Goal: Transaction & Acquisition: Book appointment/travel/reservation

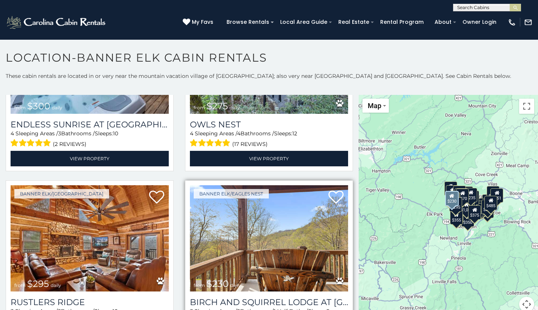
scroll to position [2252, 0]
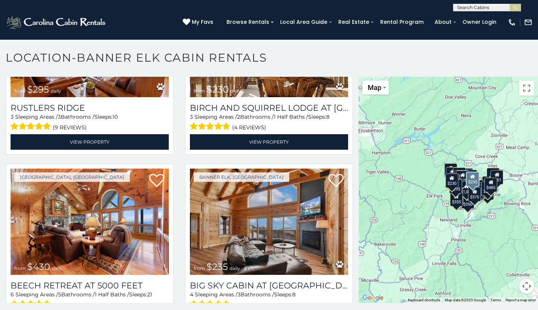
scroll to position [4, 0]
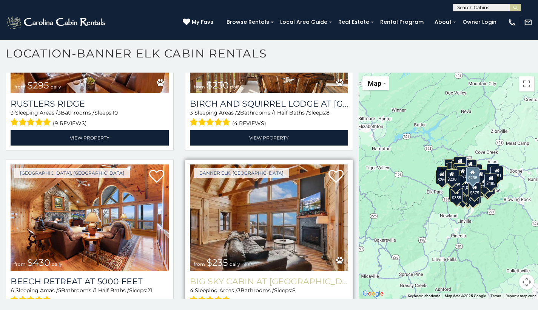
click at [236, 276] on h3 "Big Sky Cabin at [GEOGRAPHIC_DATA]" at bounding box center [269, 281] width 158 height 10
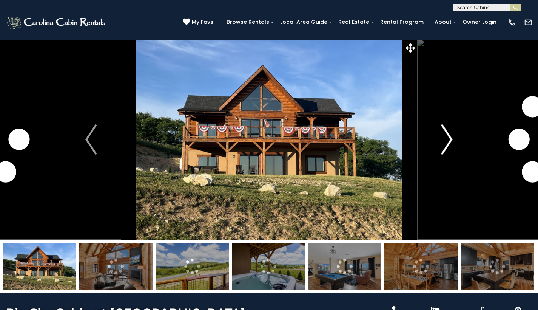
click at [450, 139] on img "Next" at bounding box center [447, 139] width 11 height 30
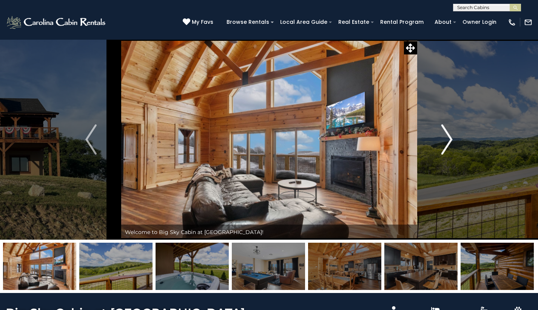
click at [442, 140] on img "Next" at bounding box center [447, 139] width 11 height 30
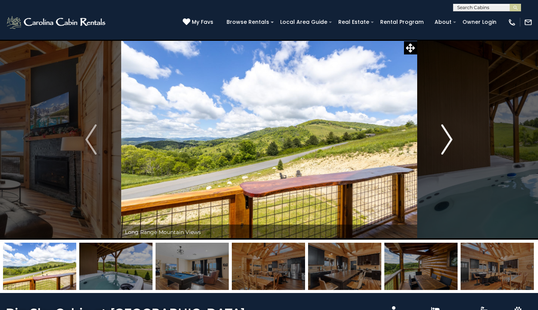
click at [442, 140] on img "Next" at bounding box center [447, 139] width 11 height 30
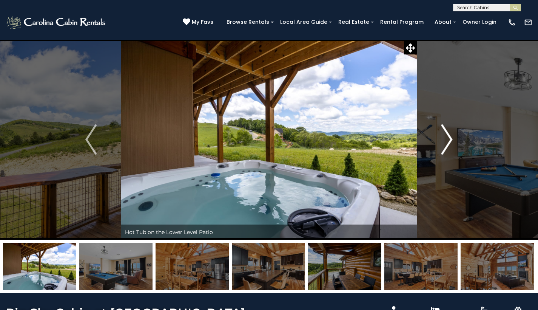
click at [443, 140] on img "Next" at bounding box center [447, 139] width 11 height 30
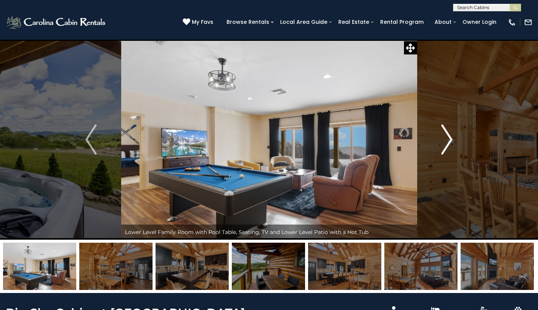
click at [443, 140] on img "Next" at bounding box center [447, 139] width 11 height 30
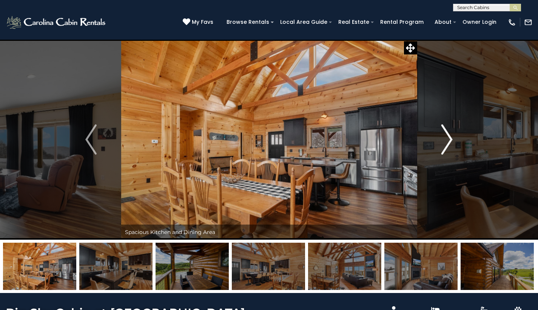
click at [443, 140] on img "Next" at bounding box center [447, 139] width 11 height 30
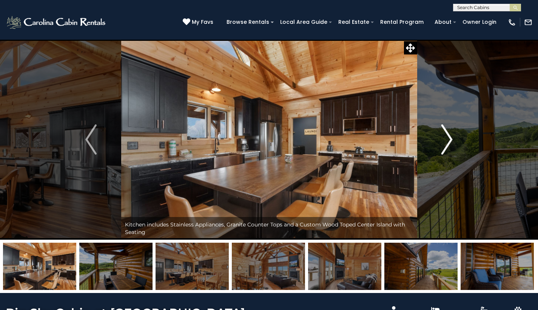
click at [443, 140] on img "Next" at bounding box center [447, 139] width 11 height 30
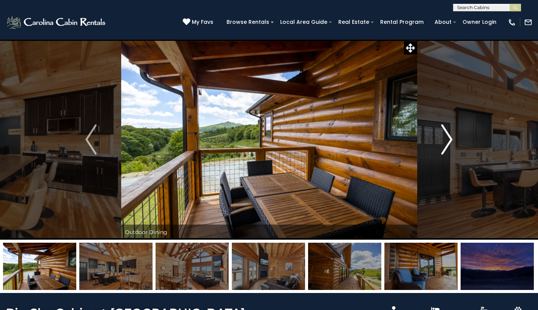
click at [443, 140] on img "Next" at bounding box center [447, 139] width 11 height 30
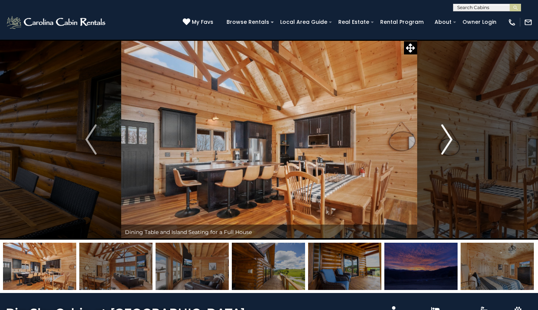
click at [443, 140] on img "Next" at bounding box center [447, 139] width 11 height 30
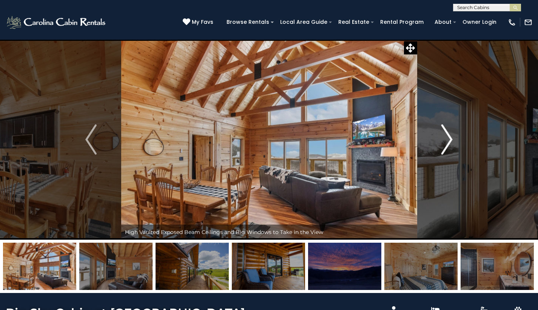
click at [443, 140] on img "Next" at bounding box center [447, 139] width 11 height 30
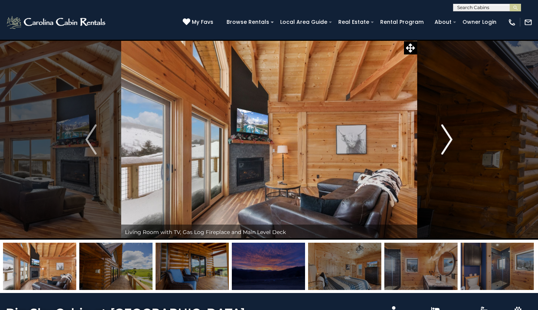
click at [443, 140] on img "Next" at bounding box center [447, 139] width 11 height 30
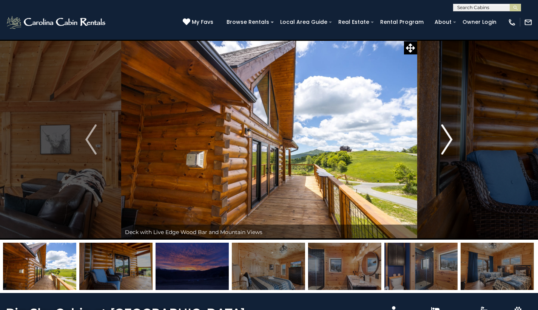
click at [443, 140] on img "Next" at bounding box center [447, 139] width 11 height 30
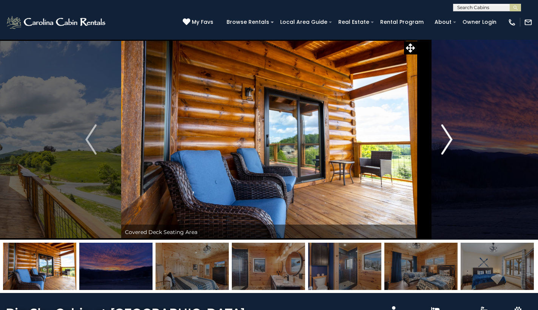
click at [443, 140] on img "Next" at bounding box center [447, 139] width 11 height 30
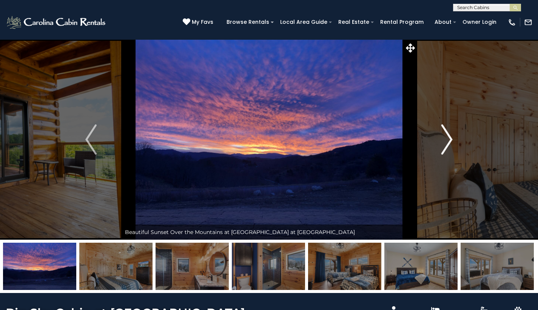
click at [443, 140] on img "Next" at bounding box center [447, 139] width 11 height 30
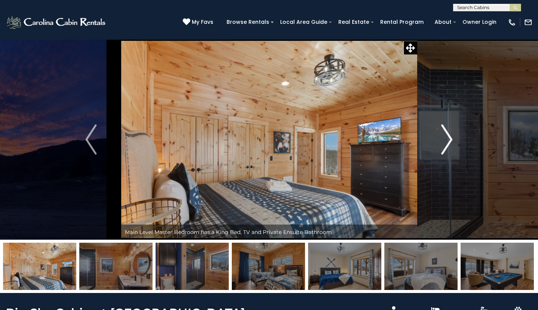
click at [443, 140] on img "Next" at bounding box center [447, 139] width 11 height 30
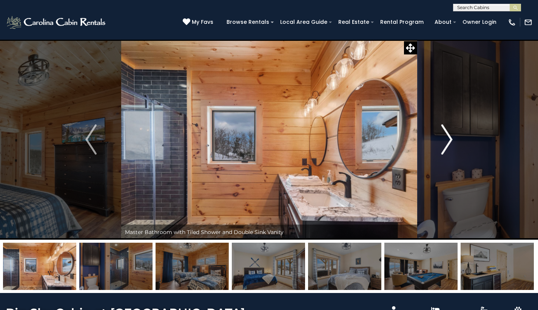
click at [443, 140] on img "Next" at bounding box center [447, 139] width 11 height 30
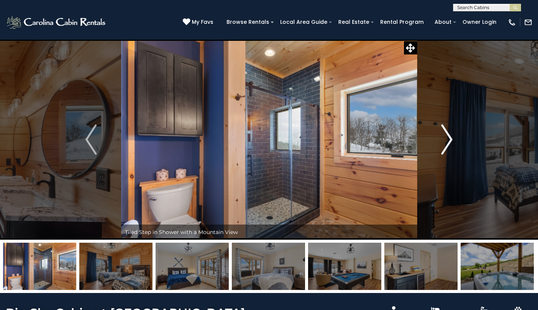
click at [443, 140] on img "Next" at bounding box center [447, 139] width 11 height 30
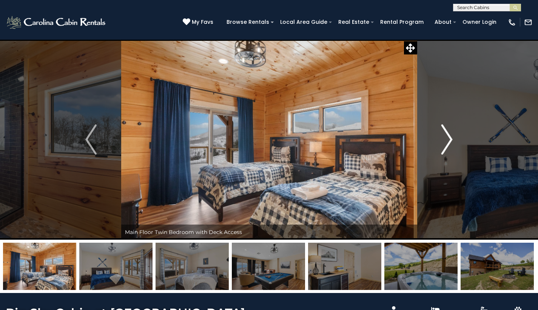
click at [443, 140] on img "Next" at bounding box center [447, 139] width 11 height 30
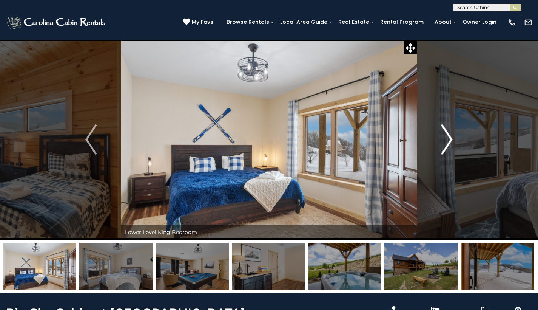
click at [443, 140] on img "Next" at bounding box center [447, 139] width 11 height 30
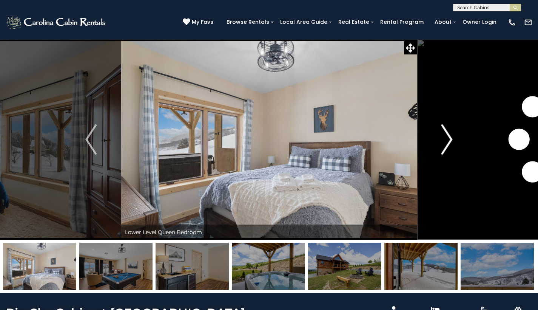
click at [443, 140] on img "Next" at bounding box center [447, 139] width 11 height 30
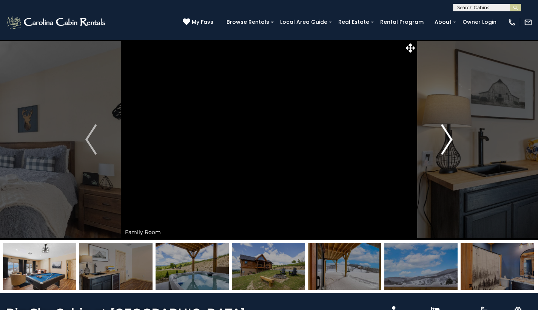
click at [443, 140] on img "Next" at bounding box center [447, 139] width 11 height 30
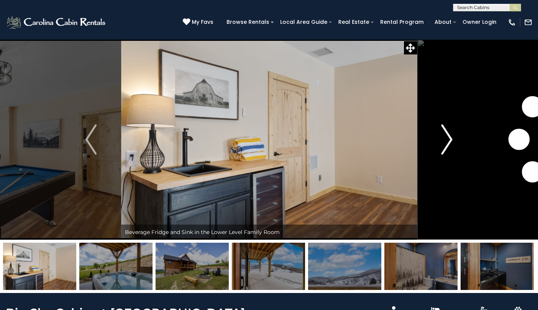
click at [443, 140] on img "Next" at bounding box center [447, 139] width 11 height 30
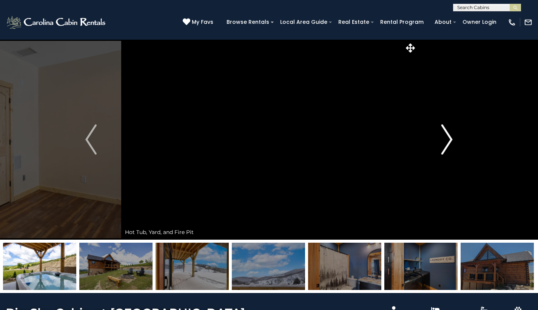
click at [443, 140] on img "Next" at bounding box center [447, 139] width 11 height 30
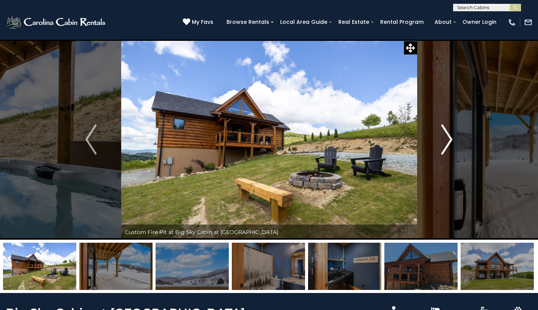
click at [443, 140] on img "Next" at bounding box center [447, 139] width 11 height 30
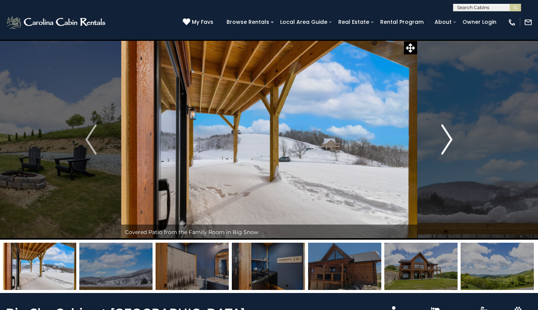
click at [443, 140] on img "Next" at bounding box center [447, 139] width 11 height 30
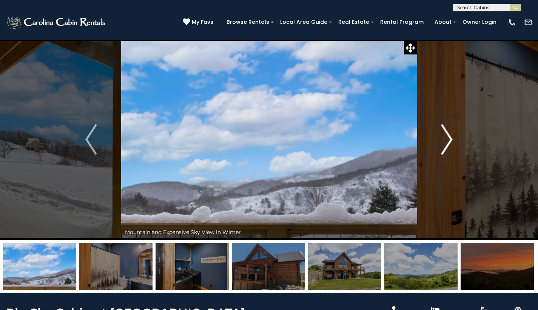
click at [443, 140] on img "Next" at bounding box center [447, 139] width 11 height 30
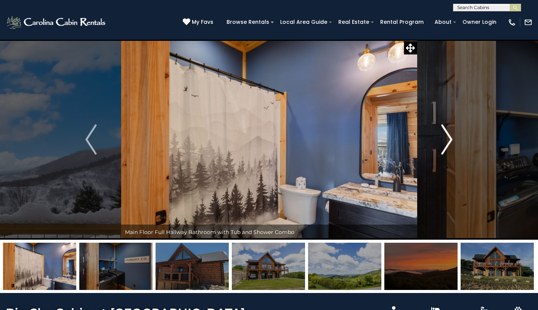
click at [443, 140] on img "Next" at bounding box center [447, 139] width 11 height 30
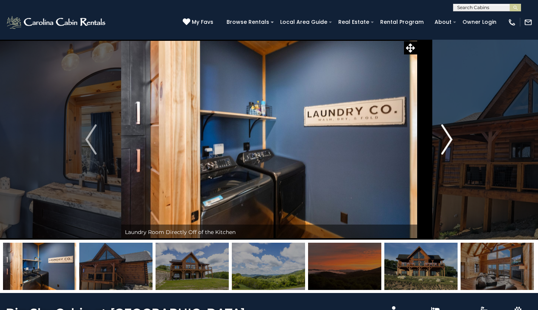
click at [443, 140] on img "Next" at bounding box center [447, 139] width 11 height 30
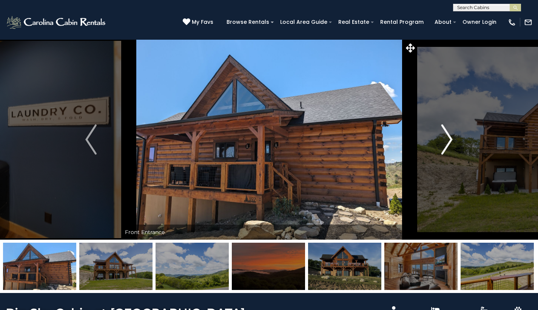
click at [443, 140] on img "Next" at bounding box center [447, 139] width 11 height 30
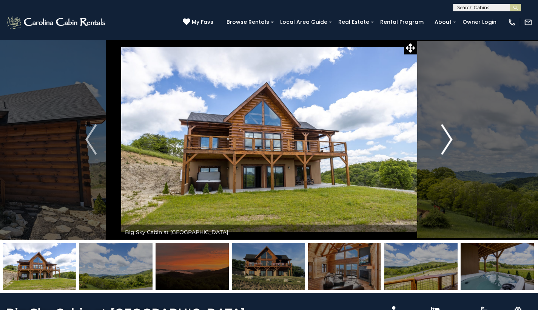
click at [443, 140] on img "Next" at bounding box center [447, 139] width 11 height 30
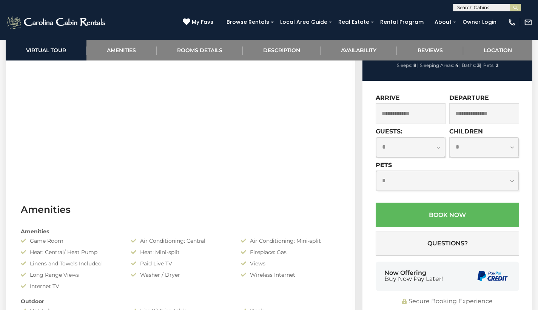
scroll to position [345, 0]
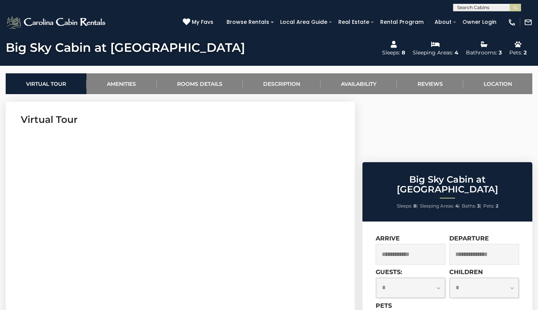
scroll to position [0, 0]
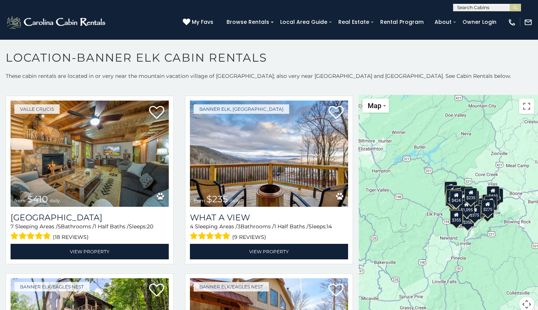
scroll to position [663, 0]
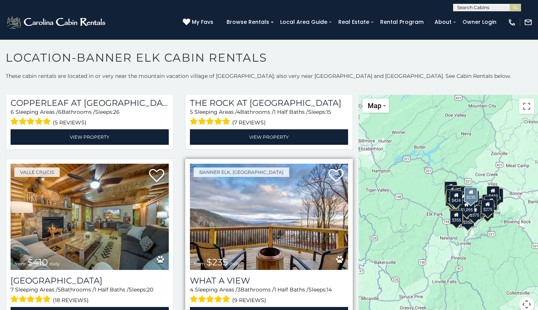
click at [252, 175] on img at bounding box center [269, 217] width 158 height 106
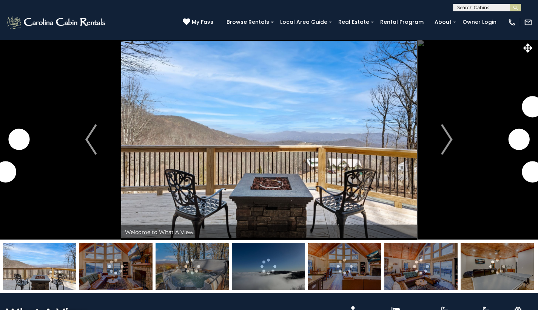
scroll to position [65, 0]
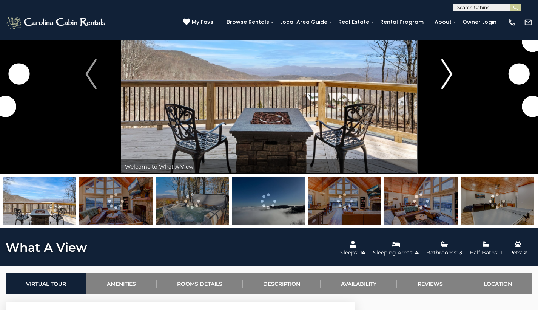
click at [439, 85] on button "Next" at bounding box center [447, 74] width 60 height 200
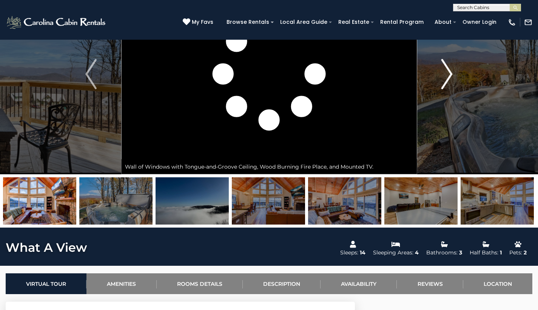
scroll to position [52, 0]
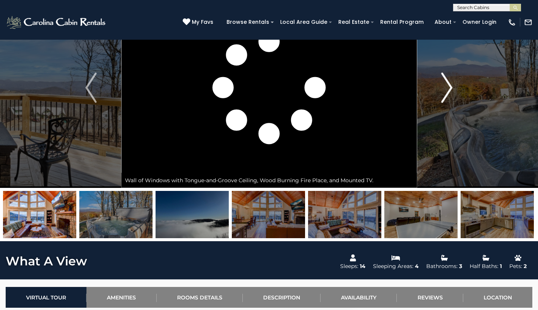
click at [450, 93] on img "Next" at bounding box center [447, 88] width 11 height 30
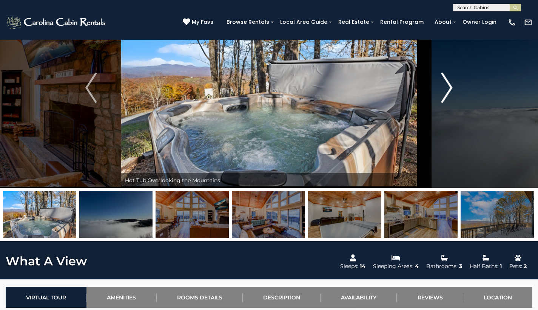
click at [450, 93] on img "Next" at bounding box center [447, 88] width 11 height 30
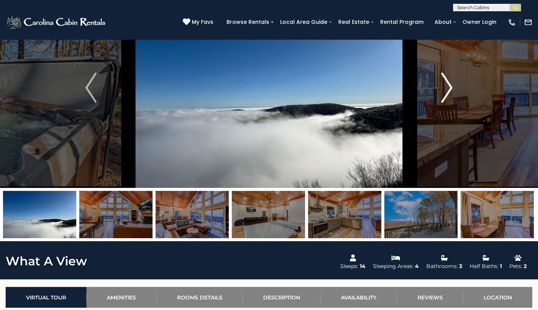
click at [450, 93] on img "Next" at bounding box center [447, 88] width 11 height 30
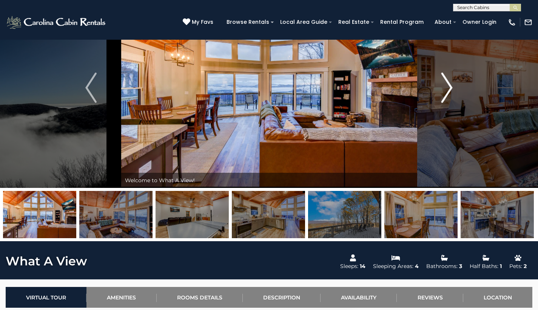
click at [450, 93] on img "Next" at bounding box center [447, 88] width 11 height 30
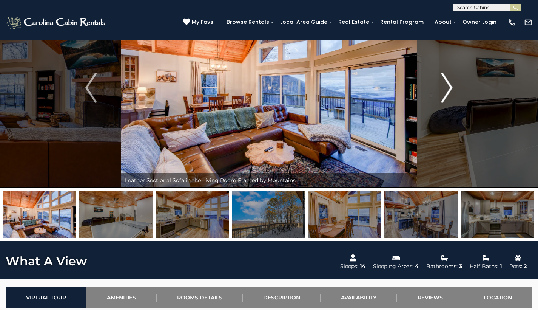
click at [442, 94] on img "Next" at bounding box center [447, 88] width 11 height 30
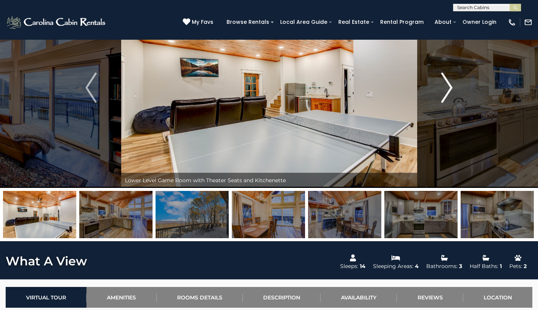
click at [443, 94] on img "Next" at bounding box center [447, 88] width 11 height 30
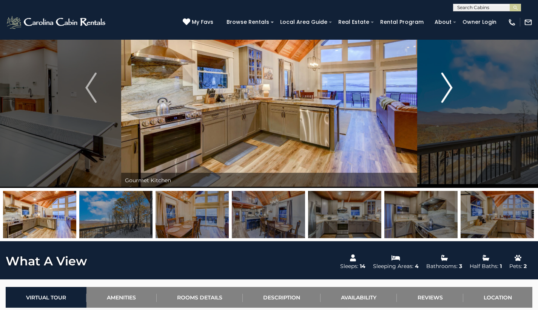
click at [443, 94] on img "Next" at bounding box center [447, 88] width 11 height 30
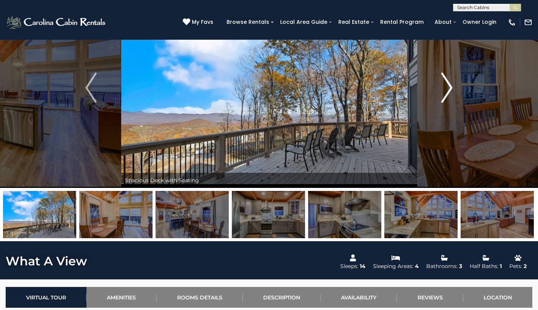
click at [443, 94] on img "Next" at bounding box center [447, 88] width 11 height 30
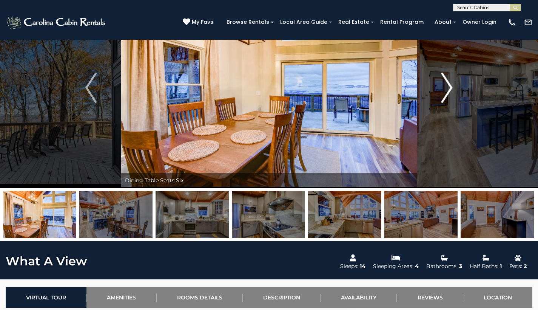
click at [443, 94] on img "Next" at bounding box center [447, 88] width 11 height 30
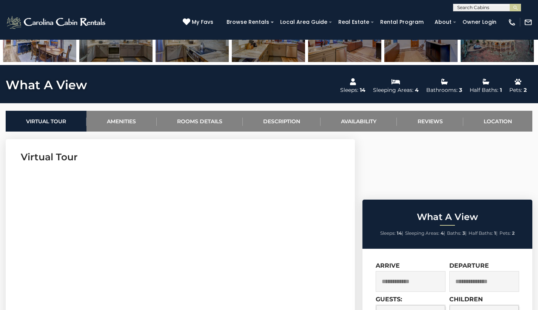
scroll to position [0, 0]
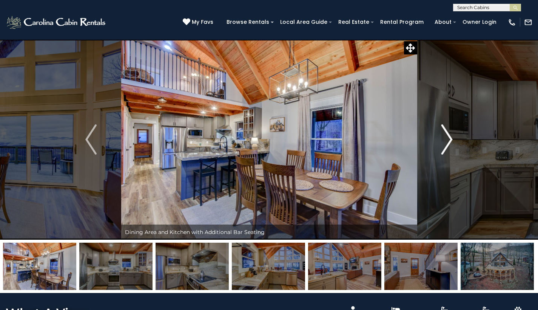
click at [447, 136] on img "Next" at bounding box center [447, 139] width 11 height 30
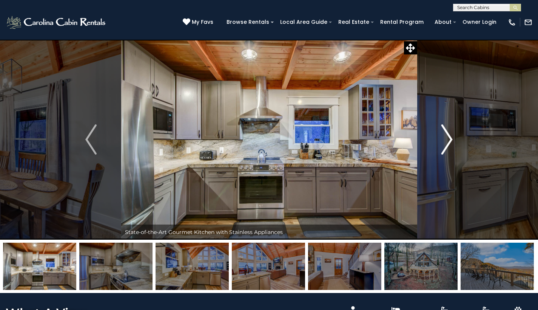
click at [447, 136] on img "Next" at bounding box center [447, 139] width 11 height 30
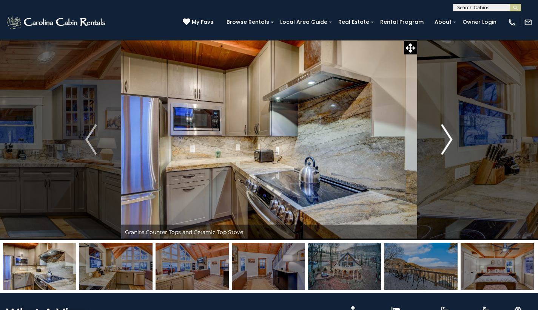
click at [439, 137] on button "Next" at bounding box center [447, 139] width 60 height 200
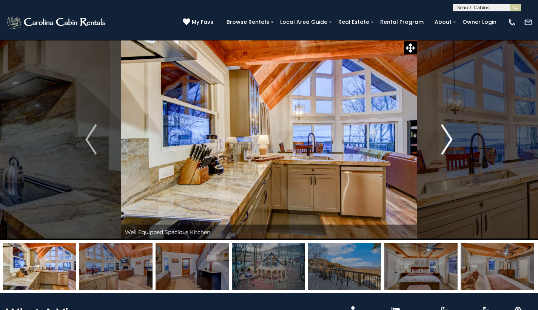
click at [442, 137] on img "Next" at bounding box center [447, 139] width 11 height 30
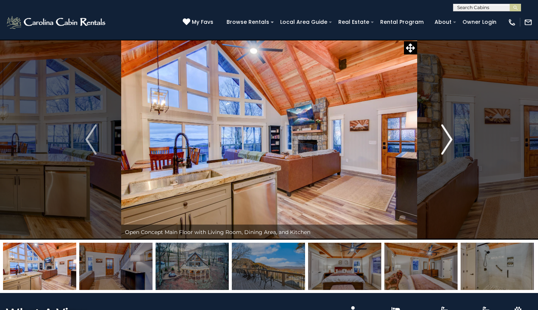
click at [442, 137] on img "Next" at bounding box center [447, 139] width 11 height 30
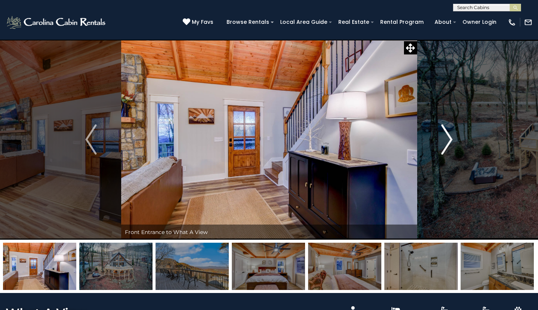
click at [442, 137] on img "Next" at bounding box center [447, 139] width 11 height 30
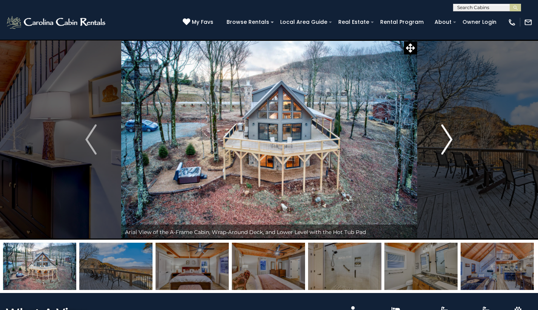
click at [442, 137] on img "Next" at bounding box center [447, 139] width 11 height 30
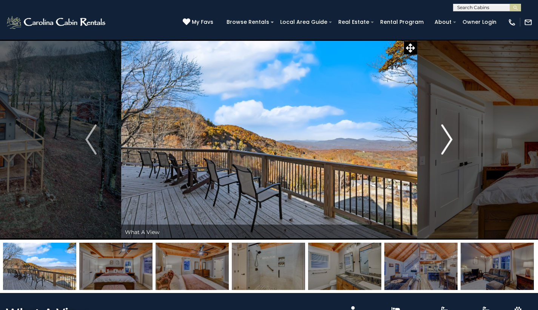
click at [442, 137] on img "Next" at bounding box center [447, 139] width 11 height 30
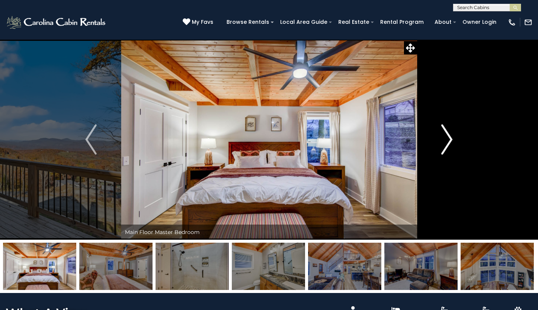
click at [442, 137] on img "Next" at bounding box center [447, 139] width 11 height 30
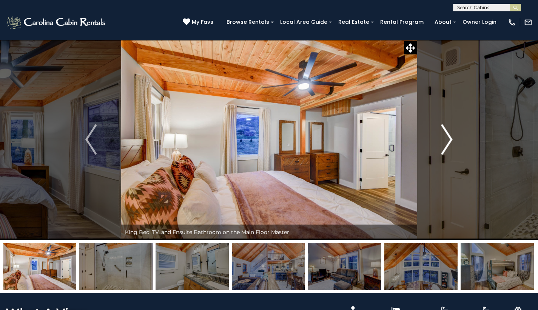
click at [442, 137] on img "Next" at bounding box center [447, 139] width 11 height 30
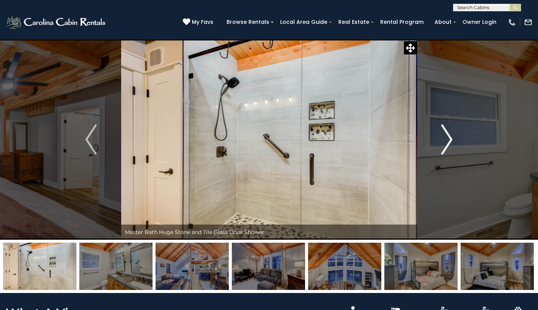
click at [442, 137] on img "Next" at bounding box center [447, 139] width 11 height 30
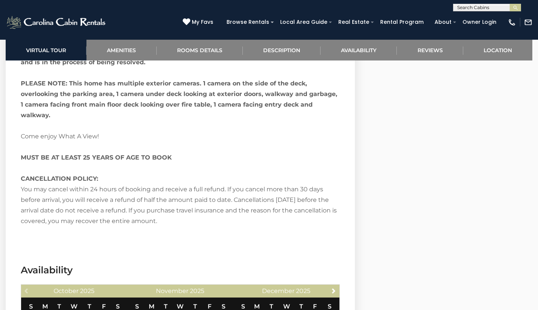
scroll to position [895, 0]
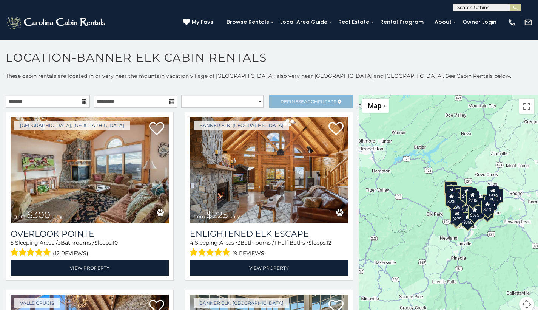
click at [298, 99] on span "Search" at bounding box center [308, 102] width 20 height 6
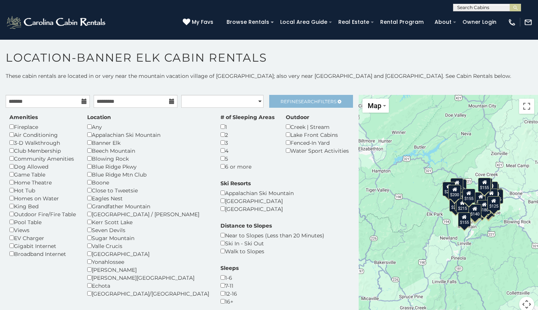
click at [302, 102] on span "Search" at bounding box center [308, 102] width 20 height 6
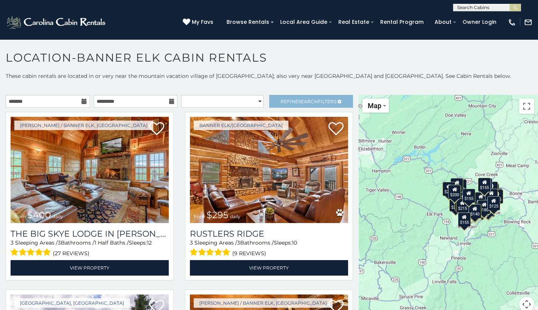
click at [302, 102] on span "Search" at bounding box center [308, 102] width 20 height 6
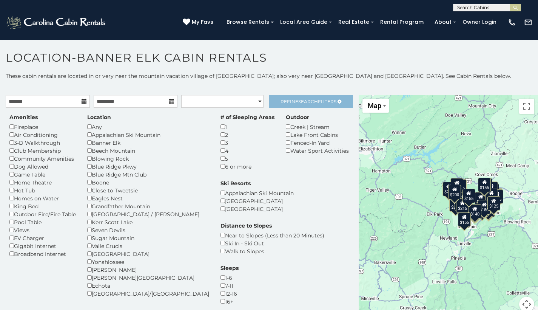
click at [302, 102] on span "Search" at bounding box center [308, 102] width 20 height 6
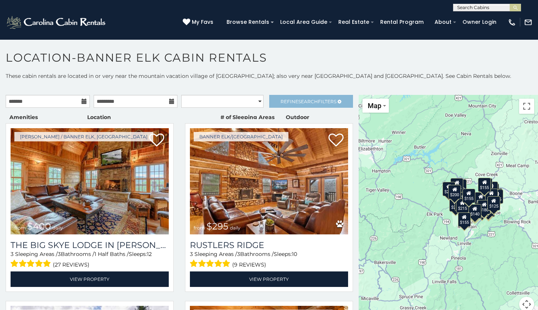
click at [302, 102] on span "Search" at bounding box center [308, 102] width 20 height 6
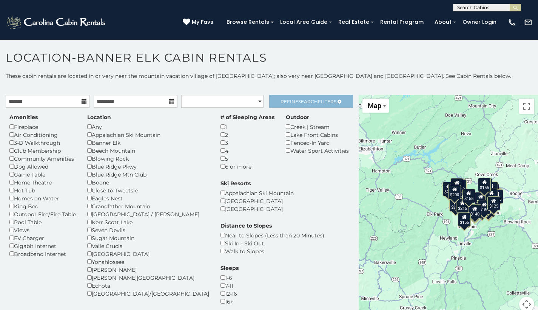
click at [306, 100] on span "Search" at bounding box center [308, 102] width 20 height 6
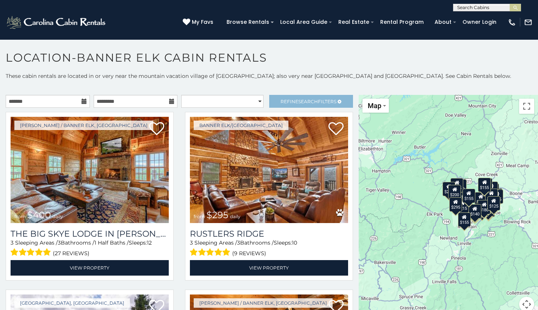
click at [309, 97] on link "Refine Search Filters" at bounding box center [311, 101] width 84 height 13
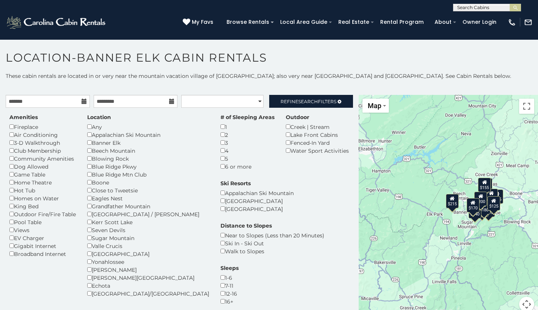
click at [15, 226] on div "Views" at bounding box center [42, 230] width 66 height 8
click at [14, 226] on div "Views" at bounding box center [42, 230] width 66 height 8
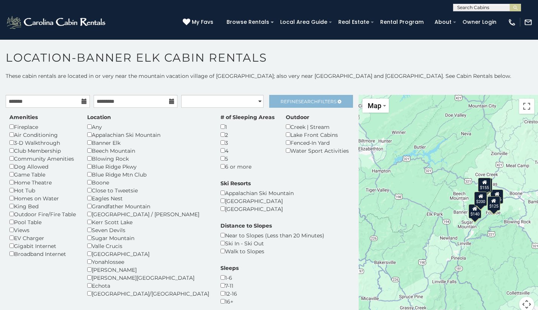
click at [306, 102] on span "Search" at bounding box center [308, 102] width 20 height 6
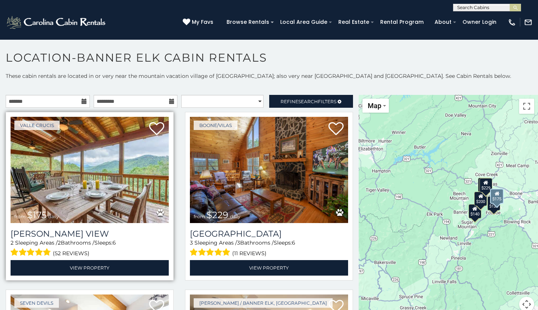
click at [118, 177] on img at bounding box center [90, 170] width 158 height 106
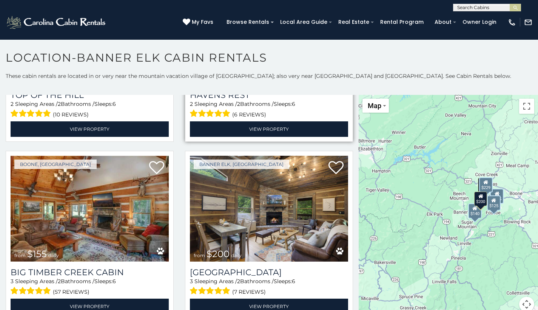
scroll to position [18, 0]
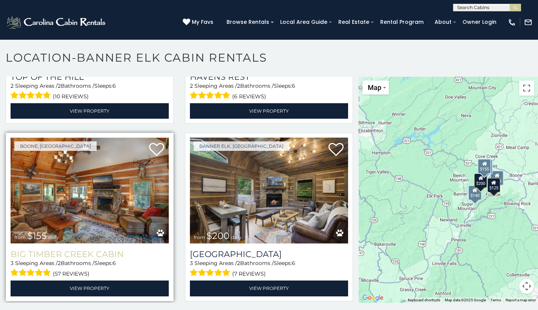
click at [77, 249] on h3 "Big Timber Creek Cabin" at bounding box center [90, 254] width 158 height 10
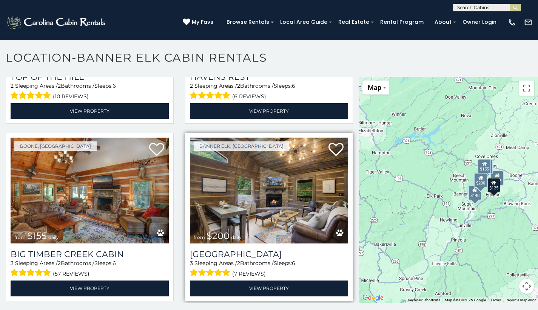
scroll to position [4, 0]
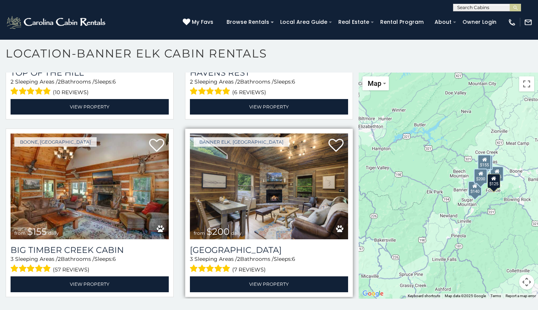
click at [277, 202] on img at bounding box center [269, 186] width 158 height 106
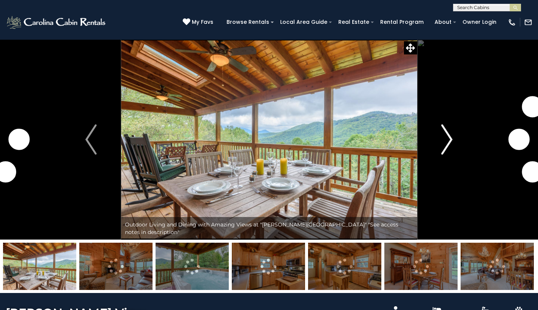
click at [447, 141] on img "Next" at bounding box center [447, 139] width 11 height 30
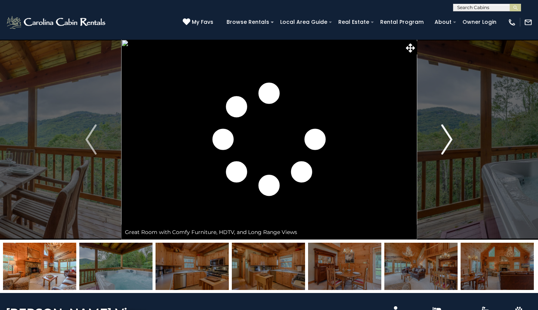
click at [447, 141] on img "Next" at bounding box center [447, 139] width 11 height 30
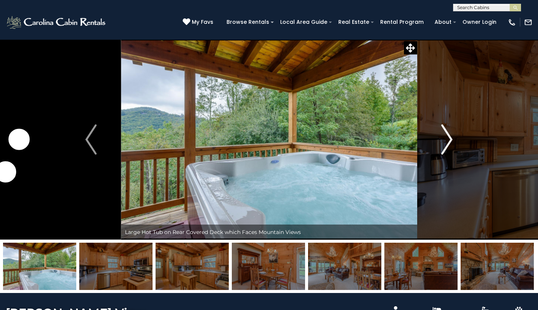
click at [447, 141] on img "Next" at bounding box center [447, 139] width 11 height 30
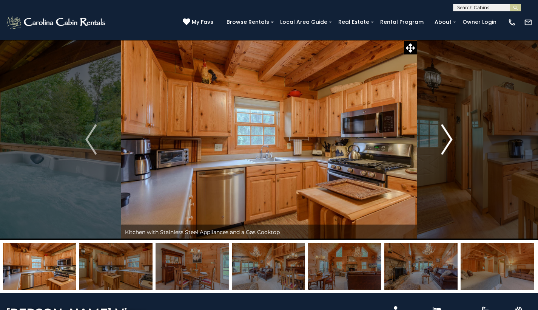
click at [447, 141] on img "Next" at bounding box center [447, 139] width 11 height 30
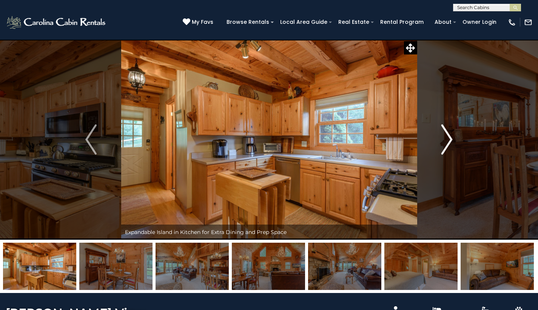
click at [447, 141] on img "Next" at bounding box center [447, 139] width 11 height 30
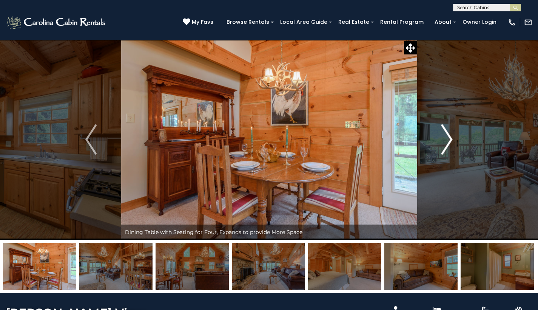
click at [447, 141] on img "Next" at bounding box center [447, 139] width 11 height 30
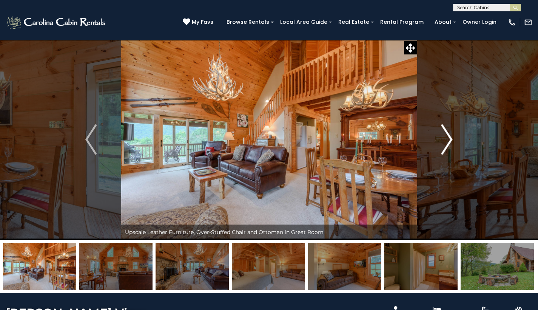
click at [447, 141] on img "Next" at bounding box center [447, 139] width 11 height 30
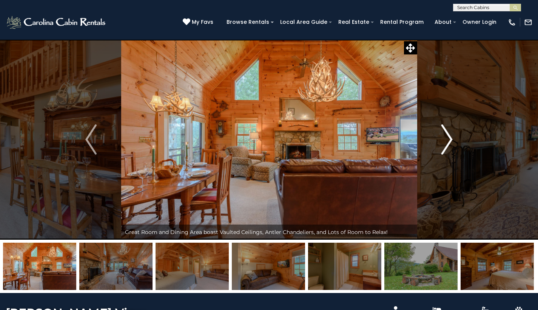
click at [447, 141] on img "Next" at bounding box center [447, 139] width 11 height 30
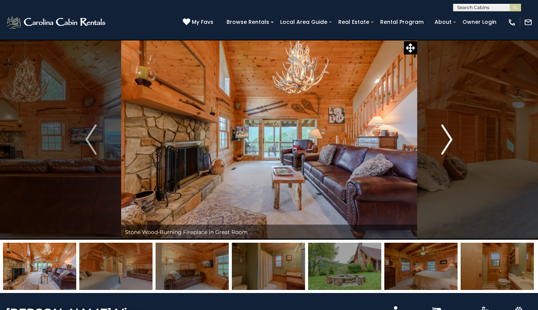
click at [447, 141] on img "Next" at bounding box center [447, 139] width 11 height 30
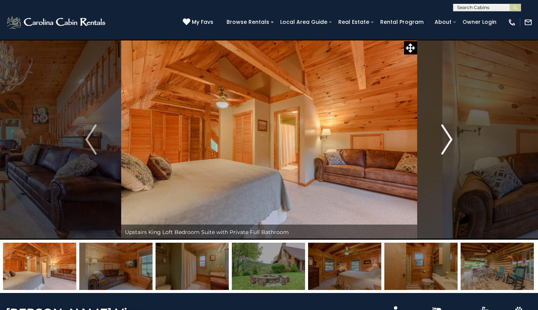
click at [447, 141] on img "Next" at bounding box center [447, 139] width 11 height 30
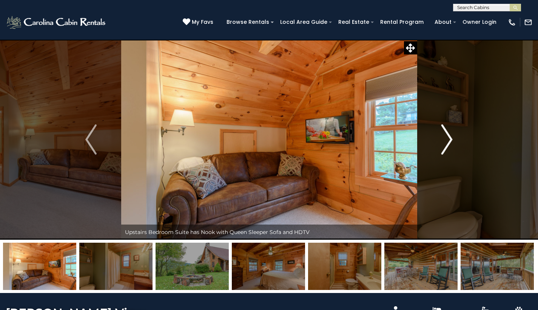
click at [447, 141] on img "Next" at bounding box center [447, 139] width 11 height 30
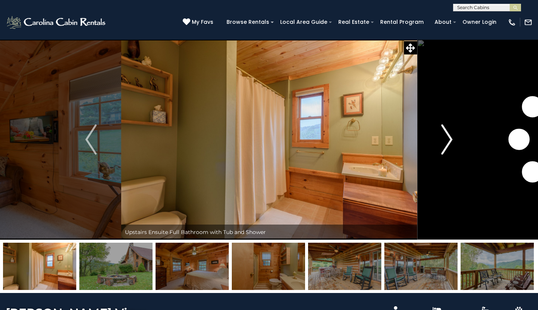
click at [447, 141] on img "Next" at bounding box center [447, 139] width 11 height 30
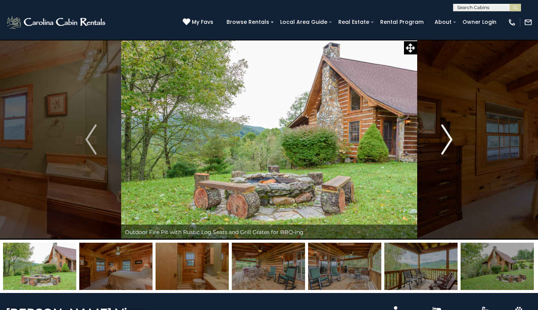
click at [447, 141] on img "Next" at bounding box center [447, 139] width 11 height 30
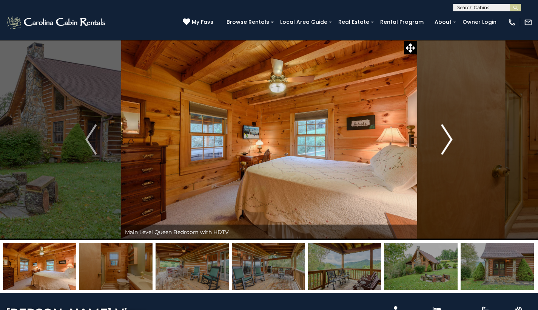
click at [448, 141] on img "Next" at bounding box center [447, 139] width 11 height 30
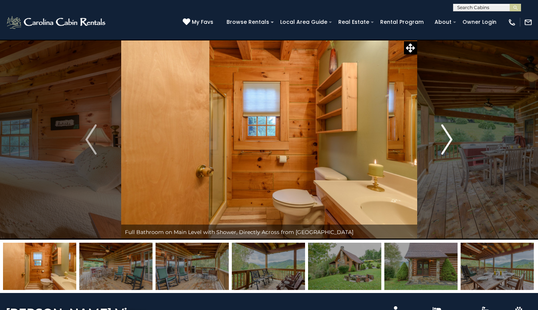
click at [448, 141] on img "Next" at bounding box center [447, 139] width 11 height 30
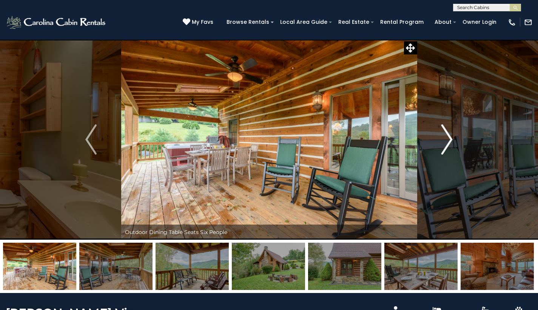
click at [448, 141] on img "Next" at bounding box center [447, 139] width 11 height 30
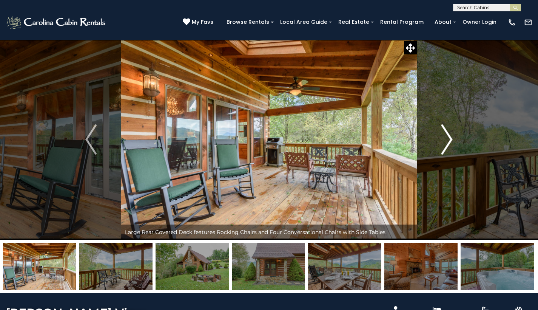
click at [448, 141] on img "Next" at bounding box center [447, 139] width 11 height 30
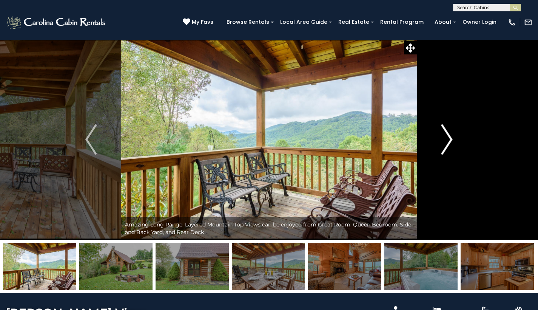
click at [448, 141] on img "Next" at bounding box center [447, 139] width 11 height 30
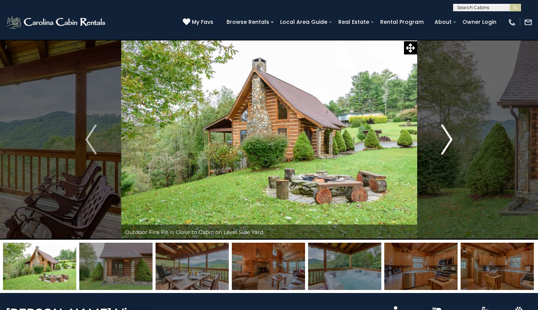
click at [448, 141] on img "Next" at bounding box center [447, 139] width 11 height 30
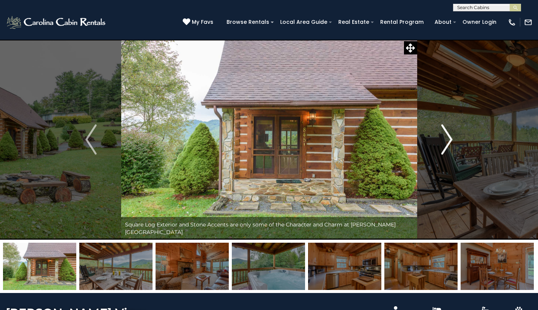
click at [448, 141] on img "Next" at bounding box center [447, 139] width 11 height 30
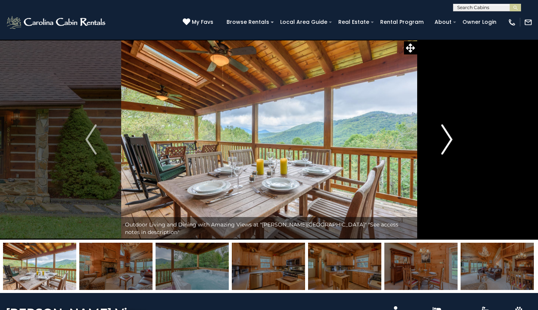
click at [448, 141] on img "Next" at bounding box center [447, 139] width 11 height 30
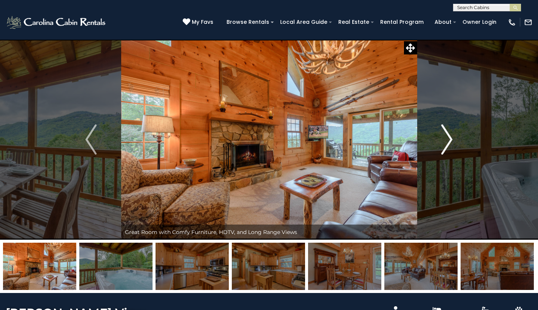
click at [448, 141] on img "Next" at bounding box center [447, 139] width 11 height 30
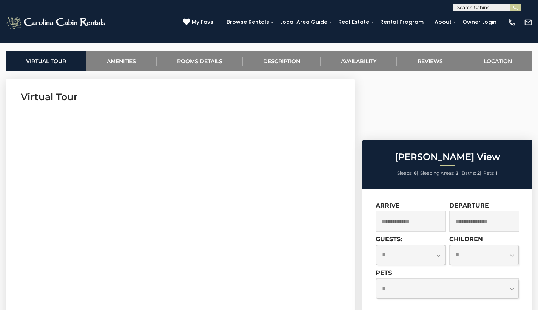
scroll to position [301, 0]
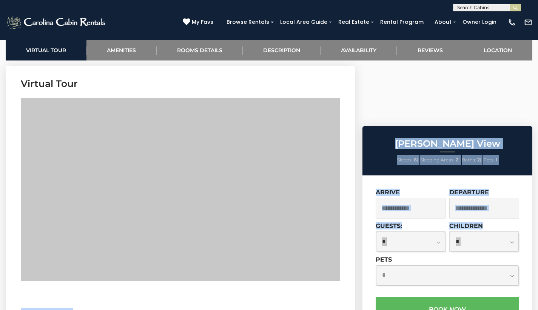
click at [426, 198] on input "text" at bounding box center [411, 208] width 70 height 21
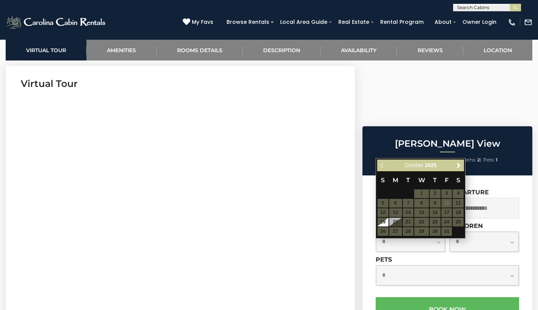
click at [458, 170] on div "Previous Next October 2025" at bounding box center [420, 165] width 87 height 12
click at [459, 169] on link "Next" at bounding box center [458, 165] width 9 height 9
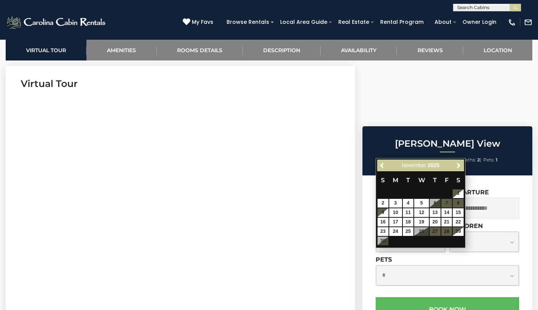
click at [459, 169] on link "Next" at bounding box center [458, 165] width 9 height 9
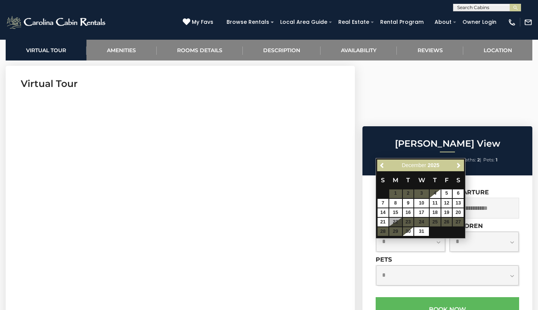
click at [397, 196] on table "S M T W T F S 1 2 3 4 5 6 7 8 9 10 11 12 13 14 15 16 17 18 19 20 21 22 23 24 25…" at bounding box center [420, 203] width 87 height 65
click at [399, 195] on table "S M T W T F S 1 2 3 4 5 6 7 8 9 10 11 12 13 14 15 16 17 18 19 20 21 22 23 24 25…" at bounding box center [420, 203] width 87 height 65
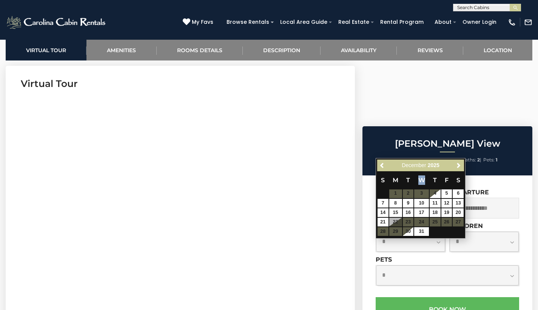
click at [399, 195] on table "S M T W T F S 1 2 3 4 5 6 7 8 9 10 11 12 13 14 15 16 17 18 19 20 21 22 23 24 25…" at bounding box center [420, 203] width 87 height 65
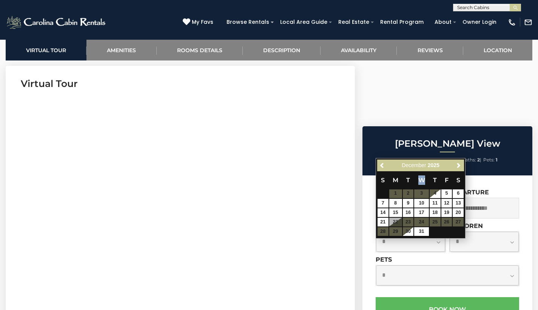
click at [399, 195] on table "S M T W T F S 1 2 3 4 5 6 7 8 9 10 11 12 13 14 15 16 17 18 19 20 21 22 23 24 25…" at bounding box center [420, 203] width 87 height 65
click at [400, 195] on table "S M T W T F S 1 2 3 4 5 6 7 8 9 10 11 12 13 14 15 16 17 18 19 20 21 22 23 24 25…" at bounding box center [420, 203] width 87 height 65
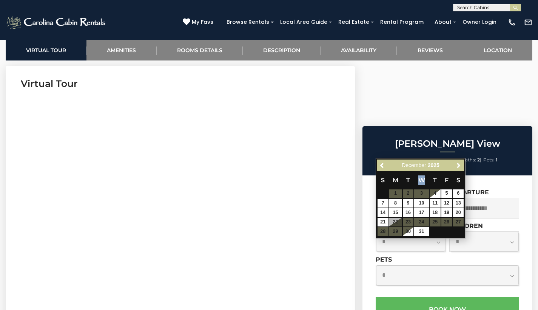
click at [400, 195] on table "S M T W T F S 1 2 3 4 5 6 7 8 9 10 11 12 13 14 15 16 17 18 19 20 21 22 23 24 25…" at bounding box center [420, 203] width 87 height 65
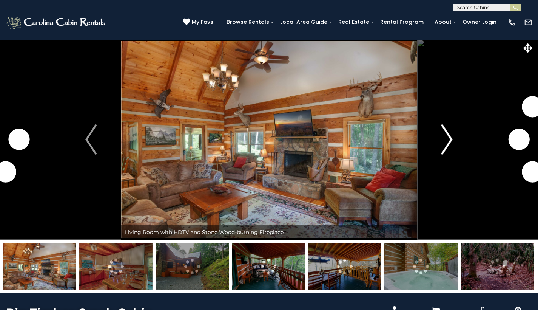
click at [447, 142] on img "Next" at bounding box center [447, 139] width 11 height 30
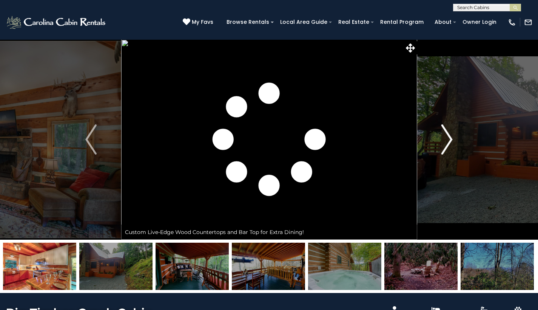
click at [447, 139] on img "Next" at bounding box center [447, 139] width 11 height 30
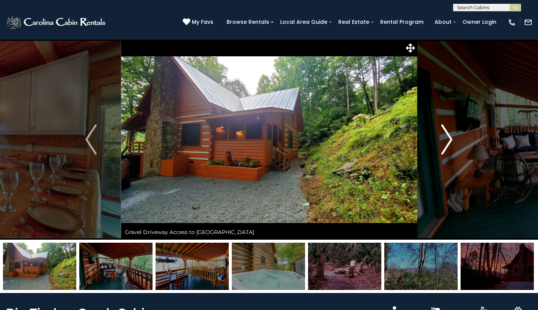
click at [446, 139] on img "Next" at bounding box center [447, 139] width 11 height 30
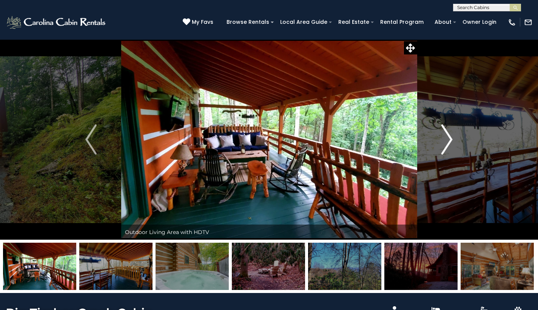
click at [446, 139] on img "Next" at bounding box center [447, 139] width 11 height 30
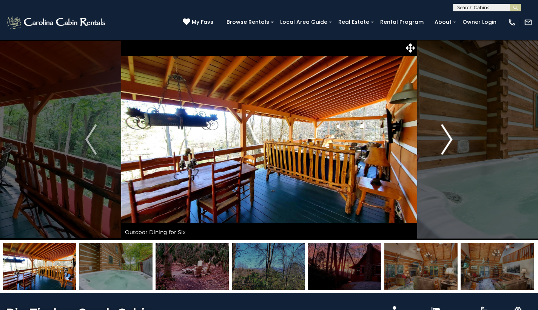
click at [446, 139] on img "Next" at bounding box center [447, 139] width 11 height 30
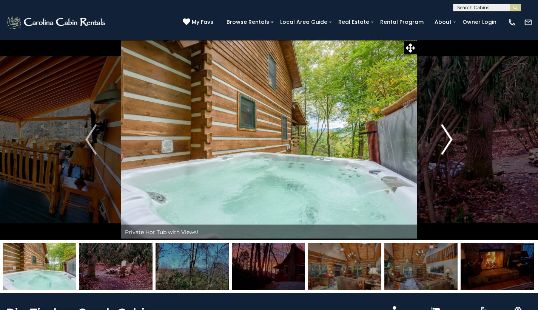
click at [446, 139] on img "Next" at bounding box center [447, 139] width 11 height 30
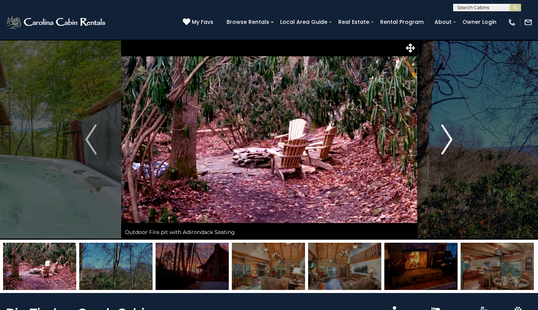
click at [446, 139] on img "Next" at bounding box center [447, 139] width 11 height 30
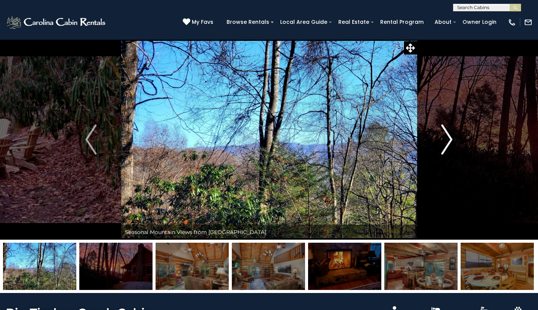
click at [446, 139] on img "Next" at bounding box center [447, 139] width 11 height 30
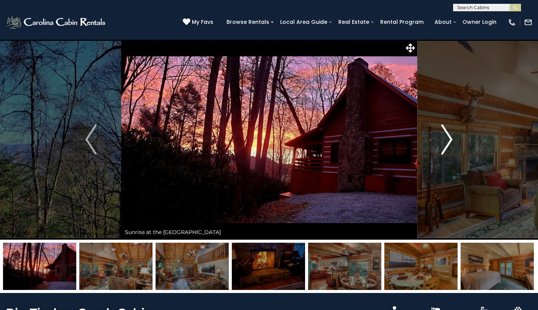
click at [446, 139] on img "Next" at bounding box center [447, 139] width 11 height 30
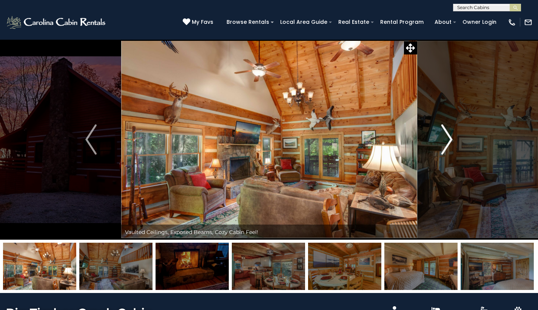
click at [446, 139] on img "Next" at bounding box center [447, 139] width 11 height 30
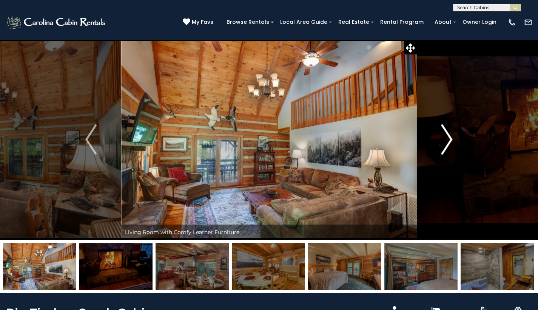
click at [447, 139] on img "Next" at bounding box center [447, 139] width 11 height 30
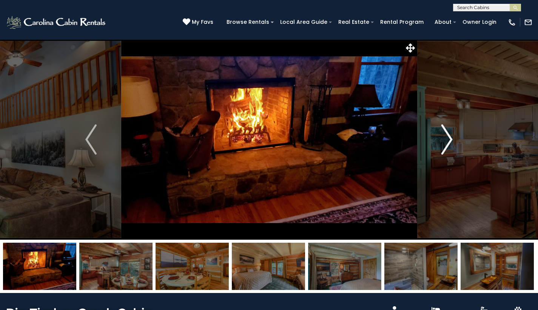
click at [447, 139] on img "Next" at bounding box center [447, 139] width 11 height 30
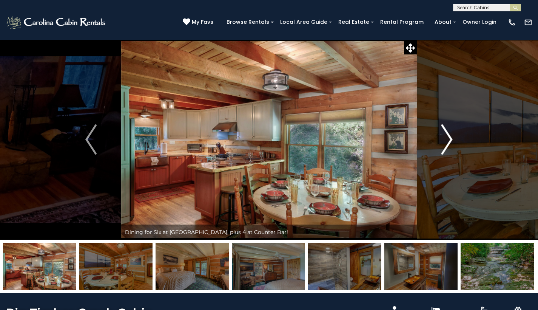
click at [447, 139] on img "Next" at bounding box center [447, 139] width 11 height 30
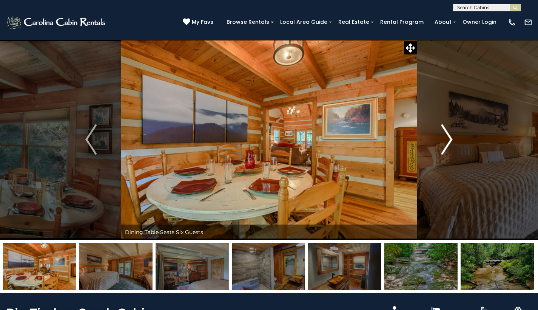
click at [447, 139] on img "Next" at bounding box center [447, 139] width 11 height 30
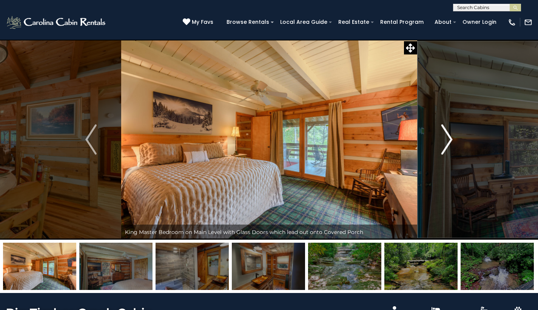
click at [447, 139] on img "Next" at bounding box center [447, 139] width 11 height 30
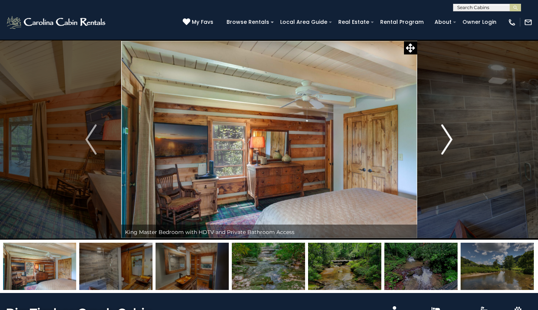
click at [447, 139] on img "Next" at bounding box center [447, 139] width 11 height 30
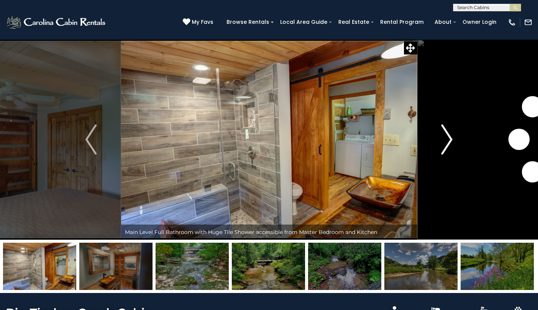
click at [447, 139] on img "Next" at bounding box center [447, 139] width 11 height 30
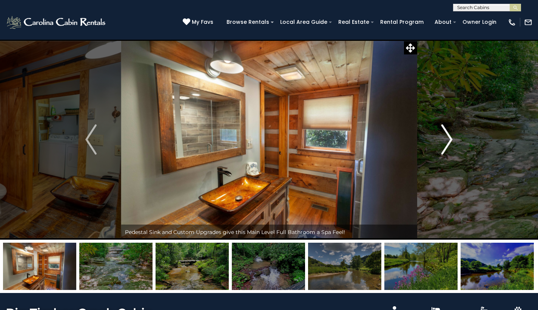
click at [447, 139] on img "Next" at bounding box center [447, 139] width 11 height 30
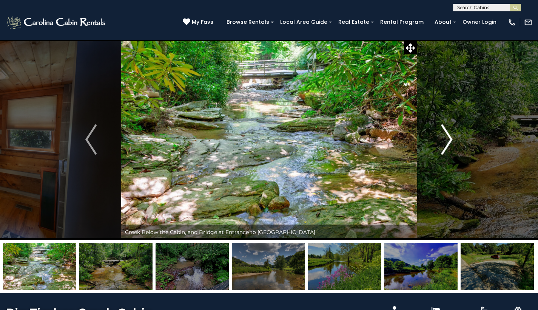
click at [447, 139] on img "Next" at bounding box center [447, 139] width 11 height 30
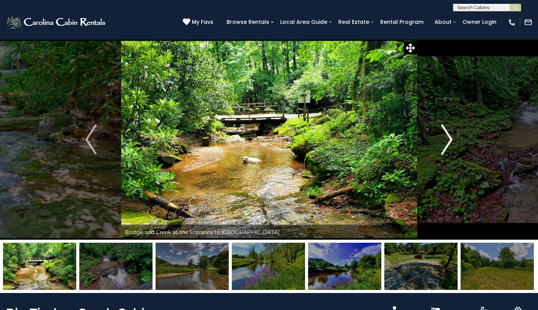
click at [447, 139] on img "Next" at bounding box center [447, 139] width 11 height 30
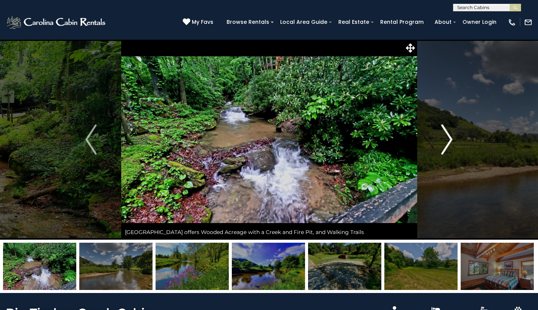
click at [447, 139] on img "Next" at bounding box center [447, 139] width 11 height 30
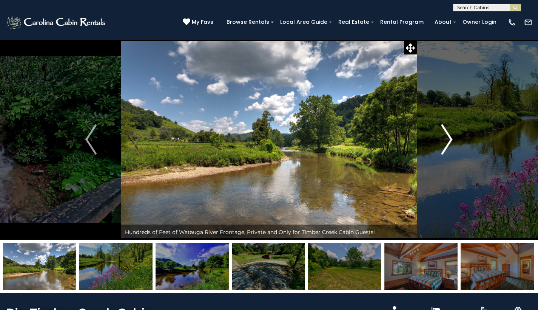
click at [447, 139] on img "Next" at bounding box center [447, 139] width 11 height 30
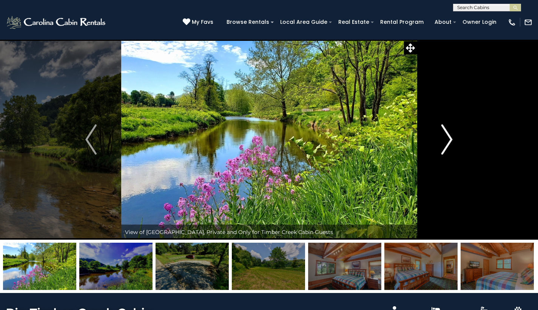
click at [447, 139] on img "Next" at bounding box center [447, 139] width 11 height 30
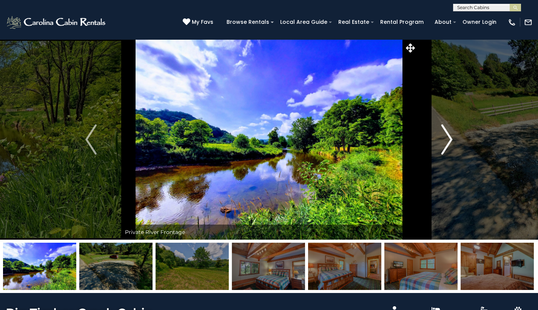
click at [447, 139] on img "Next" at bounding box center [447, 139] width 11 height 30
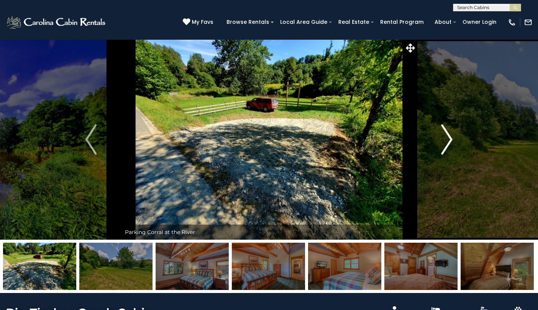
click at [447, 139] on img "Next" at bounding box center [447, 139] width 11 height 30
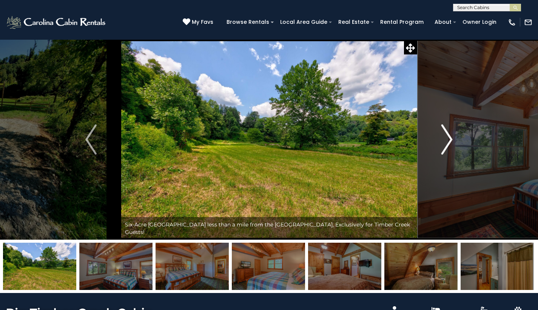
click at [447, 139] on img "Next" at bounding box center [447, 139] width 11 height 30
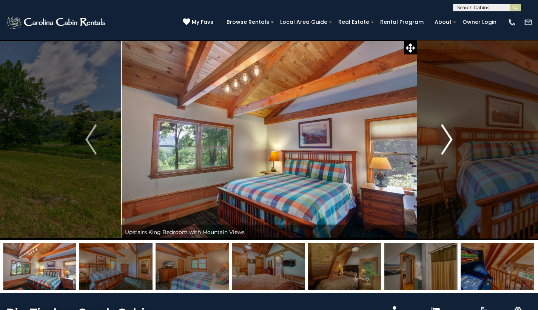
click at [447, 139] on img "Next" at bounding box center [447, 139] width 11 height 30
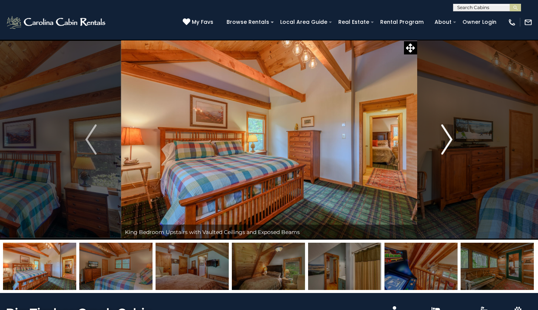
click at [447, 139] on img "Next" at bounding box center [447, 139] width 11 height 30
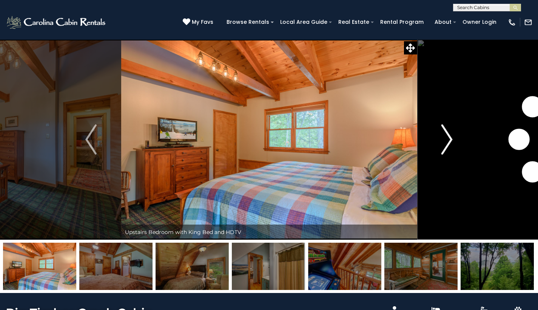
click at [447, 139] on img "Next" at bounding box center [447, 139] width 11 height 30
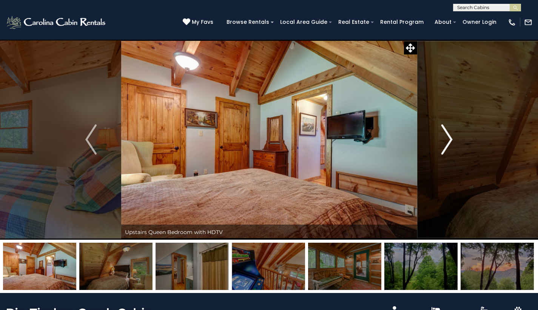
click at [447, 139] on img "Next" at bounding box center [447, 139] width 11 height 30
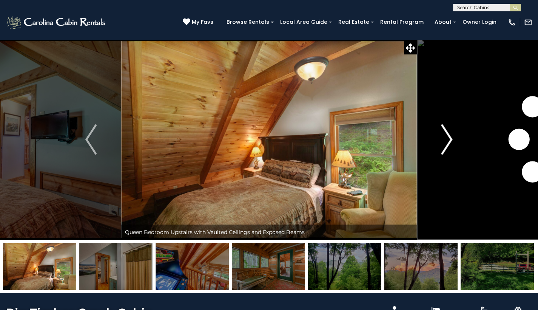
click at [447, 139] on img "Next" at bounding box center [447, 139] width 11 height 30
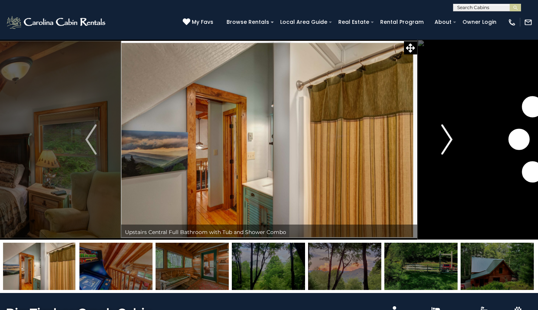
click at [447, 139] on img "Next" at bounding box center [447, 139] width 11 height 30
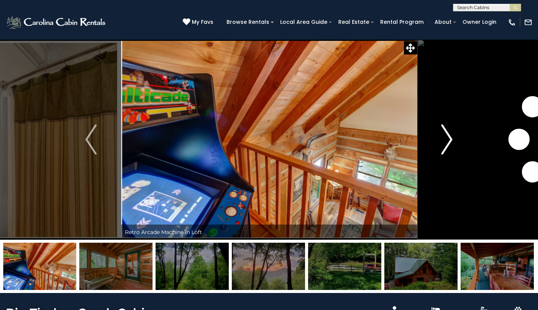
click at [447, 139] on img "Next" at bounding box center [447, 139] width 11 height 30
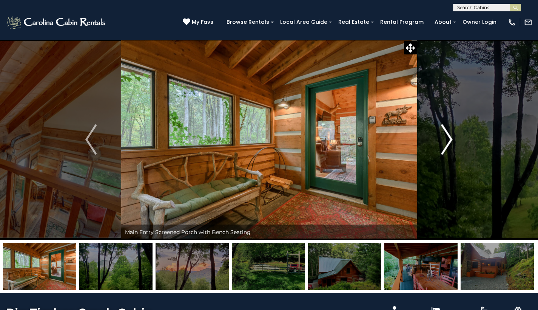
click at [447, 139] on img "Next" at bounding box center [447, 139] width 11 height 30
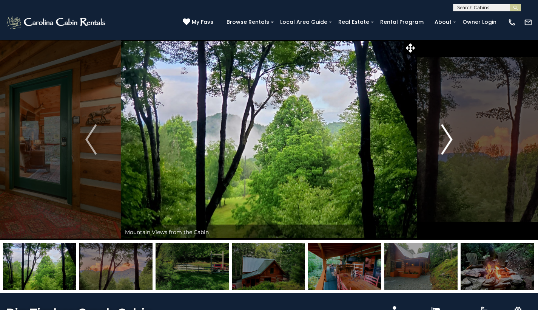
click at [447, 139] on img "Next" at bounding box center [447, 139] width 11 height 30
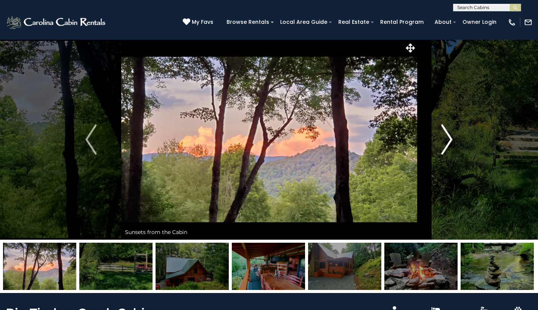
click at [447, 139] on img "Next" at bounding box center [447, 139] width 11 height 30
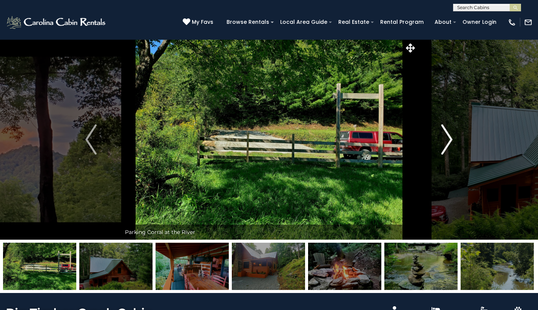
click at [447, 139] on img "Next" at bounding box center [447, 139] width 11 height 30
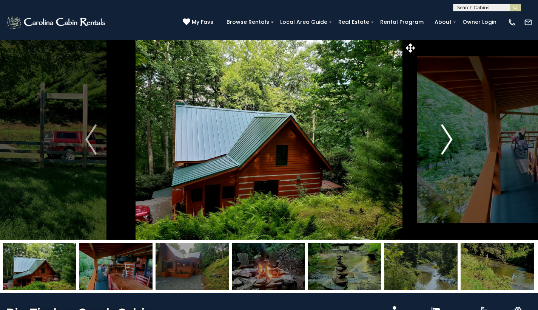
click at [447, 139] on img "Next" at bounding box center [447, 139] width 11 height 30
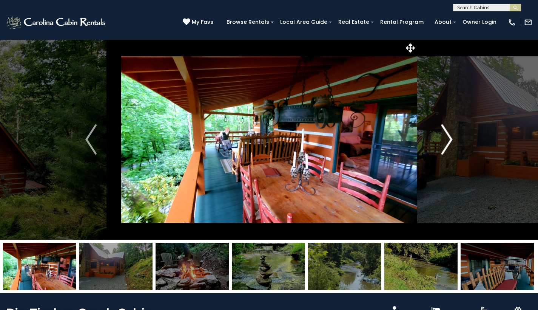
click at [447, 139] on img "Next" at bounding box center [447, 139] width 11 height 30
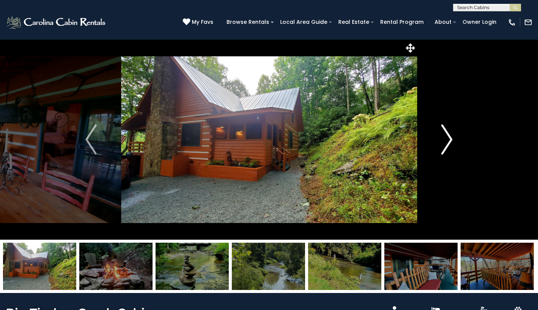
click at [447, 139] on img "Next" at bounding box center [447, 139] width 11 height 30
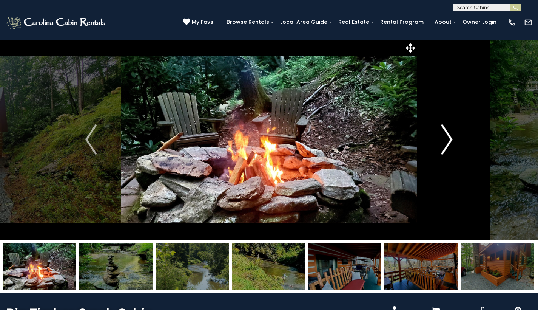
click at [447, 139] on img "Next" at bounding box center [447, 139] width 11 height 30
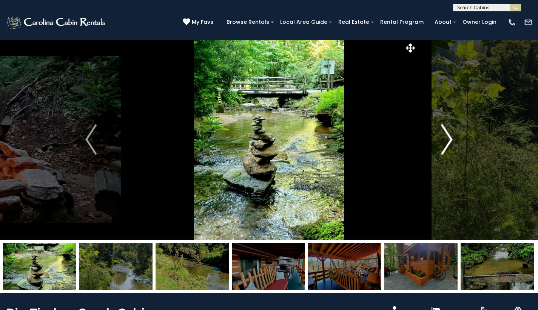
click at [447, 139] on img "Next" at bounding box center [447, 139] width 11 height 30
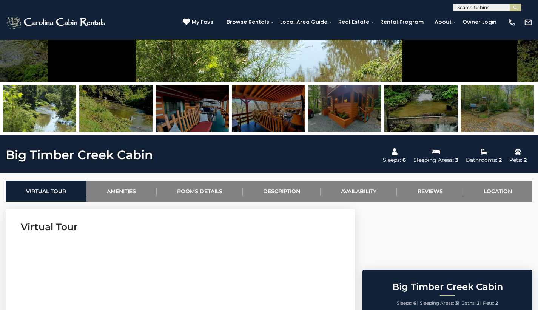
scroll to position [312, 0]
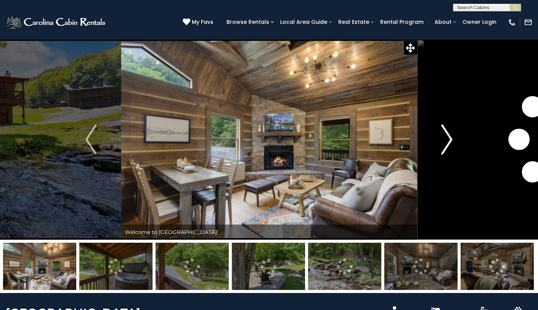
click at [449, 141] on img "Next" at bounding box center [447, 139] width 11 height 30
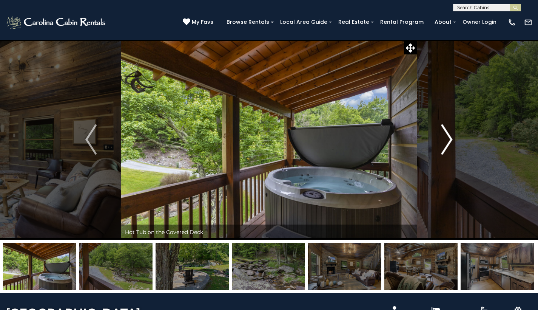
click at [449, 141] on img "Next" at bounding box center [447, 139] width 11 height 30
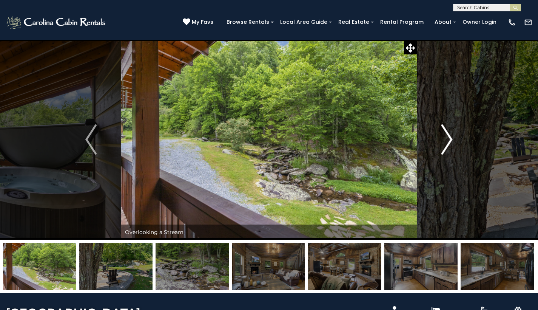
click at [449, 141] on img "Next" at bounding box center [447, 139] width 11 height 30
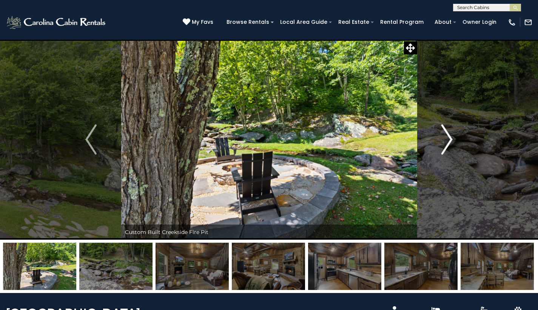
click at [449, 141] on img "Next" at bounding box center [447, 139] width 11 height 30
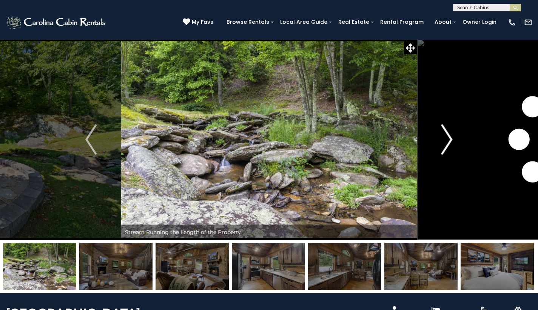
click at [449, 141] on img "Next" at bounding box center [447, 139] width 11 height 30
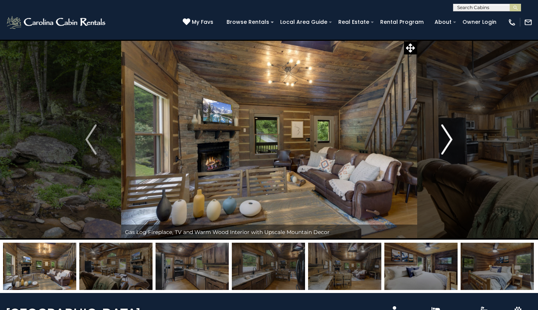
click at [449, 141] on img "Next" at bounding box center [447, 139] width 11 height 30
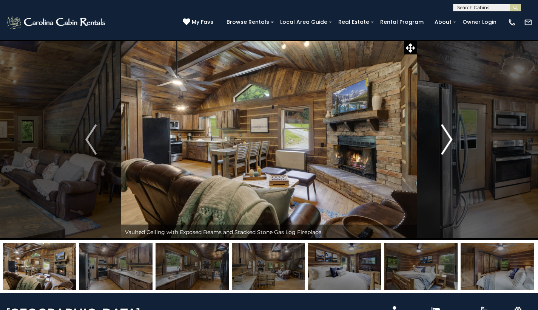
click at [449, 141] on img "Next" at bounding box center [447, 139] width 11 height 30
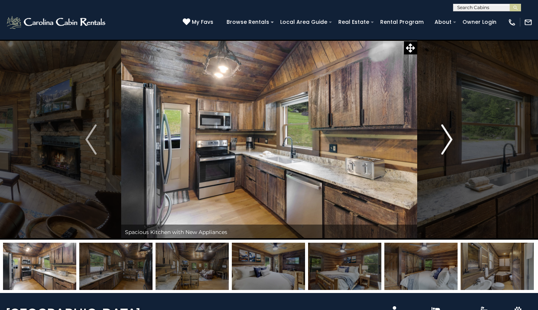
click at [449, 141] on img "Next" at bounding box center [447, 139] width 11 height 30
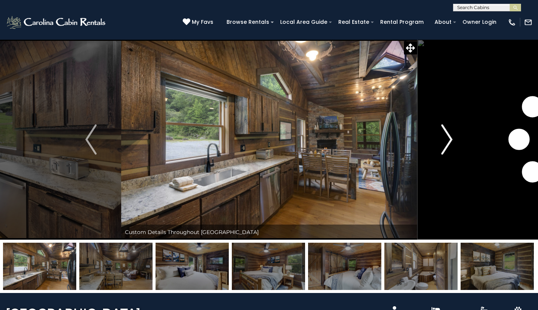
click at [449, 141] on img "Next" at bounding box center [447, 139] width 11 height 30
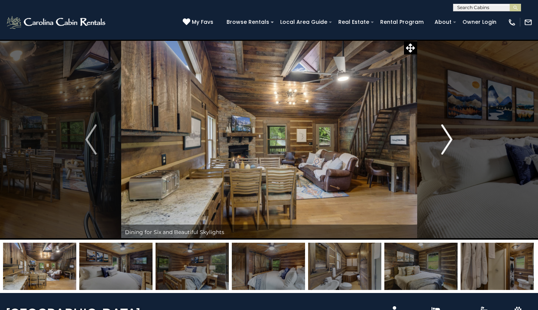
click at [449, 141] on img "Next" at bounding box center [447, 139] width 11 height 30
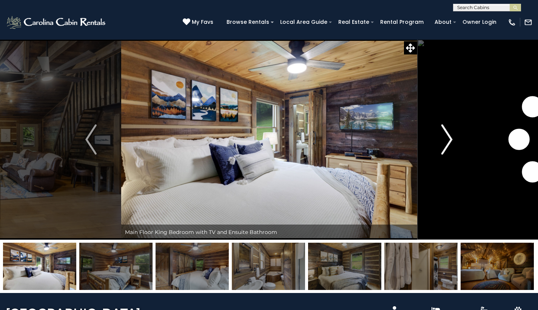
click at [449, 141] on img "Next" at bounding box center [447, 139] width 11 height 30
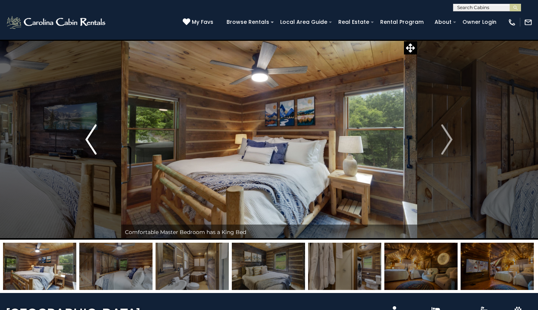
click at [87, 145] on img "Previous" at bounding box center [90, 139] width 11 height 30
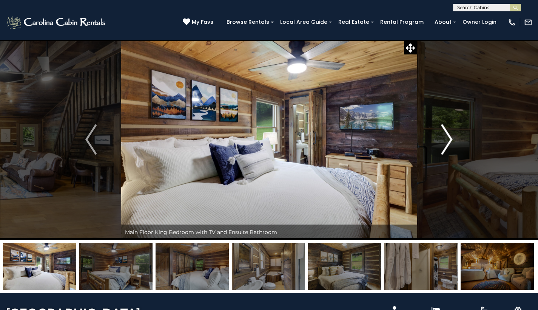
click at [456, 139] on button "Next" at bounding box center [447, 139] width 60 height 200
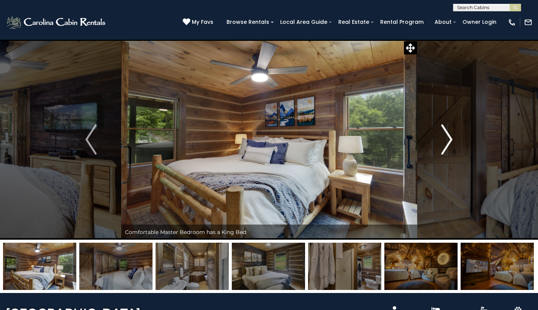
click at [445, 140] on img "Next" at bounding box center [447, 139] width 11 height 30
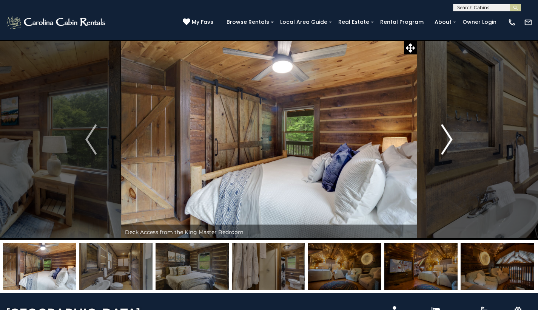
click at [445, 140] on img "Next" at bounding box center [447, 139] width 11 height 30
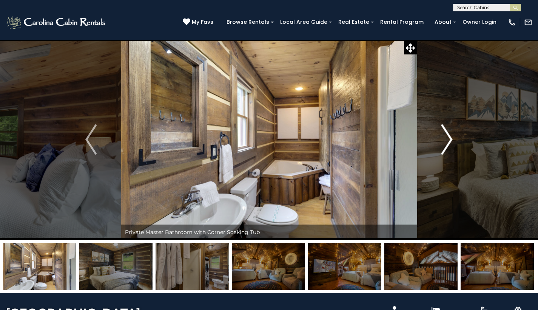
click at [445, 140] on img "Next" at bounding box center [447, 139] width 11 height 30
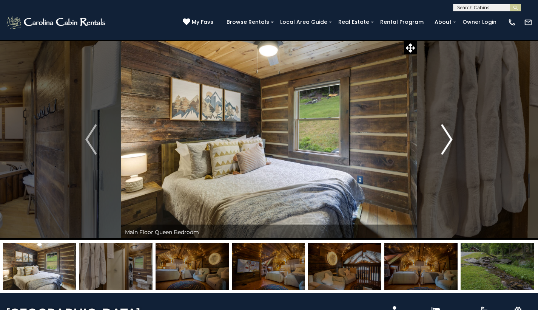
click at [445, 140] on img "Next" at bounding box center [447, 139] width 11 height 30
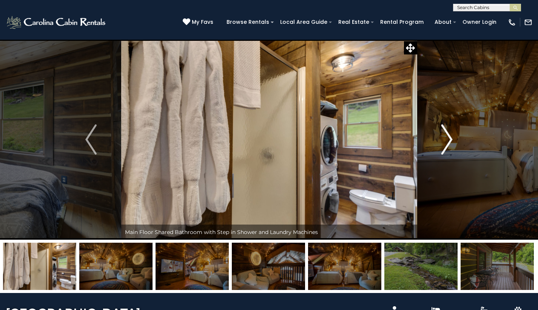
click at [445, 140] on img "Next" at bounding box center [447, 139] width 11 height 30
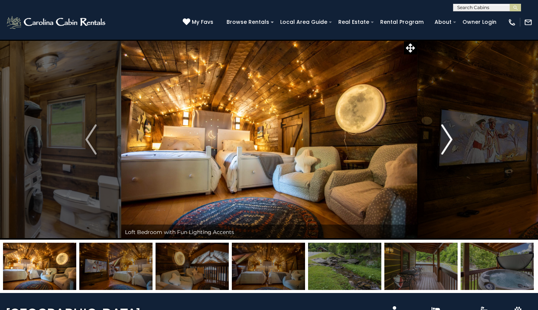
click at [445, 140] on img "Next" at bounding box center [447, 139] width 11 height 30
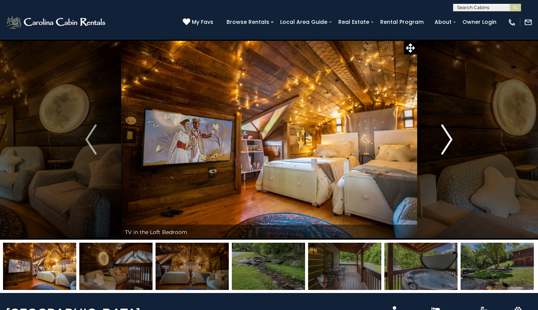
click at [445, 140] on img "Next" at bounding box center [447, 139] width 11 height 30
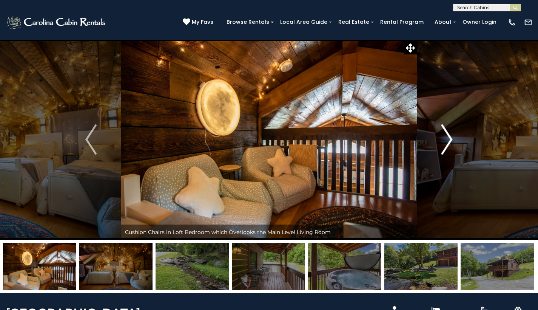
click at [445, 140] on img "Next" at bounding box center [447, 139] width 11 height 30
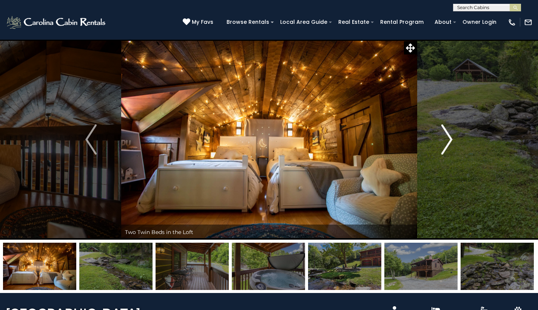
click at [445, 140] on img "Next" at bounding box center [447, 139] width 11 height 30
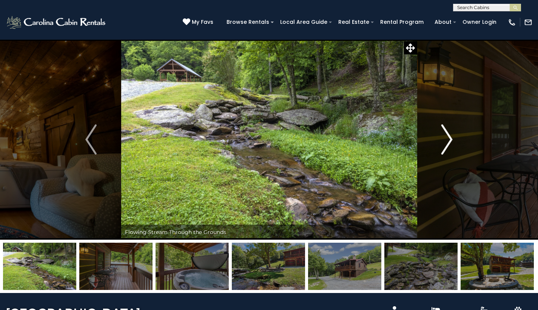
click at [445, 140] on img "Next" at bounding box center [447, 139] width 11 height 30
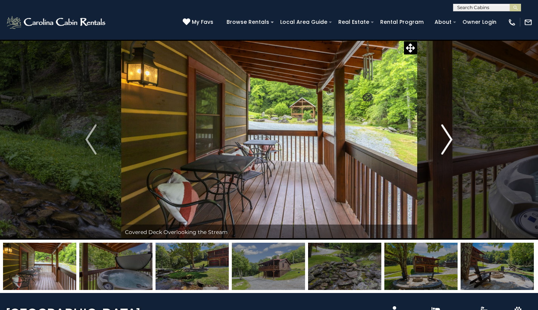
click at [445, 140] on img "Next" at bounding box center [447, 139] width 11 height 30
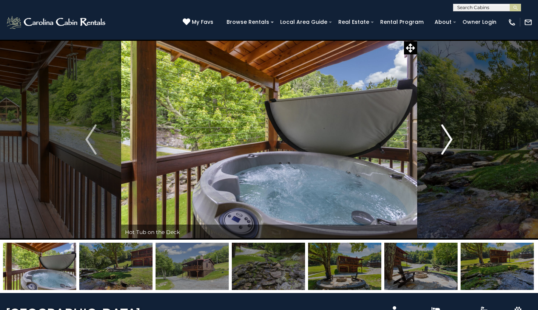
click at [445, 140] on img "Next" at bounding box center [447, 139] width 11 height 30
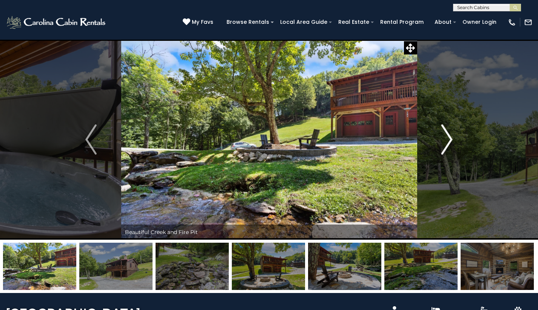
click at [445, 140] on img "Next" at bounding box center [447, 139] width 11 height 30
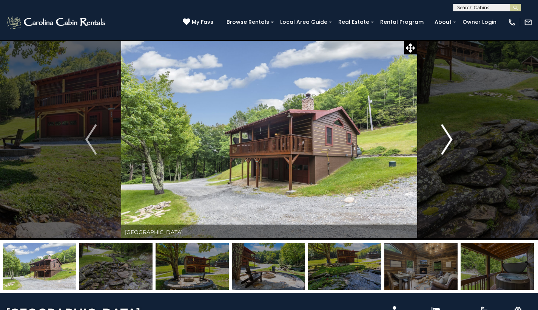
click at [445, 140] on img "Next" at bounding box center [447, 139] width 11 height 30
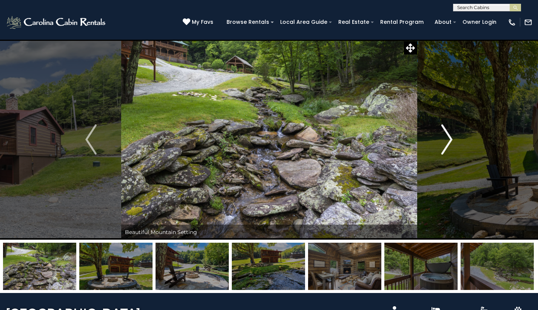
click at [445, 140] on img "Next" at bounding box center [447, 139] width 11 height 30
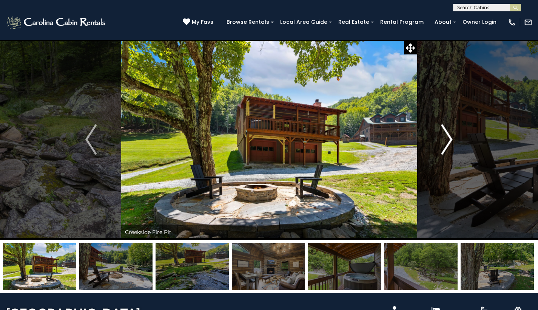
click at [445, 140] on img "Next" at bounding box center [447, 139] width 11 height 30
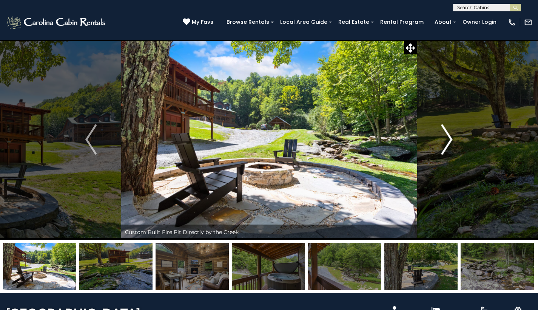
click at [445, 140] on img "Next" at bounding box center [447, 139] width 11 height 30
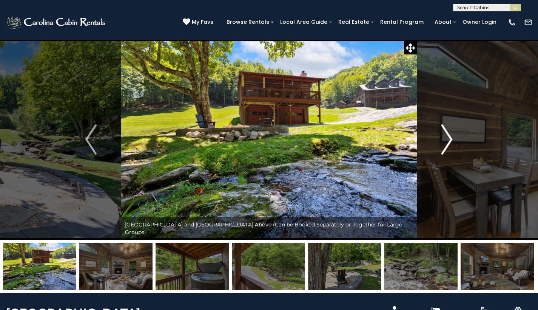
click at [445, 140] on img "Next" at bounding box center [447, 139] width 11 height 30
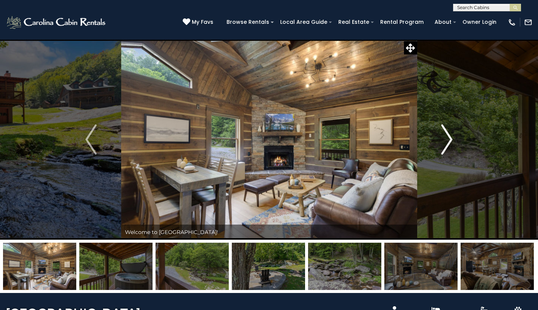
click at [445, 140] on img "Next" at bounding box center [447, 139] width 11 height 30
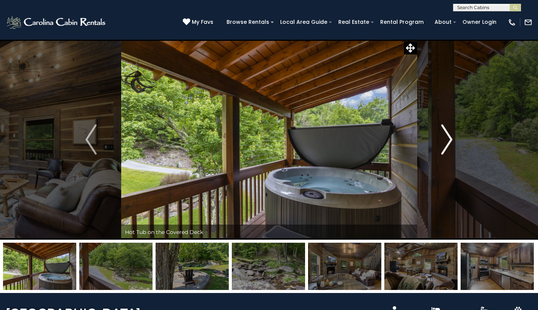
click at [445, 140] on img "Next" at bounding box center [447, 139] width 11 height 30
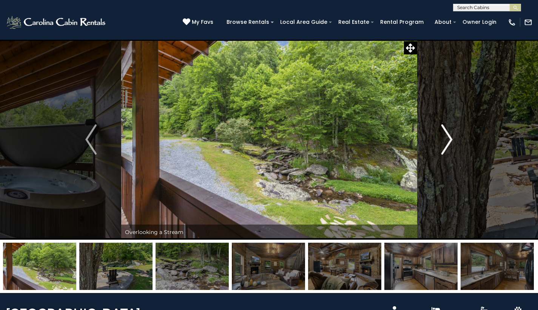
click at [445, 140] on img "Next" at bounding box center [447, 139] width 11 height 30
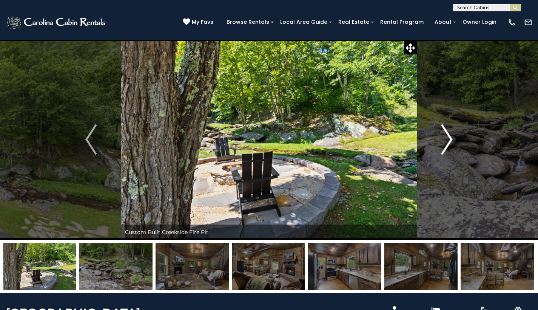
click at [445, 140] on img "Next" at bounding box center [447, 139] width 11 height 30
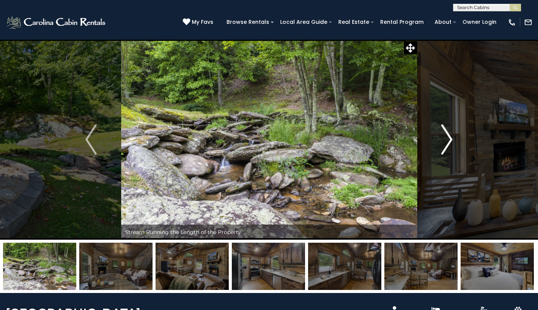
click at [445, 140] on img "Next" at bounding box center [447, 139] width 11 height 30
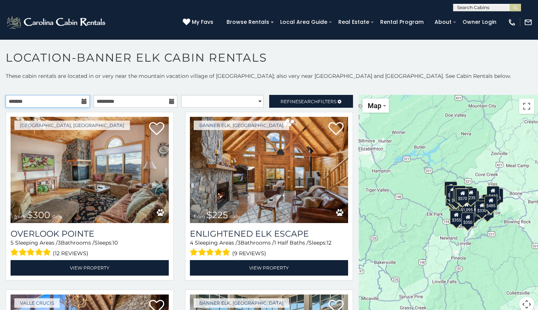
click at [59, 104] on input "text" at bounding box center [48, 101] width 84 height 13
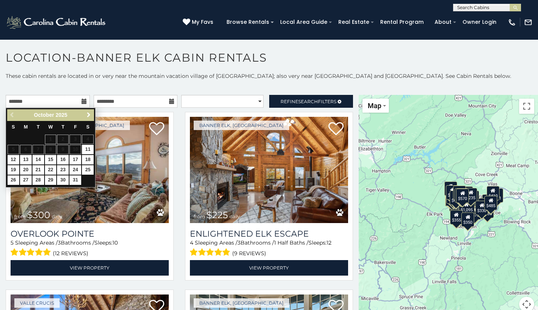
click at [90, 113] on span "Next" at bounding box center [89, 115] width 6 height 6
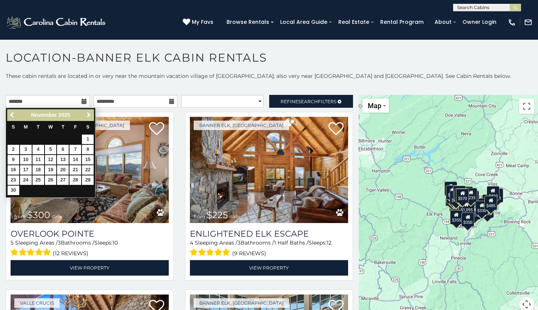
click at [87, 113] on span "Next" at bounding box center [89, 115] width 6 height 6
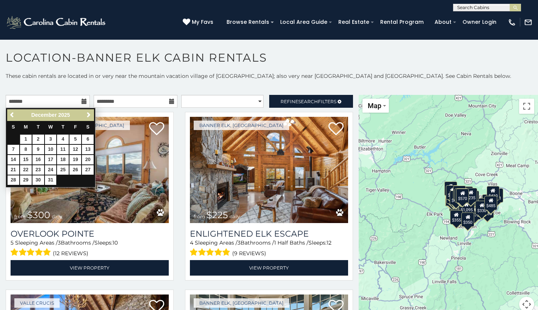
click at [25, 137] on link "1" at bounding box center [26, 139] width 12 height 9
type input "**********"
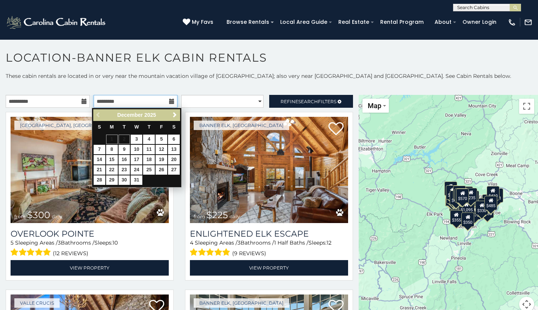
click at [124, 100] on input "text" at bounding box center [136, 101] width 84 height 13
click at [138, 140] on link "3" at bounding box center [137, 139] width 12 height 9
type input "**********"
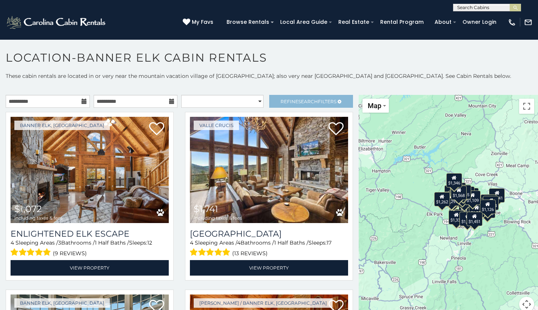
click at [305, 103] on span "Search" at bounding box center [308, 102] width 20 height 6
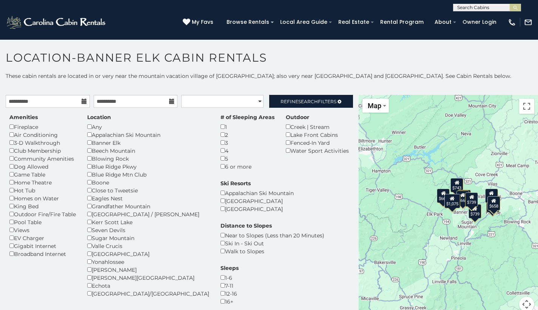
click at [221, 147] on div "4" at bounding box center [248, 151] width 54 height 8
click at [314, 108] on div "Amenities Fireplace Air Conditioning 3-D Walkthrough Club Membership Community …" at bounding box center [179, 217] width 351 height 218
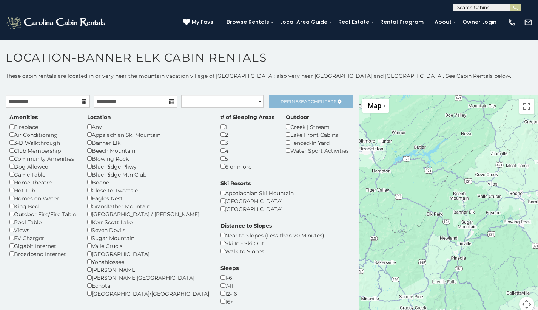
click at [315, 106] on link "Refine Search Filters" at bounding box center [311, 101] width 84 height 13
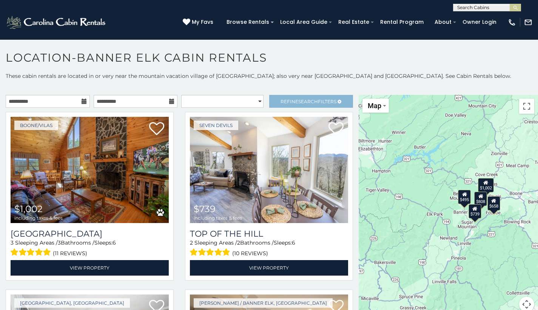
click at [289, 104] on span "Refine Search Filters" at bounding box center [309, 102] width 56 height 6
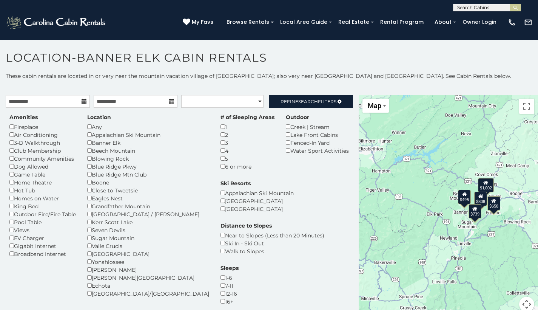
click at [298, 94] on div "**********" at bounding box center [269, 202] width 538 height 260
click at [291, 100] on span "Refine Search Filters" at bounding box center [309, 102] width 56 height 6
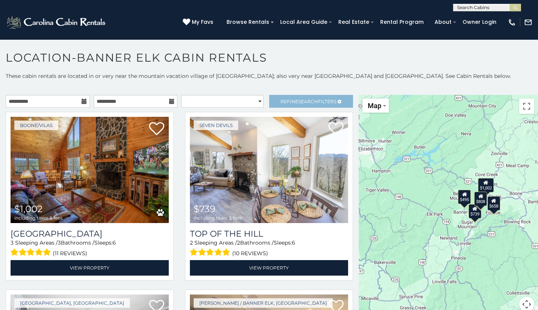
click at [292, 99] on span "Refine Search Filters" at bounding box center [309, 102] width 56 height 6
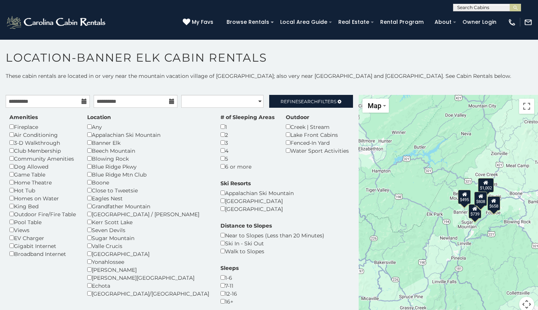
click at [266, 78] on p "These cabin rentals are located in or very near the mountain vacation village o…" at bounding box center [269, 76] width 538 height 8
click at [299, 101] on span "Search" at bounding box center [308, 102] width 20 height 6
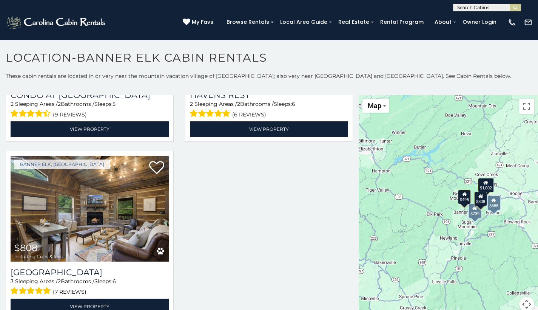
scroll to position [18, 0]
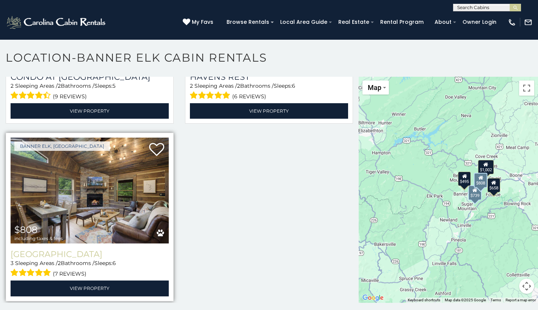
click at [71, 249] on h3 "[GEOGRAPHIC_DATA]" at bounding box center [90, 254] width 158 height 10
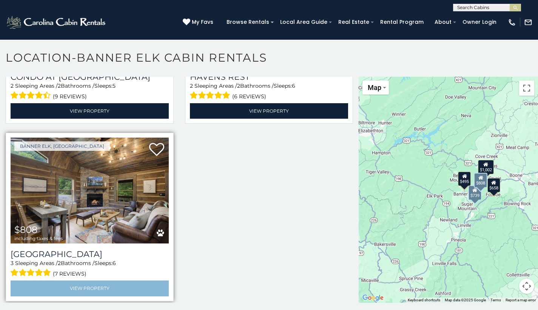
click at [92, 285] on link "View Property" at bounding box center [90, 287] width 158 height 15
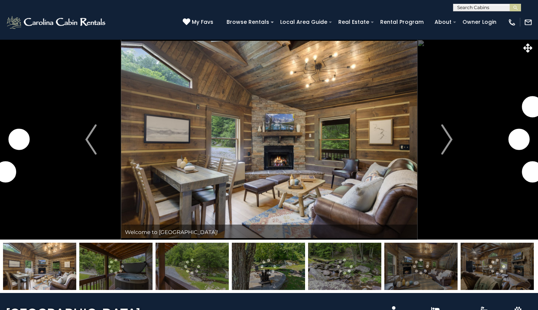
click at [271, 269] on img at bounding box center [268, 266] width 73 height 47
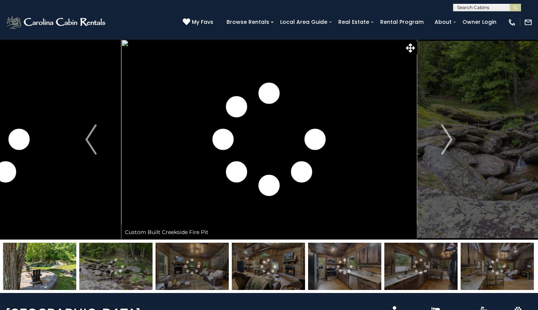
click at [281, 268] on img at bounding box center [268, 266] width 73 height 47
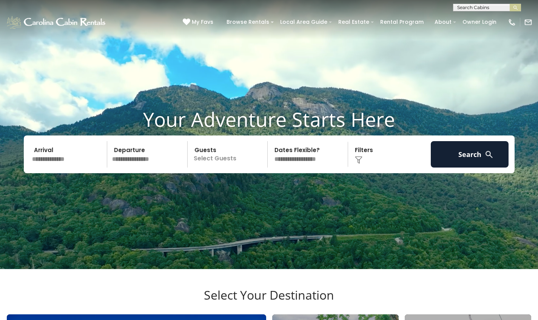
click at [70, 168] on input "text" at bounding box center [68, 154] width 78 height 26
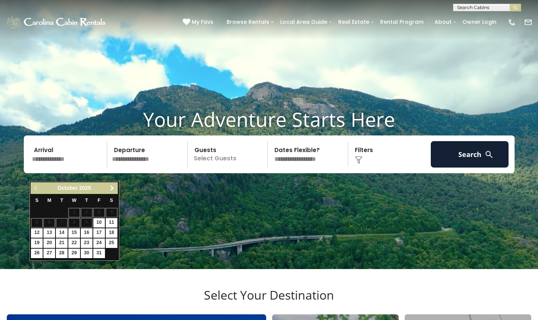
click at [110, 192] on link "Next" at bounding box center [112, 188] width 9 height 9
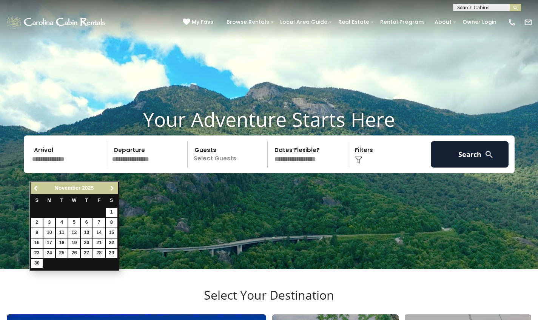
click at [110, 192] on link "Next" at bounding box center [112, 188] width 9 height 9
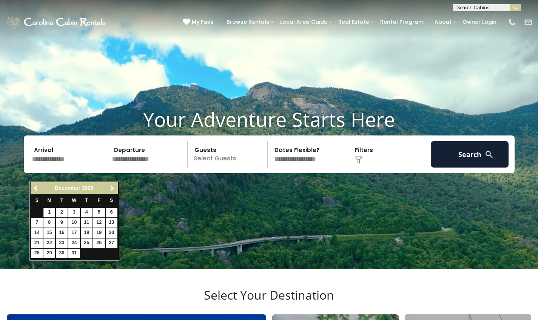
click at [45, 214] on link "1" at bounding box center [49, 212] width 12 height 9
type input "*******"
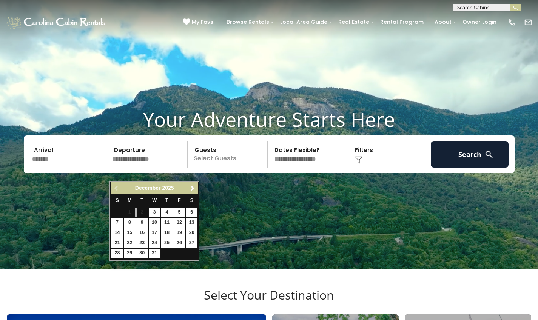
click at [154, 212] on link "3" at bounding box center [155, 212] width 12 height 9
type input "*******"
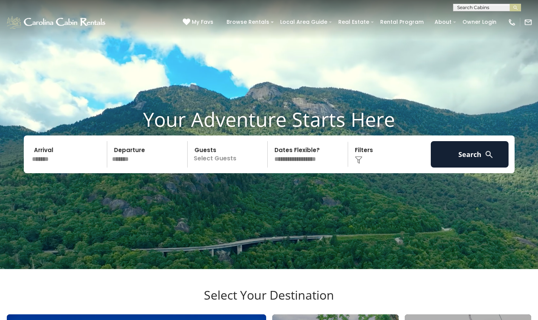
click at [215, 168] on p "Select Guests" at bounding box center [229, 154] width 78 height 26
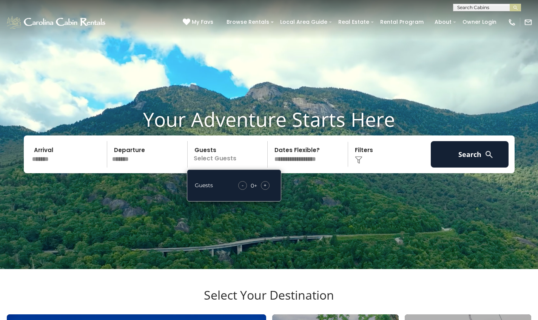
click at [266, 189] on span "+" at bounding box center [265, 186] width 3 height 8
click at [361, 168] on div "Click to Choose" at bounding box center [390, 154] width 78 height 26
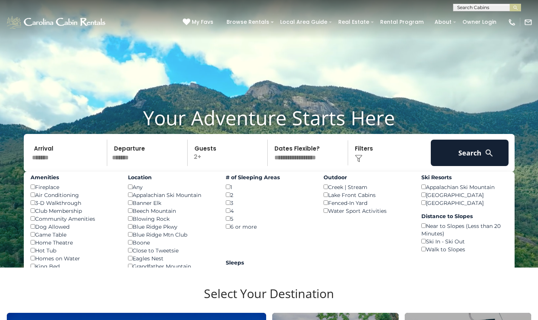
scroll to position [3, 0]
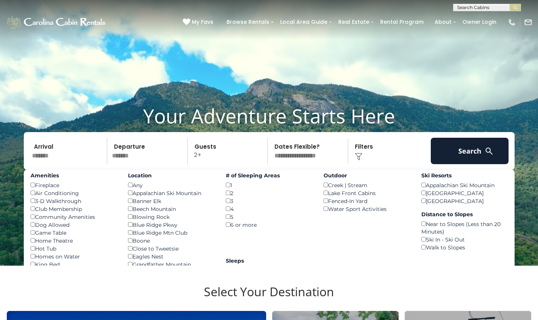
click at [35, 292] on div "Views ()" at bounding box center [74, 289] width 87 height 8
click at [229, 189] on div "1 ()" at bounding box center [269, 185] width 87 height 8
click at [228, 205] on div "3 ()" at bounding box center [269, 201] width 87 height 8
click at [231, 205] on div "3 ()" at bounding box center [269, 201] width 87 height 8
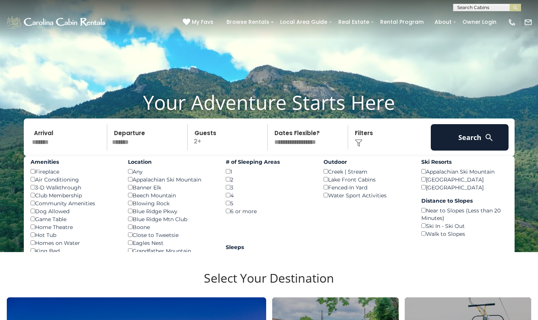
scroll to position [46, 0]
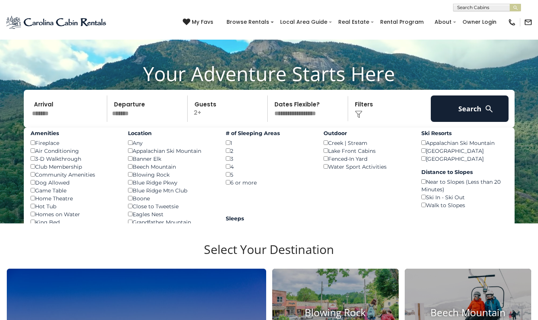
click at [232, 232] on div "1-6 ()" at bounding box center [269, 228] width 87 height 8
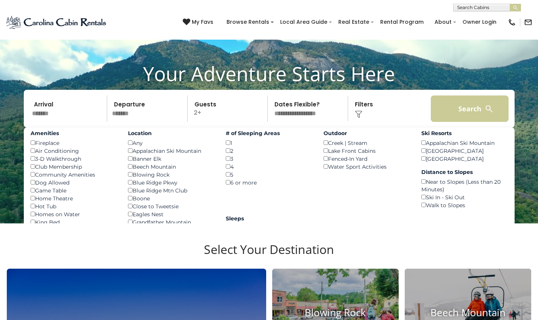
click at [469, 122] on button "Search" at bounding box center [470, 109] width 78 height 26
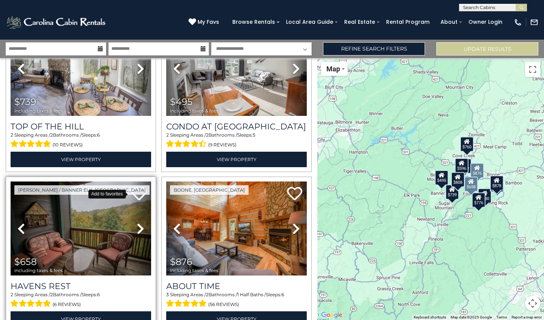
scroll to position [239, 0]
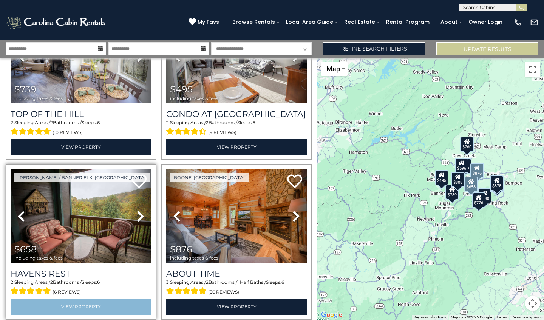
click at [101, 305] on link "View Property" at bounding box center [81, 306] width 141 height 15
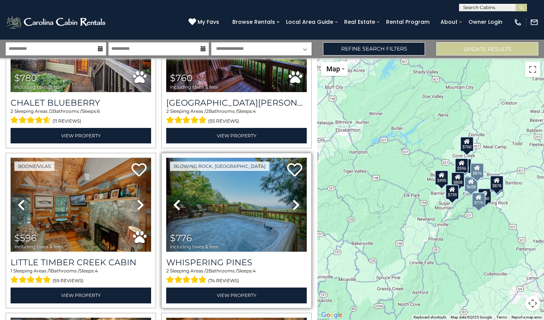
scroll to position [607, 0]
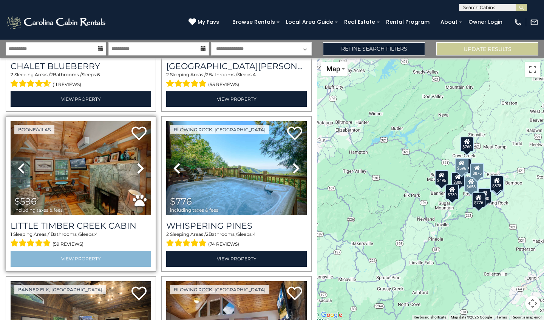
click at [94, 255] on link "View Property" at bounding box center [81, 258] width 141 height 15
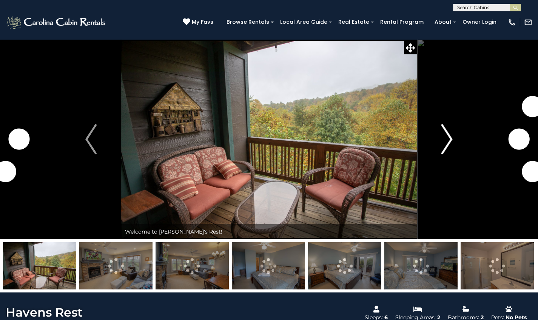
click at [445, 144] on img "Next" at bounding box center [447, 139] width 11 height 30
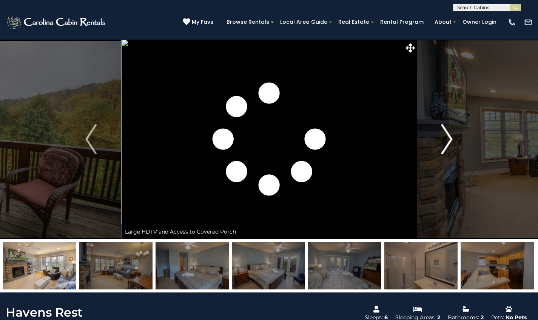
click at [445, 144] on img "Next" at bounding box center [447, 139] width 11 height 30
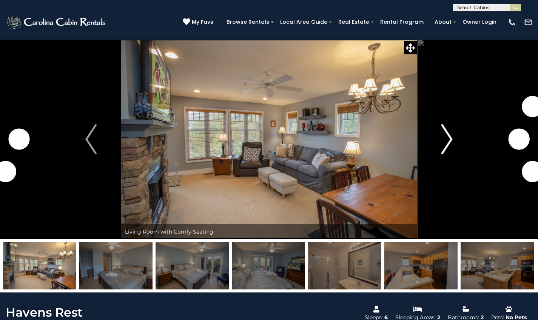
click at [445, 144] on img "Next" at bounding box center [447, 139] width 11 height 30
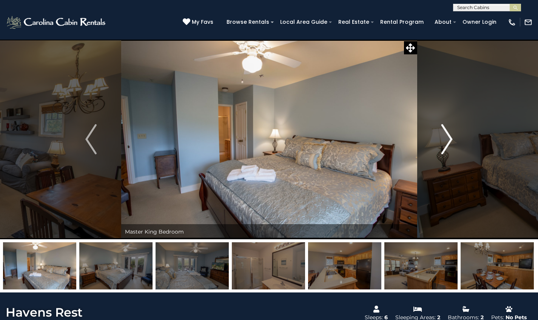
click at [445, 144] on img "Next" at bounding box center [447, 139] width 11 height 30
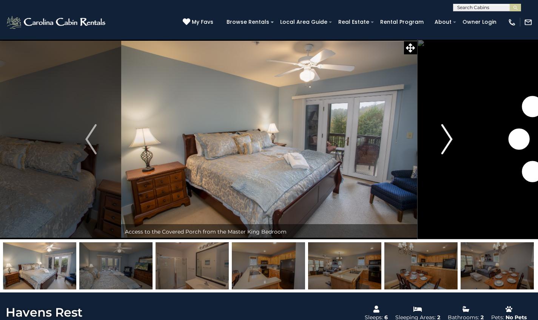
click at [445, 144] on img "Next" at bounding box center [447, 139] width 11 height 30
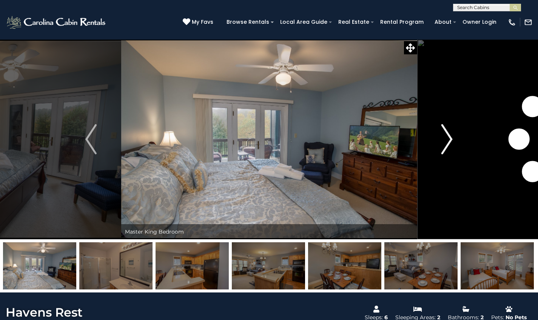
click at [445, 144] on img "Next" at bounding box center [447, 139] width 11 height 30
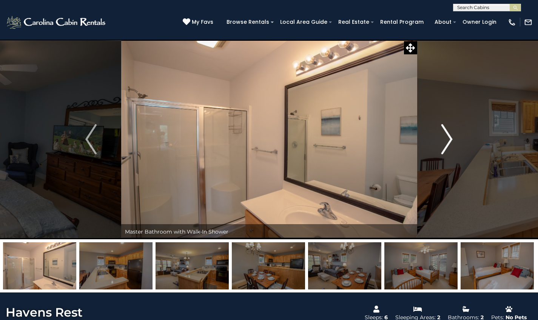
click at [445, 144] on img "Next" at bounding box center [447, 139] width 11 height 30
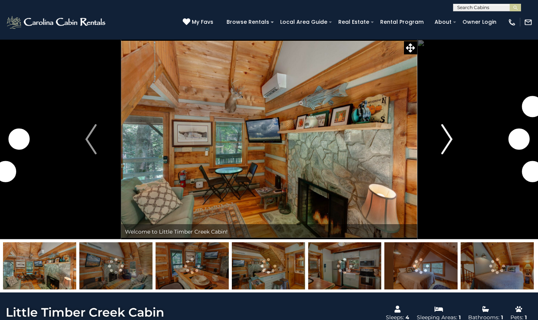
click at [442, 140] on img "Next" at bounding box center [447, 139] width 11 height 30
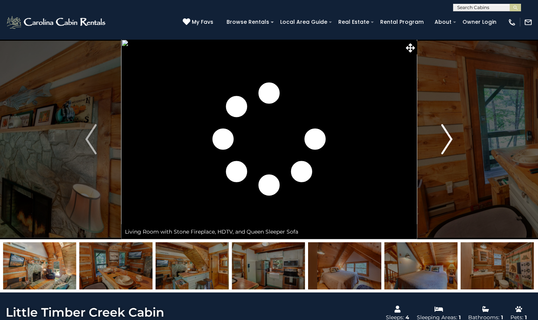
click at [442, 140] on img "Next" at bounding box center [447, 139] width 11 height 30
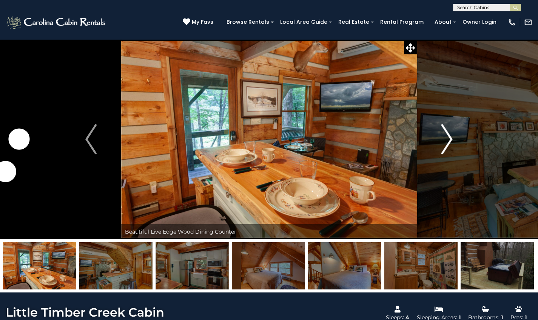
click at [442, 140] on img "Next" at bounding box center [447, 139] width 11 height 30
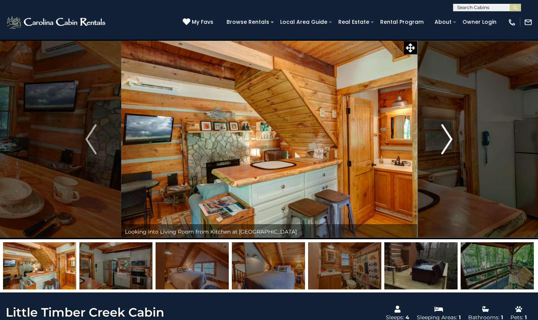
click at [442, 140] on img "Next" at bounding box center [447, 139] width 11 height 30
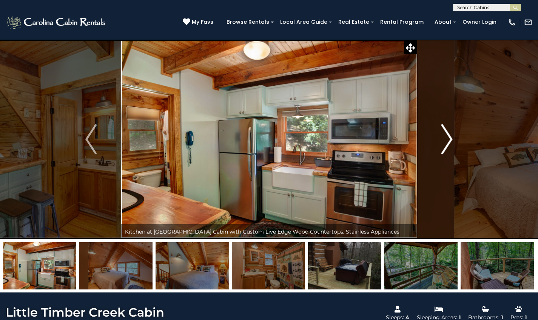
click at [442, 140] on img "Next" at bounding box center [447, 139] width 11 height 30
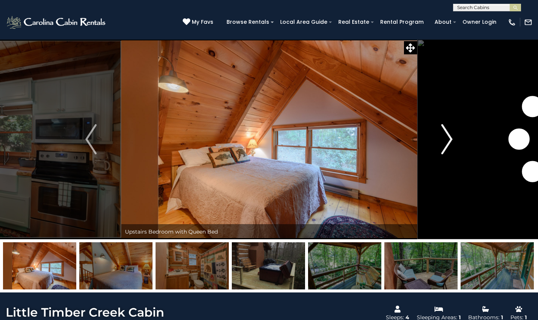
click at [442, 140] on img "Next" at bounding box center [447, 139] width 11 height 30
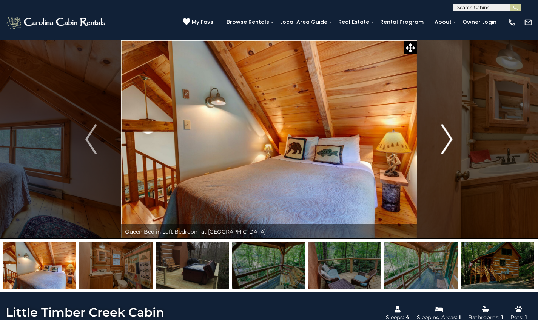
click at [442, 140] on img "Next" at bounding box center [447, 139] width 11 height 30
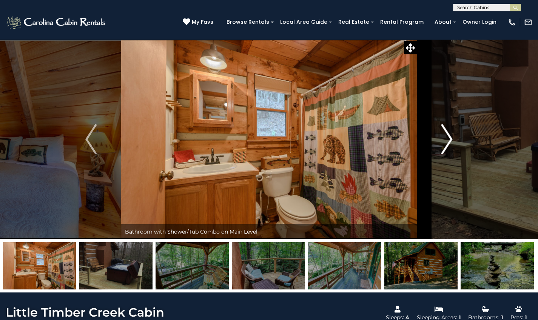
click at [442, 140] on img "Next" at bounding box center [447, 139] width 11 height 30
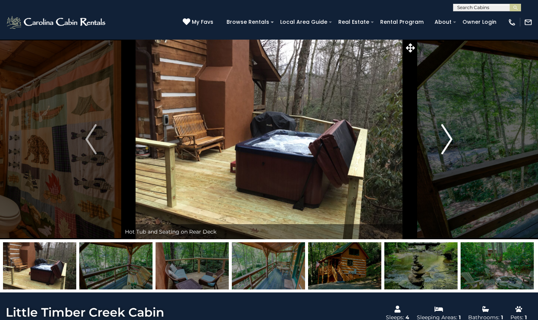
click at [442, 140] on img "Next" at bounding box center [447, 139] width 11 height 30
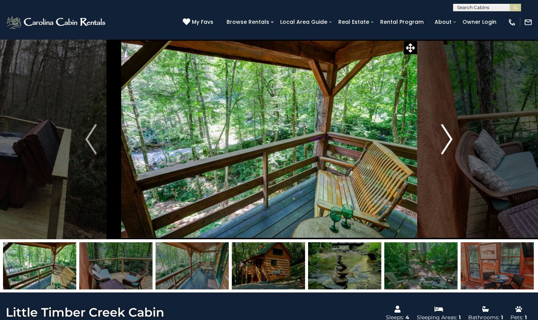
click at [442, 140] on img "Next" at bounding box center [447, 139] width 11 height 30
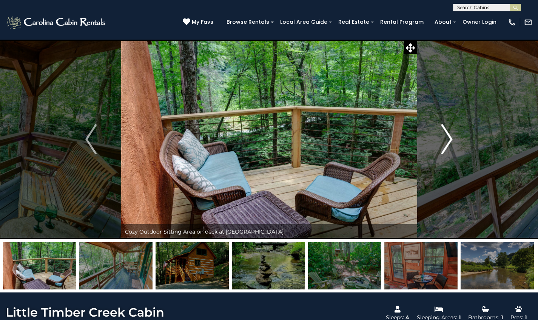
click at [442, 140] on img "Next" at bounding box center [447, 139] width 11 height 30
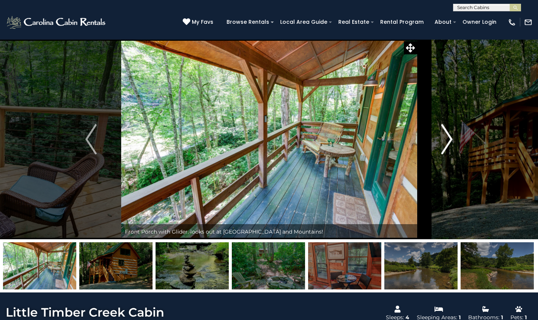
click at [442, 140] on img "Next" at bounding box center [447, 139] width 11 height 30
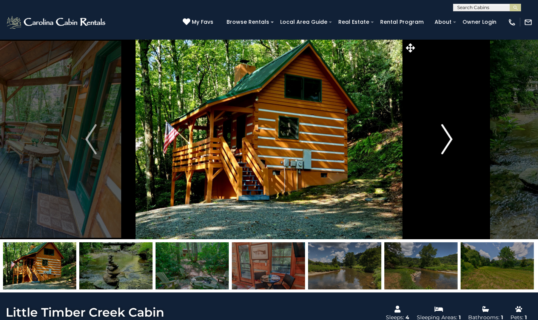
click at [442, 140] on img "Next" at bounding box center [447, 139] width 11 height 30
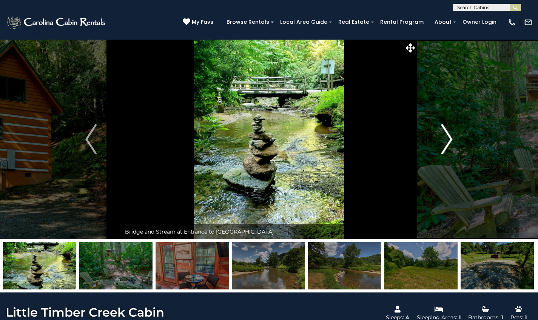
click at [442, 140] on img "Next" at bounding box center [447, 139] width 11 height 30
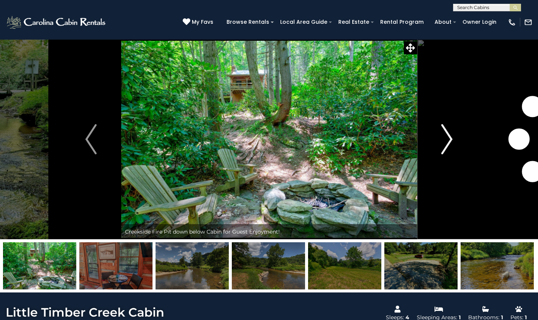
click at [442, 140] on img "Next" at bounding box center [447, 139] width 11 height 30
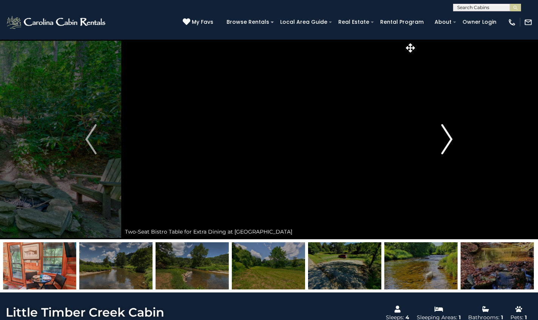
click at [442, 140] on img "Next" at bounding box center [447, 139] width 11 height 30
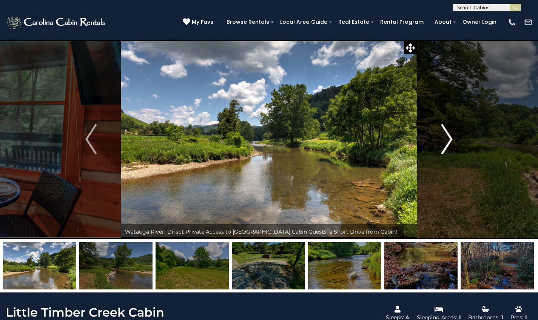
click at [442, 140] on img "Next" at bounding box center [447, 139] width 11 height 30
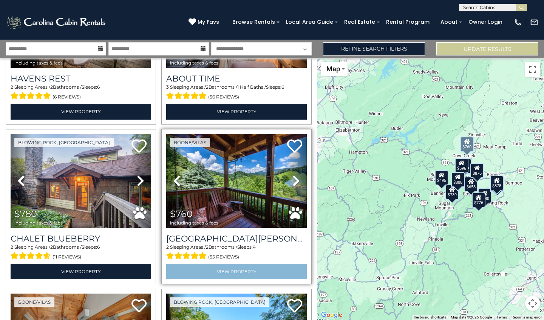
scroll to position [436, 0]
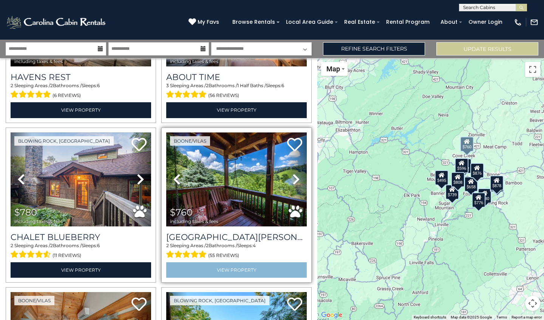
click at [233, 267] on link "View Property" at bounding box center [236, 270] width 141 height 15
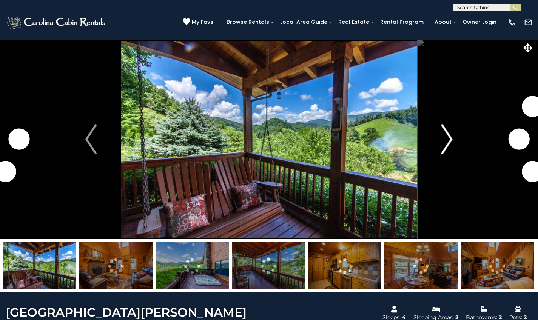
click at [440, 142] on button "Next" at bounding box center [447, 139] width 60 height 200
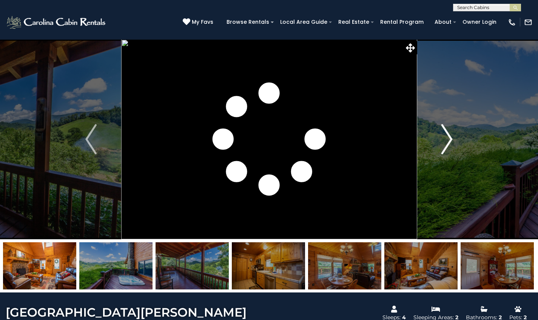
click at [442, 142] on img "Next" at bounding box center [447, 139] width 11 height 30
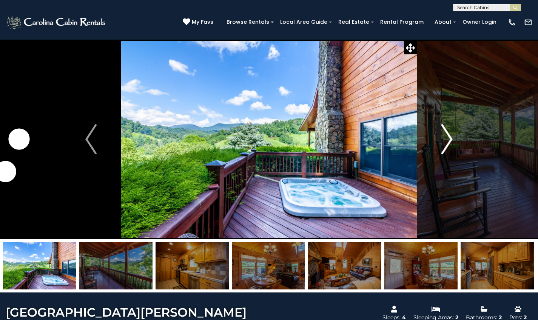
click at [442, 142] on img "Next" at bounding box center [447, 139] width 11 height 30
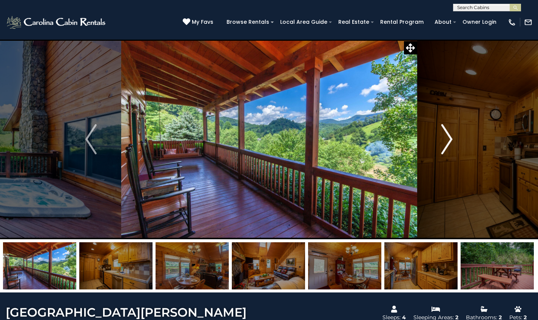
click at [442, 142] on img "Next" at bounding box center [447, 139] width 11 height 30
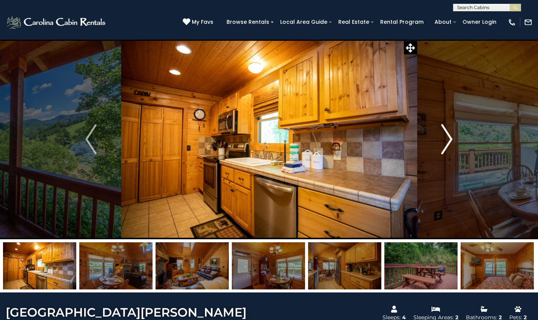
click at [442, 142] on img "Next" at bounding box center [447, 139] width 11 height 30
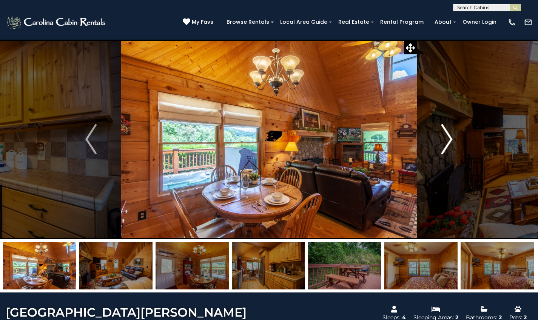
click at [442, 142] on img "Next" at bounding box center [447, 139] width 11 height 30
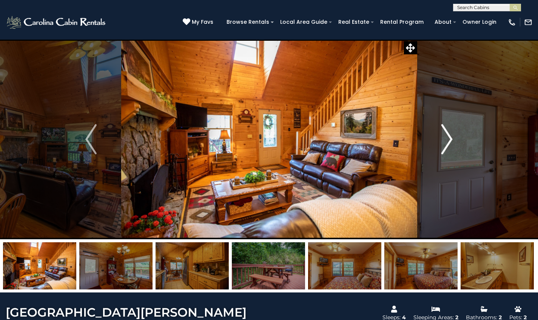
click at [442, 142] on img "Next" at bounding box center [447, 139] width 11 height 30
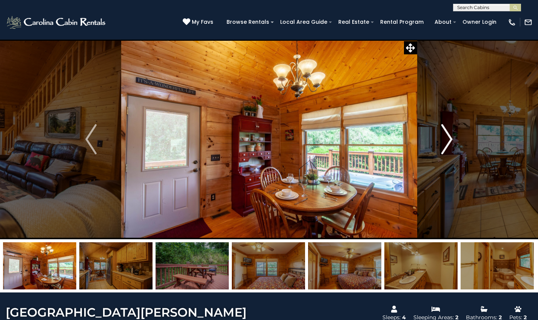
click at [442, 142] on img "Next" at bounding box center [447, 139] width 11 height 30
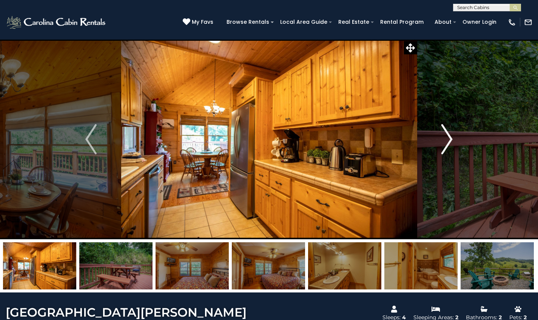
click at [442, 142] on img "Next" at bounding box center [447, 139] width 11 height 30
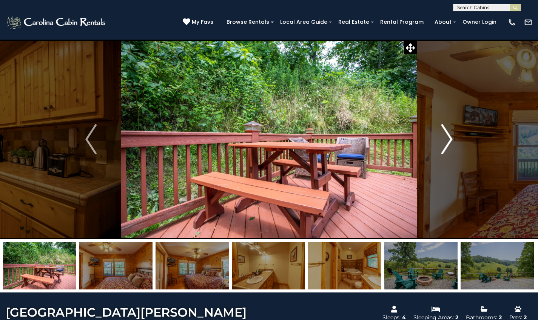
click at [442, 142] on img "Next" at bounding box center [447, 139] width 11 height 30
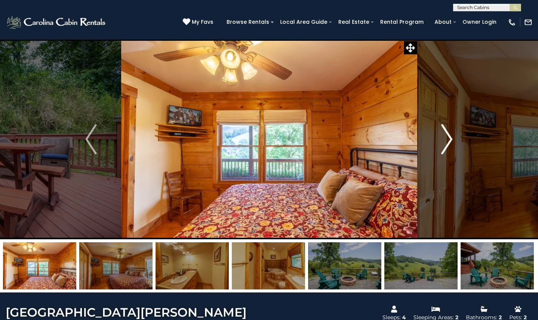
click at [442, 142] on img "Next" at bounding box center [447, 139] width 11 height 30
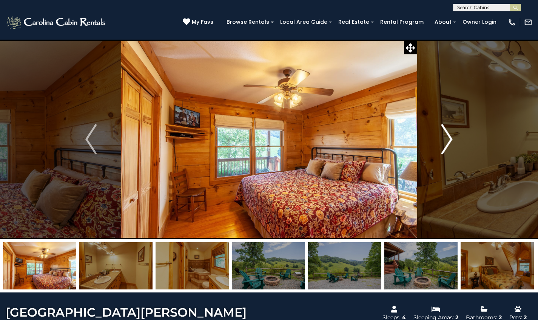
click at [442, 142] on img "Next" at bounding box center [447, 139] width 11 height 30
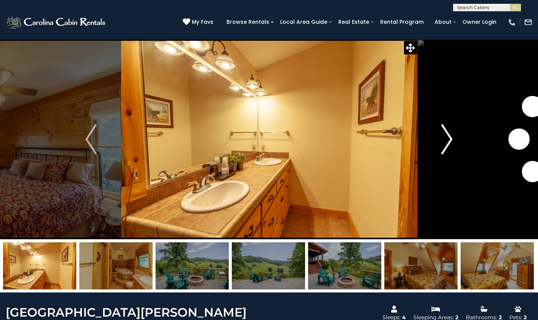
click at [442, 142] on img "Next" at bounding box center [447, 139] width 11 height 30
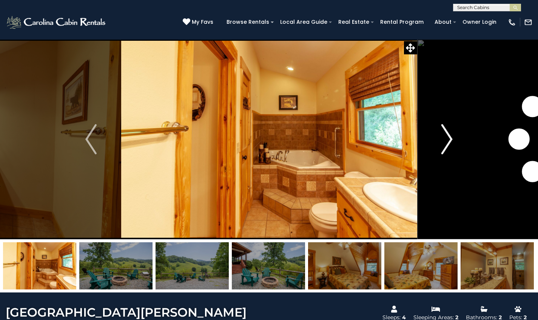
click at [442, 142] on img "Next" at bounding box center [447, 139] width 11 height 30
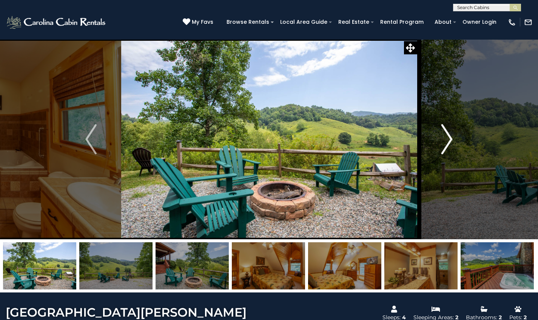
click at [442, 142] on img "Next" at bounding box center [447, 139] width 11 height 30
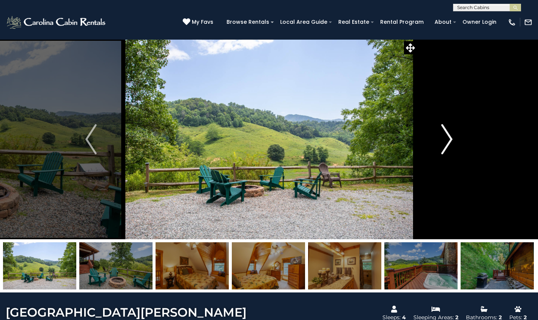
click at [442, 142] on img "Next" at bounding box center [447, 139] width 11 height 30
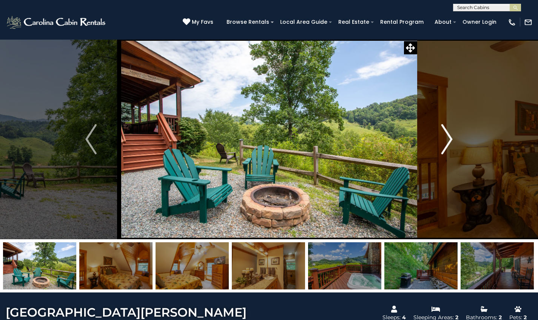
click at [442, 142] on img "Next" at bounding box center [447, 139] width 11 height 30
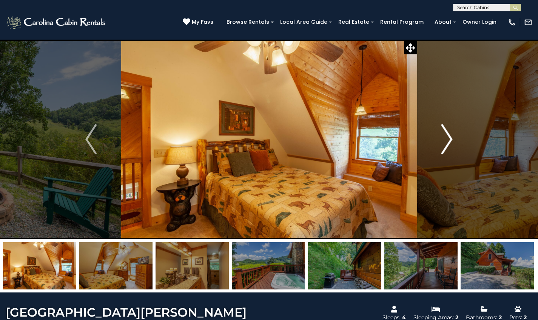
click at [442, 142] on img "Next" at bounding box center [447, 139] width 11 height 30
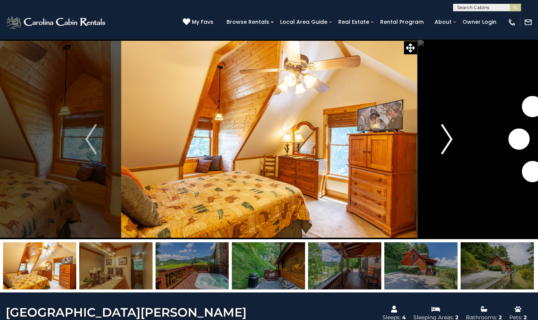
click at [442, 142] on img "Next" at bounding box center [447, 139] width 11 height 30
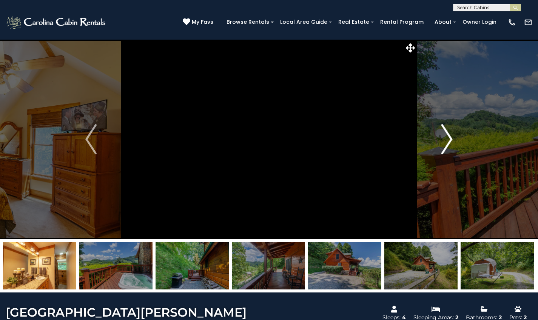
click at [442, 142] on img "Next" at bounding box center [447, 139] width 11 height 30
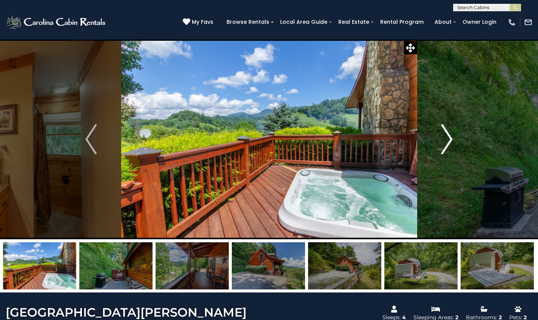
click at [442, 142] on img "Next" at bounding box center [447, 139] width 11 height 30
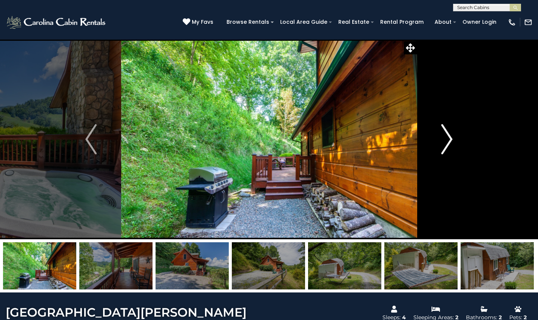
click at [442, 142] on img "Next" at bounding box center [447, 139] width 11 height 30
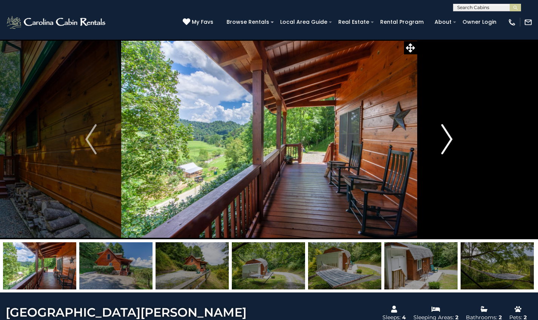
click at [442, 142] on img "Next" at bounding box center [447, 139] width 11 height 30
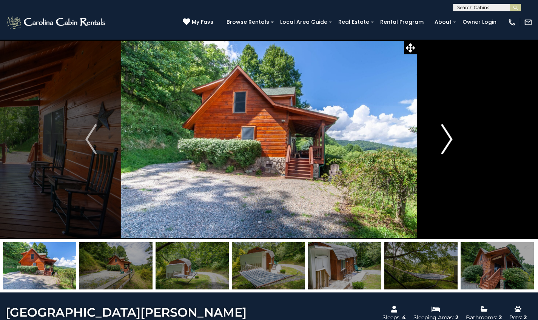
click at [442, 142] on img "Next" at bounding box center [447, 139] width 11 height 30
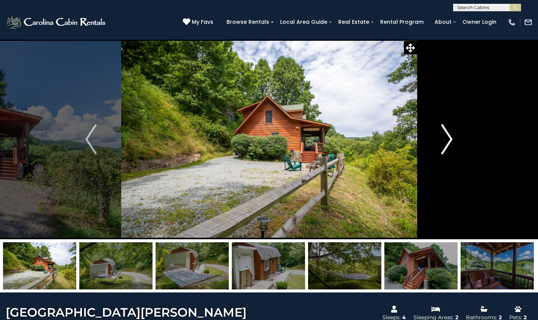
click at [442, 142] on img "Next" at bounding box center [447, 139] width 11 height 30
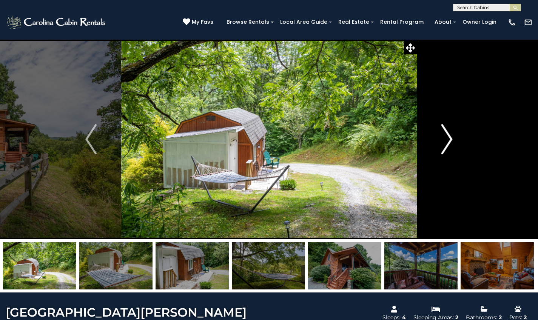
click at [442, 142] on img "Next" at bounding box center [447, 139] width 11 height 30
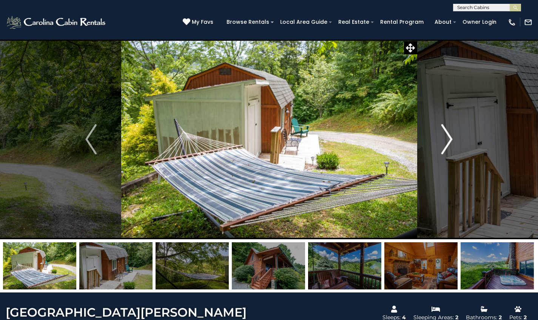
click at [442, 142] on img "Next" at bounding box center [447, 139] width 11 height 30
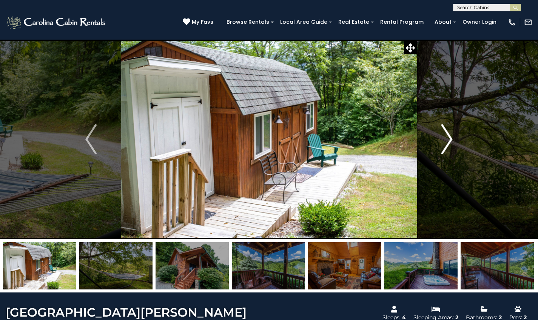
click at [442, 142] on img "Next" at bounding box center [447, 139] width 11 height 30
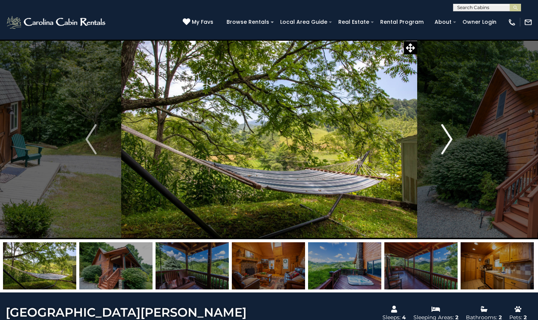
click at [442, 142] on img "Next" at bounding box center [447, 139] width 11 height 30
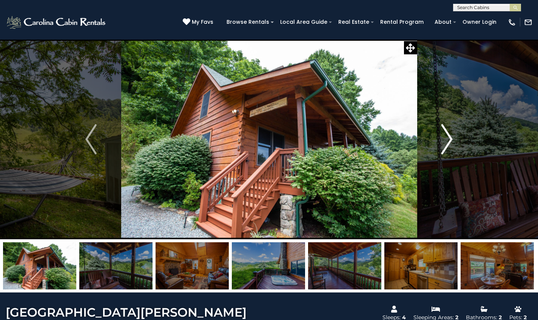
click at [442, 142] on img "Next" at bounding box center [447, 139] width 11 height 30
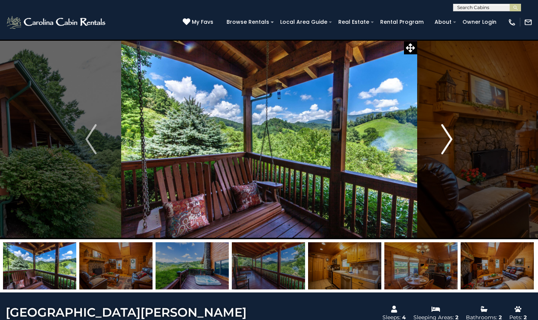
click at [442, 142] on img "Next" at bounding box center [447, 139] width 11 height 30
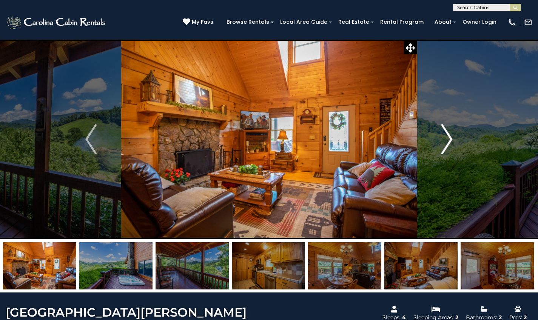
click at [444, 143] on img "Next" at bounding box center [447, 139] width 11 height 30
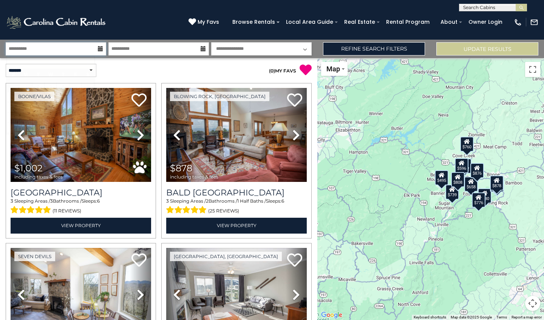
click at [76, 50] on input "**********" at bounding box center [56, 48] width 101 height 13
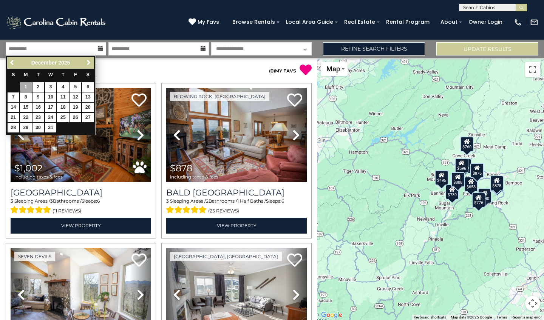
click at [176, 64] on p "( 0 ) MY FAVS" at bounding box center [235, 70] width 153 height 12
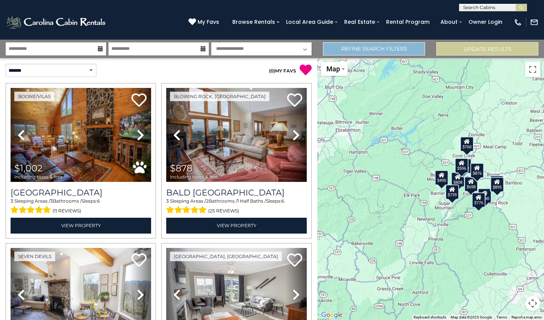
click at [346, 49] on link "Refine Search Filters" at bounding box center [374, 48] width 102 height 13
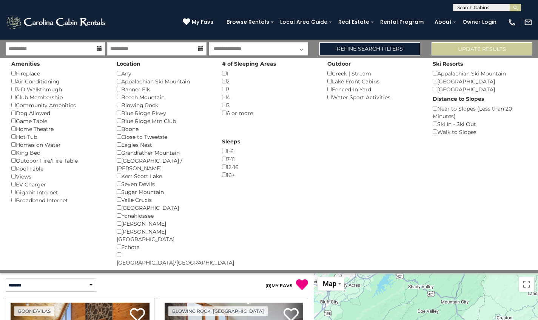
click at [121, 93] on div "Beech Mountain ()" at bounding box center [164, 97] width 94 height 8
click at [121, 92] on div "Banner Elk ()" at bounding box center [164, 89] width 94 height 8
click at [486, 51] on button "Please Update Results" at bounding box center [482, 48] width 101 height 13
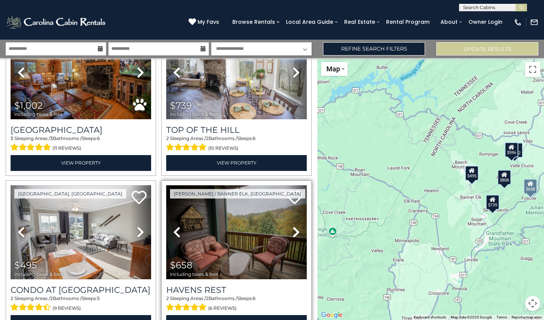
scroll to position [124, 0]
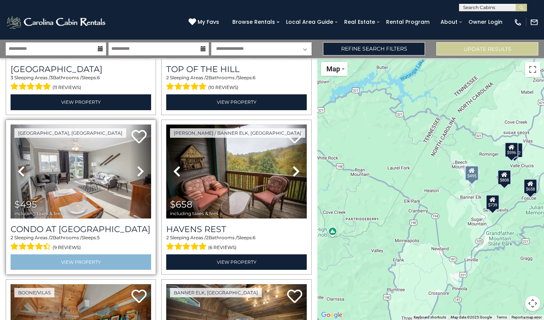
click at [108, 257] on link "View Property" at bounding box center [81, 262] width 141 height 15
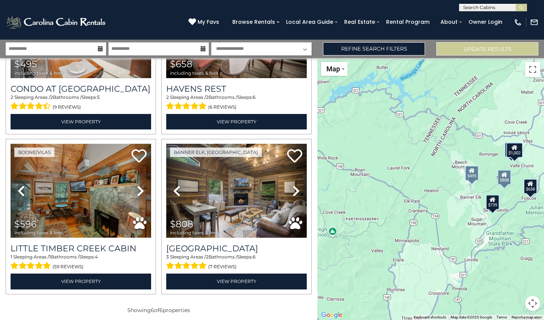
scroll to position [0, 0]
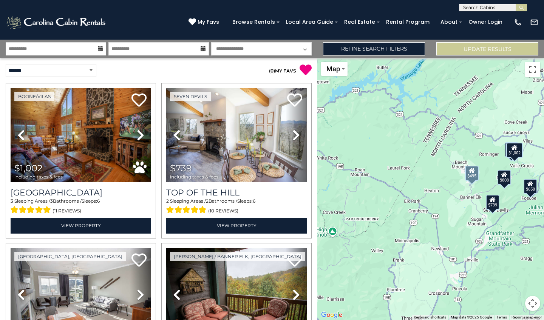
select select "*"
click at [475, 49] on button "Update Results" at bounding box center [487, 48] width 102 height 13
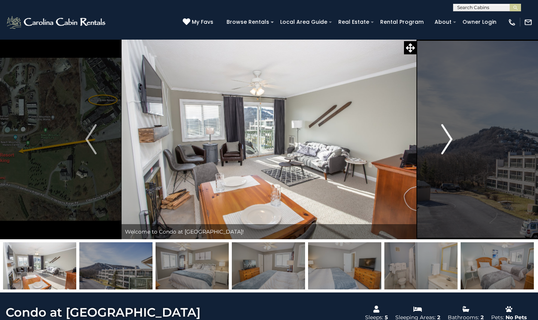
click at [442, 134] on img "Next" at bounding box center [447, 139] width 11 height 30
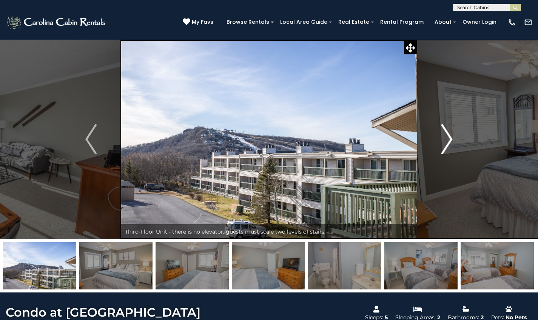
click at [442, 134] on img "Next" at bounding box center [447, 139] width 11 height 30
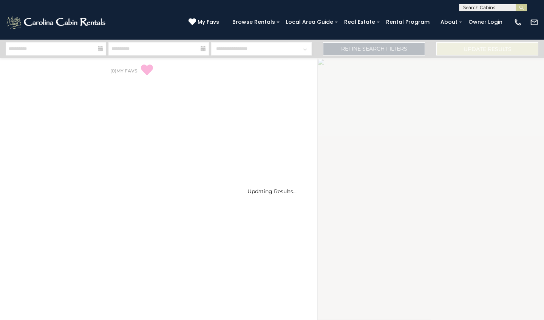
select select "*"
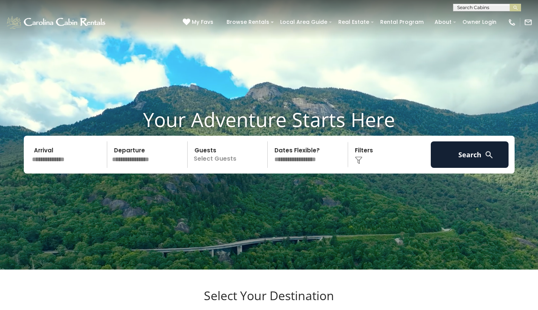
click at [77, 168] on input "text" at bounding box center [68, 154] width 78 height 26
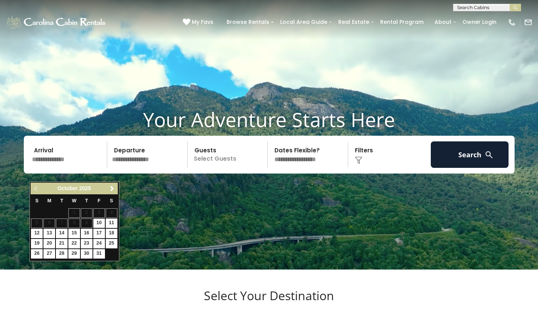
click at [112, 194] on div "Previous Next [DATE]" at bounding box center [74, 188] width 87 height 12
click at [112, 193] on div "Previous Next [DATE]" at bounding box center [74, 188] width 87 height 12
click at [111, 192] on link "Next" at bounding box center [112, 188] width 9 height 9
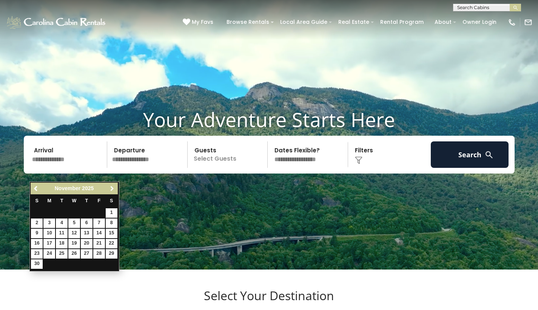
click at [111, 192] on span "Next" at bounding box center [112, 189] width 6 height 6
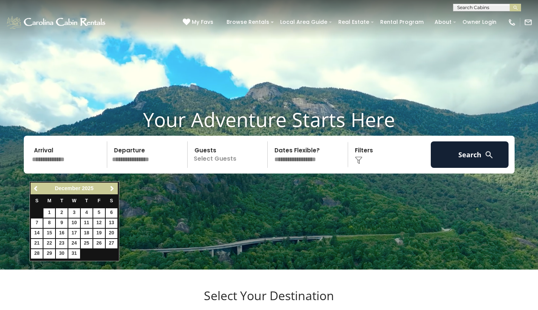
click at [49, 210] on link "1" at bounding box center [49, 212] width 12 height 9
type input "*******"
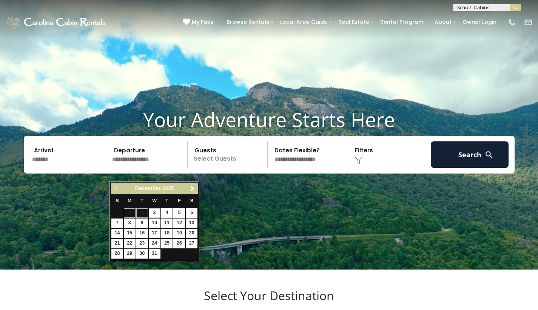
click at [128, 168] on input "text" at bounding box center [149, 154] width 78 height 26
click at [153, 212] on link "3" at bounding box center [155, 212] width 12 height 9
type input "*******"
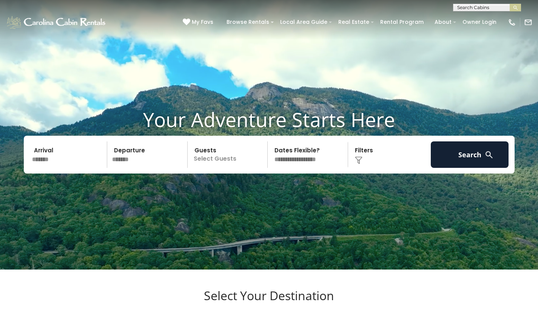
click at [210, 168] on p "Select Guests" at bounding box center [229, 154] width 78 height 26
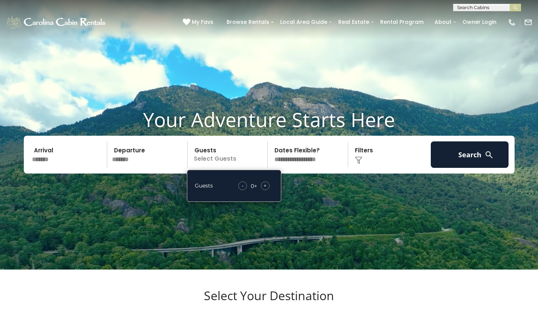
click at [259, 190] on div "- 0 + +" at bounding box center [254, 185] width 39 height 9
click at [261, 190] on div "+" at bounding box center [265, 185] width 9 height 9
select select "*"
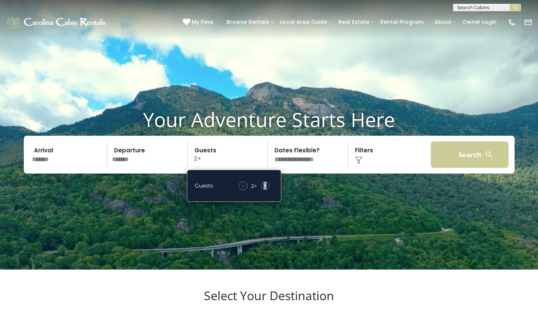
click at [468, 168] on button "Search" at bounding box center [470, 154] width 78 height 26
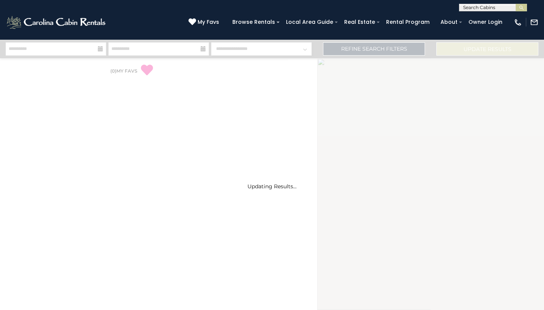
select select "*"
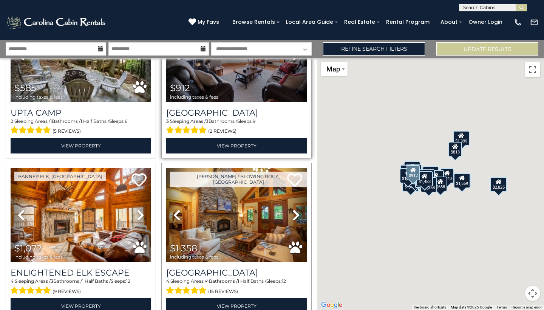
scroll to position [1038, 0]
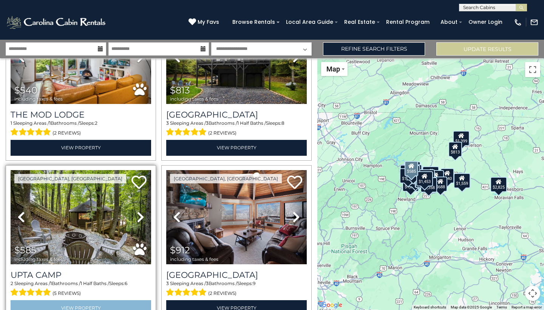
click at [114, 300] on link "View Property" at bounding box center [81, 307] width 141 height 15
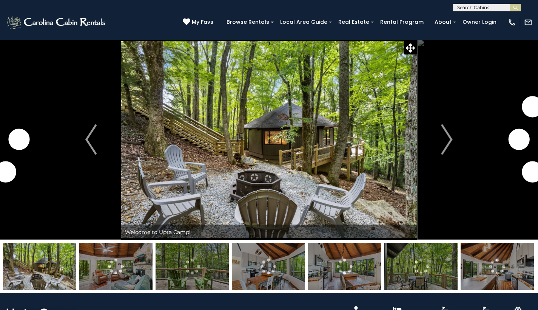
scroll to position [2, 0]
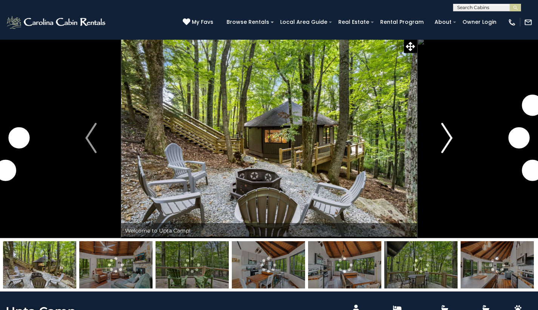
click at [444, 138] on img "Next" at bounding box center [447, 138] width 11 height 30
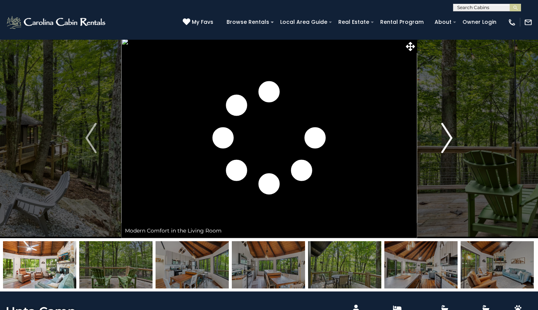
click at [442, 138] on img "Next" at bounding box center [447, 138] width 11 height 30
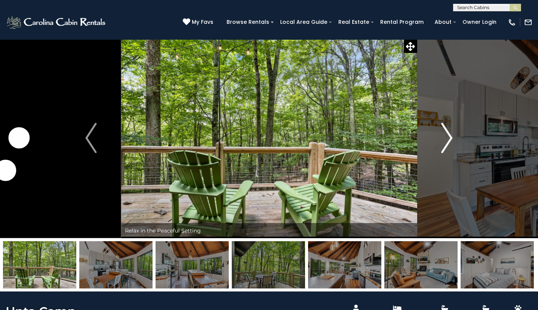
click at [442, 138] on img "Next" at bounding box center [447, 138] width 11 height 30
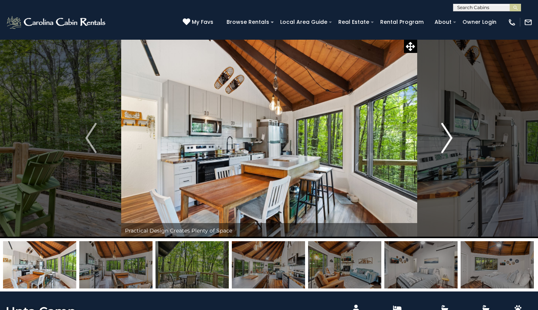
click at [442, 138] on img "Next" at bounding box center [447, 138] width 11 height 30
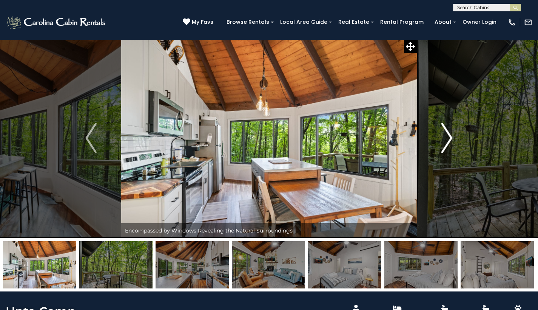
click at [442, 138] on img "Next" at bounding box center [447, 138] width 11 height 30
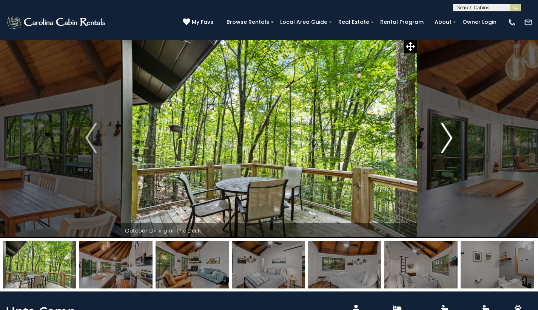
click at [442, 138] on img "Next" at bounding box center [447, 138] width 11 height 30
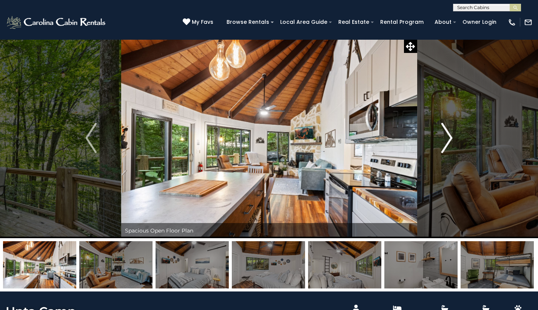
click at [442, 138] on img "Next" at bounding box center [447, 138] width 11 height 30
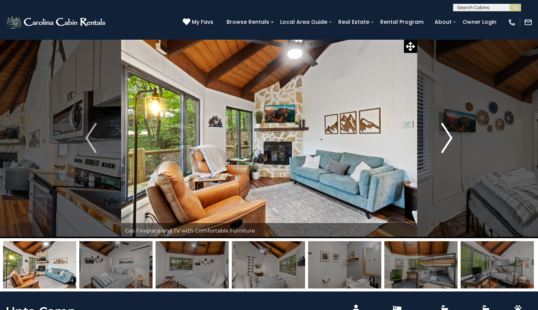
click at [442, 138] on img "Next" at bounding box center [447, 138] width 11 height 30
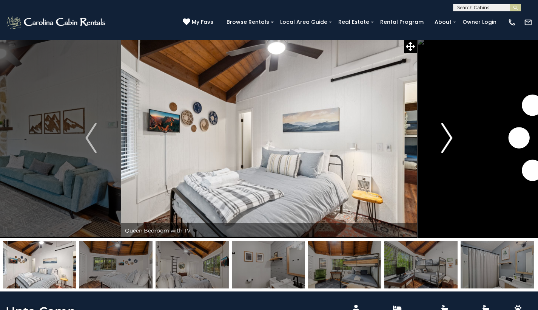
click at [442, 138] on img "Next" at bounding box center [447, 138] width 11 height 30
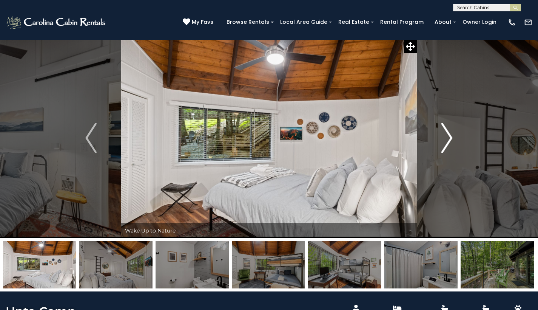
click at [442, 138] on img "Next" at bounding box center [447, 138] width 11 height 30
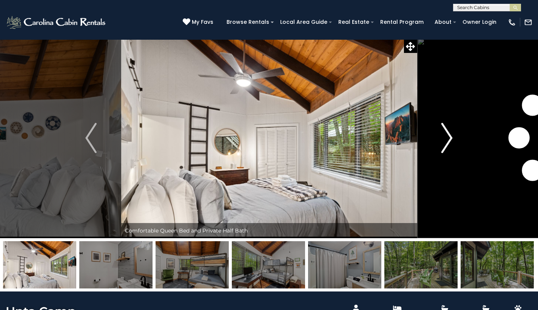
click at [442, 138] on img "Next" at bounding box center [447, 138] width 11 height 30
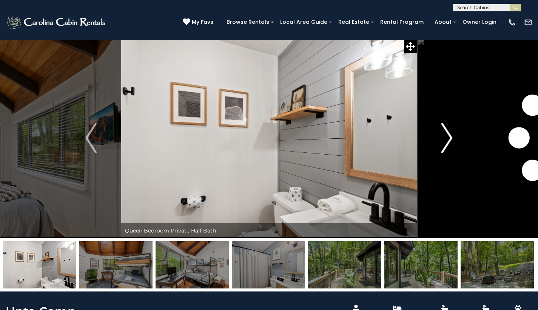
click at [442, 138] on img "Next" at bounding box center [447, 138] width 11 height 30
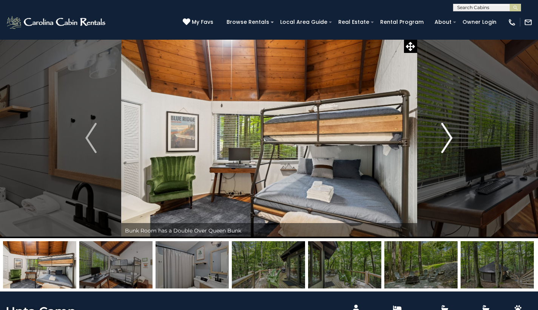
click at [442, 138] on img "Next" at bounding box center [447, 138] width 11 height 30
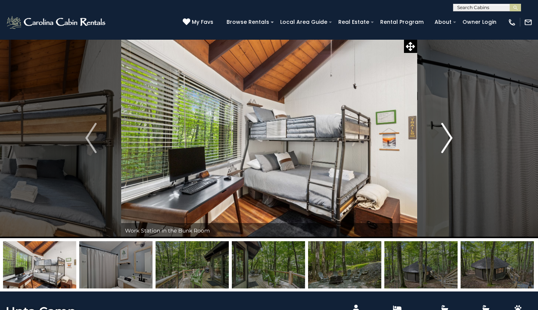
click at [442, 138] on img "Next" at bounding box center [447, 138] width 11 height 30
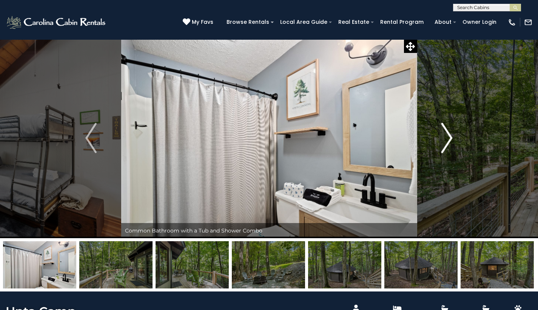
click at [442, 138] on img "Next" at bounding box center [447, 138] width 11 height 30
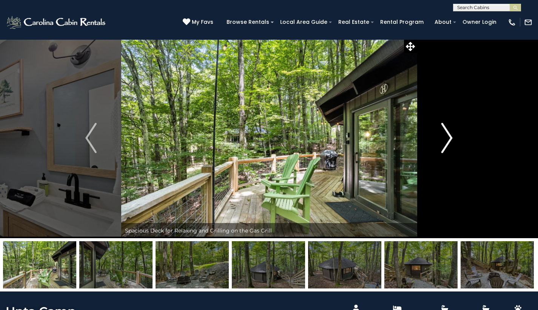
click at [442, 138] on img "Next" at bounding box center [447, 138] width 11 height 30
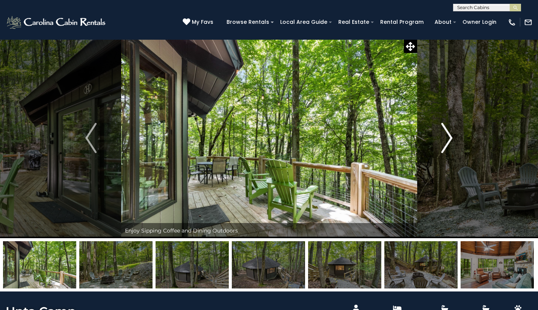
click at [442, 138] on img "Next" at bounding box center [447, 138] width 11 height 30
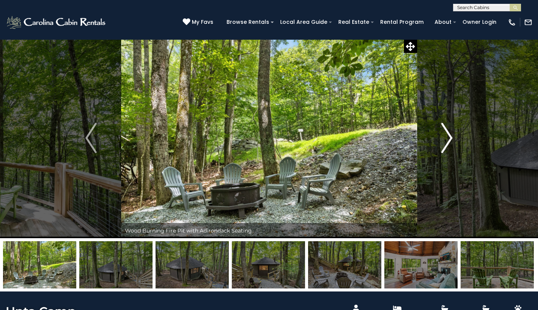
click at [442, 138] on img "Next" at bounding box center [447, 138] width 11 height 30
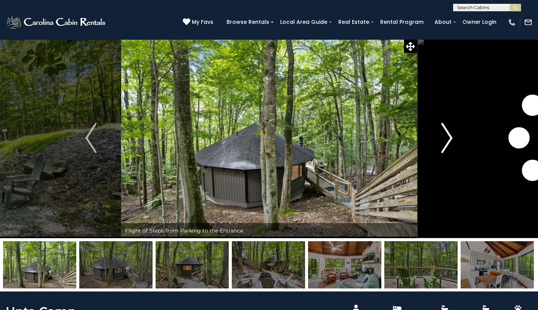
click at [442, 138] on img "Next" at bounding box center [447, 138] width 11 height 30
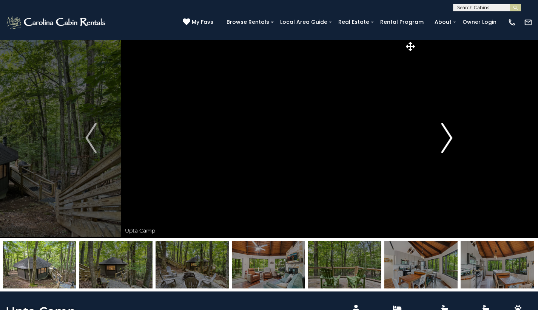
click at [442, 138] on img "Next" at bounding box center [447, 138] width 11 height 30
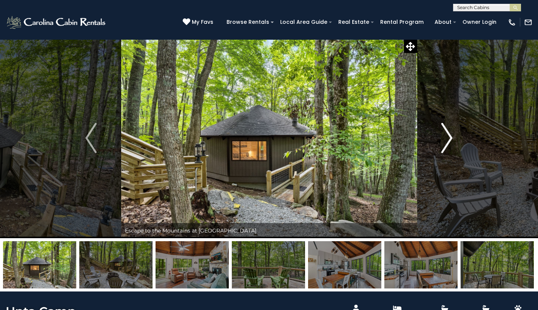
click at [442, 138] on img "Next" at bounding box center [447, 138] width 11 height 30
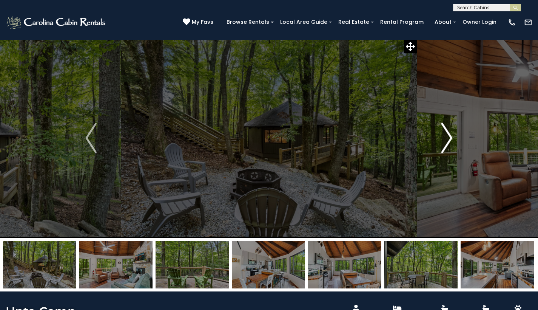
click at [442, 138] on img "Next" at bounding box center [447, 138] width 11 height 30
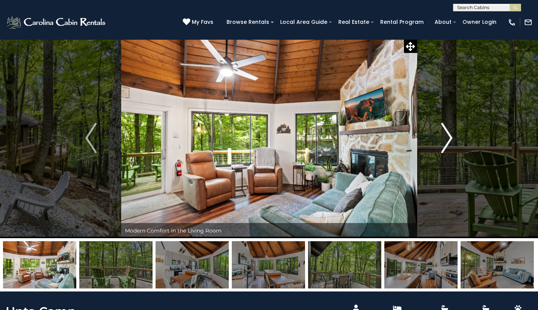
click at [442, 138] on img "Next" at bounding box center [447, 138] width 11 height 30
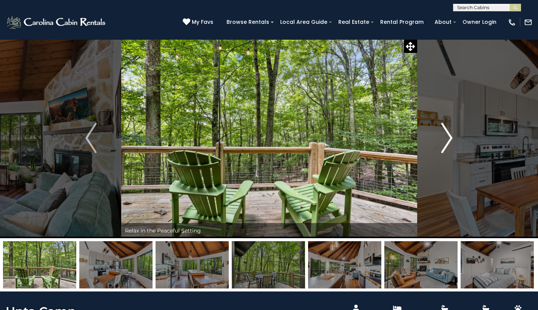
click at [442, 138] on img "Next" at bounding box center [447, 138] width 11 height 30
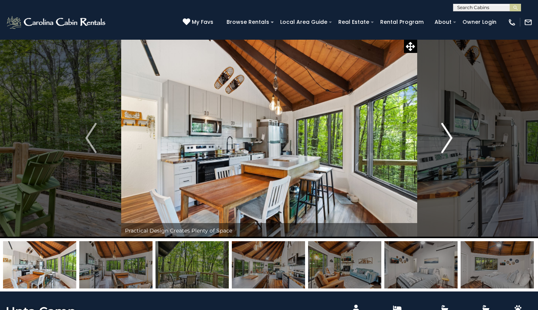
click at [442, 138] on img "Next" at bounding box center [447, 138] width 11 height 30
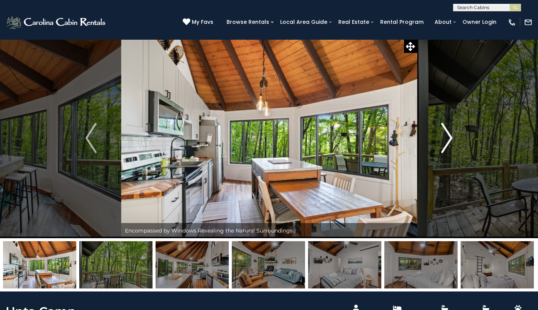
click at [442, 138] on img "Next" at bounding box center [447, 138] width 11 height 30
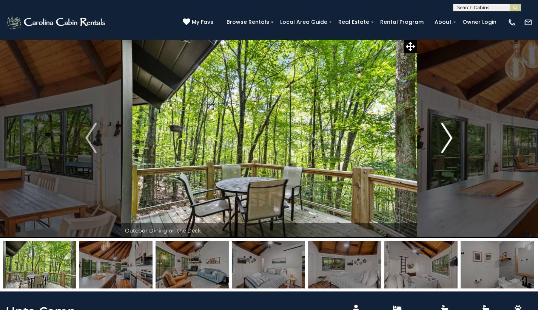
click at [442, 138] on img "Next" at bounding box center [447, 138] width 11 height 30
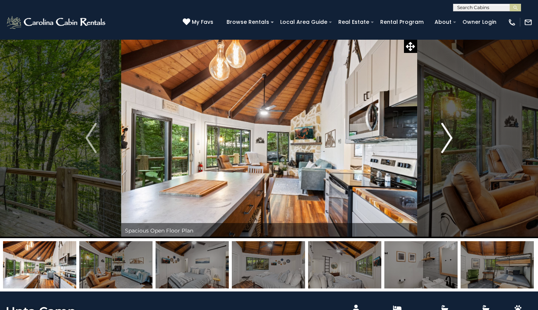
click at [442, 138] on img "Next" at bounding box center [447, 138] width 11 height 30
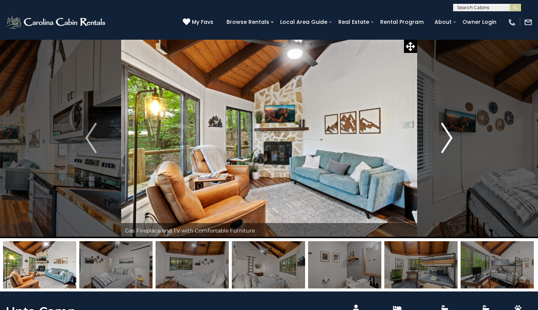
click at [442, 138] on img "Next" at bounding box center [447, 138] width 11 height 30
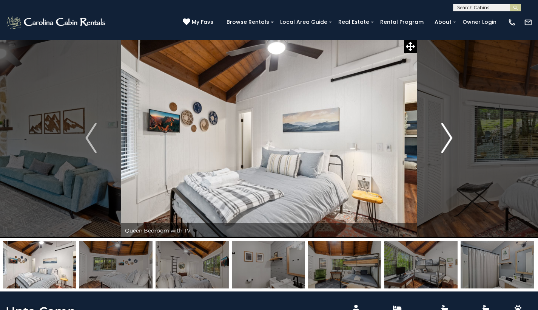
click at [442, 138] on img "Next" at bounding box center [447, 138] width 11 height 30
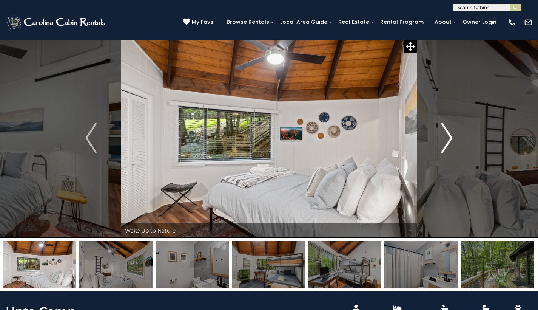
click at [442, 138] on img "Next" at bounding box center [447, 138] width 11 height 30
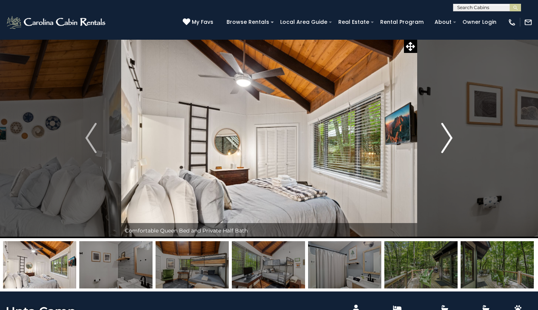
click at [442, 138] on img "Next" at bounding box center [447, 138] width 11 height 30
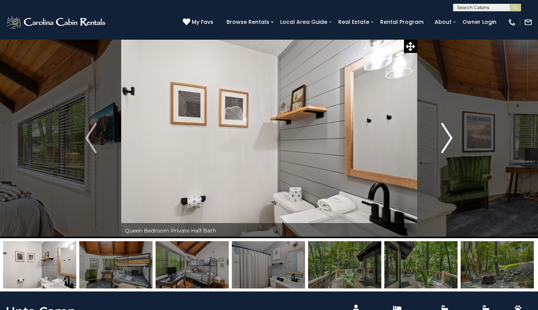
click at [442, 138] on img "Next" at bounding box center [447, 138] width 11 height 30
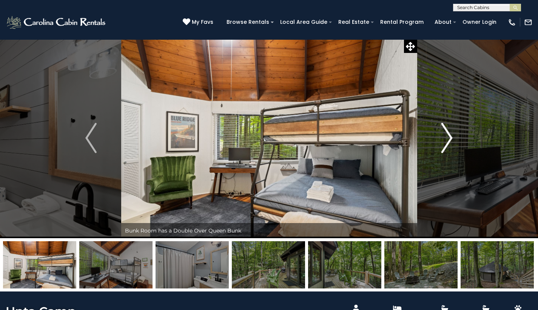
click at [442, 138] on img "Next" at bounding box center [447, 138] width 11 height 30
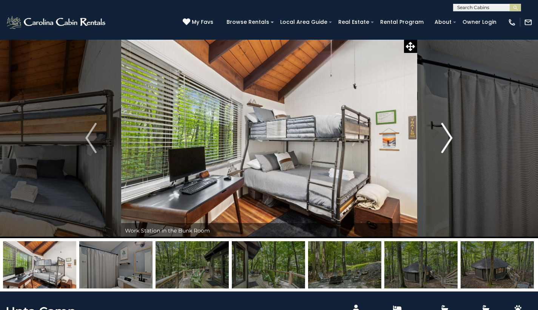
click at [442, 138] on img "Next" at bounding box center [447, 138] width 11 height 30
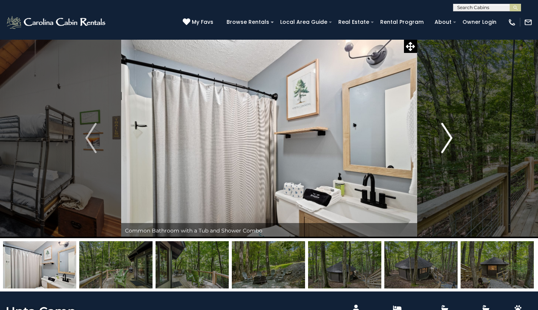
click at [442, 138] on img "Next" at bounding box center [447, 138] width 11 height 30
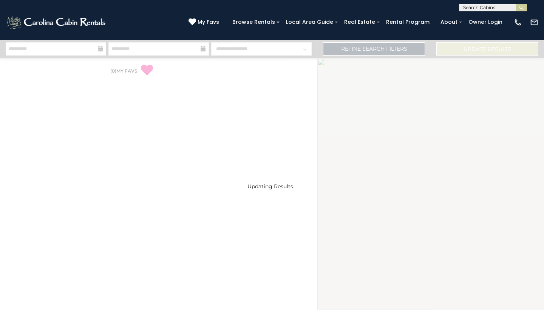
select select "*"
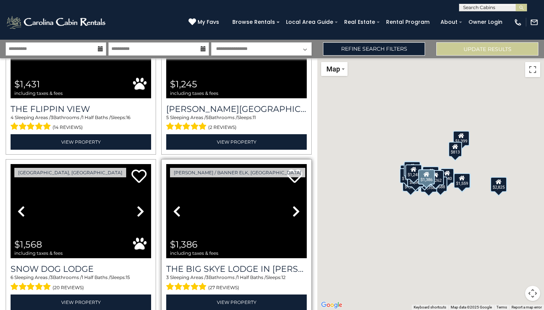
scroll to position [2190, 0]
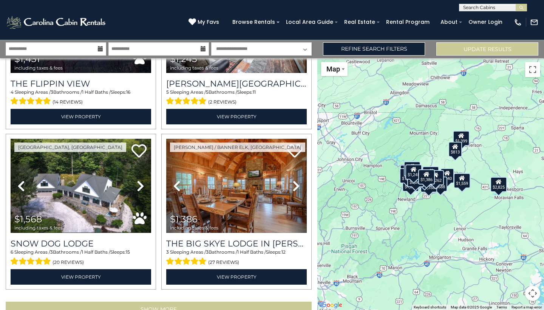
click at [180, 302] on button "Show More" at bounding box center [159, 309] width 306 height 15
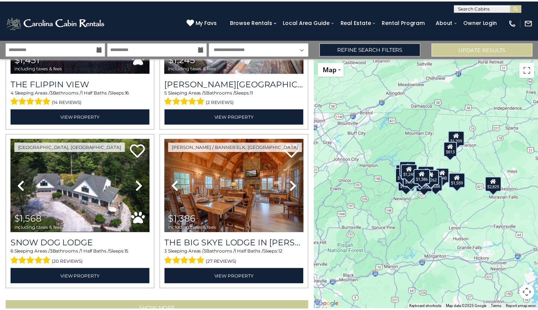
scroll to position [2178, 0]
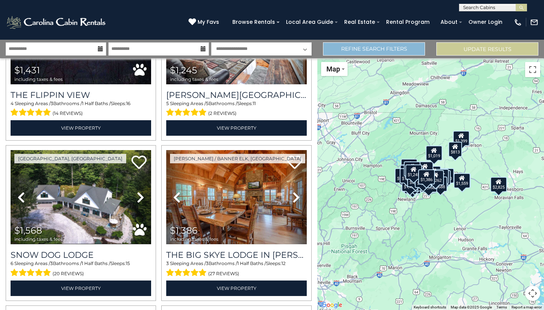
click at [362, 51] on link "Refine Search Filters" at bounding box center [374, 48] width 102 height 13
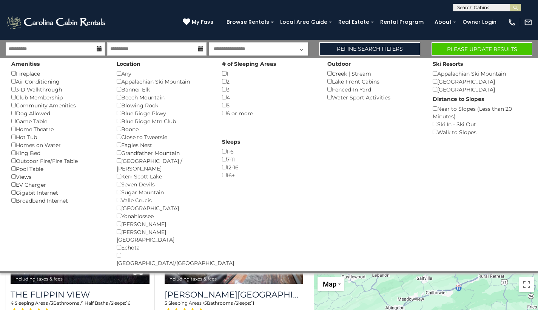
click at [478, 50] on button "Please Update Results" at bounding box center [482, 48] width 101 height 13
click at [481, 48] on button "Please Update Results" at bounding box center [482, 48] width 101 height 13
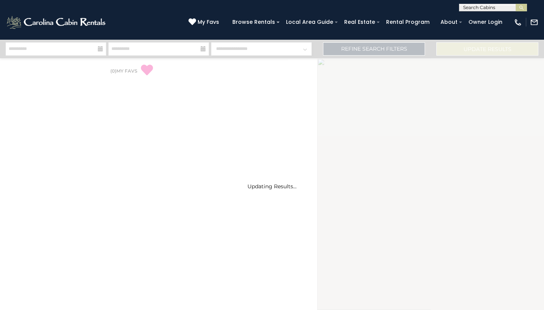
select select "*"
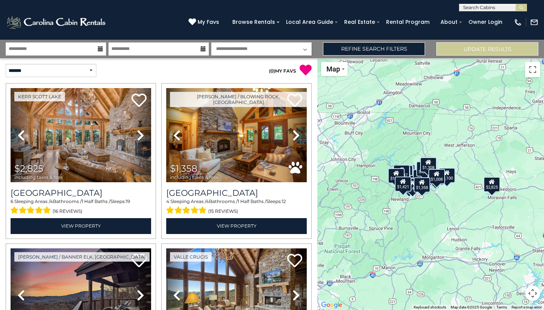
click at [49, 77] on div "**********" at bounding box center [79, 70] width 159 height 25
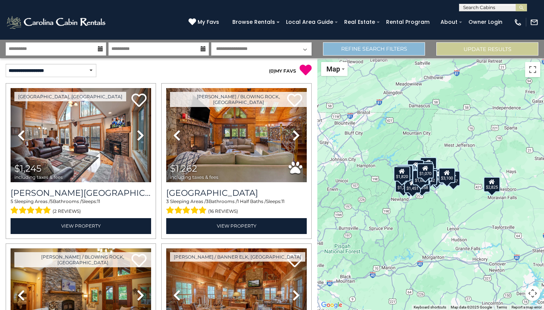
click at [341, 51] on link "Refine Search Filters" at bounding box center [374, 48] width 102 height 13
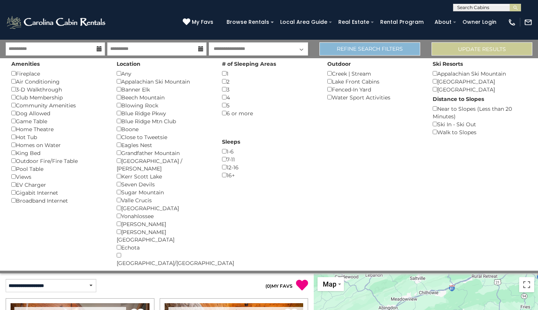
click at [341, 51] on link "Refine Search Filters" at bounding box center [370, 48] width 101 height 13
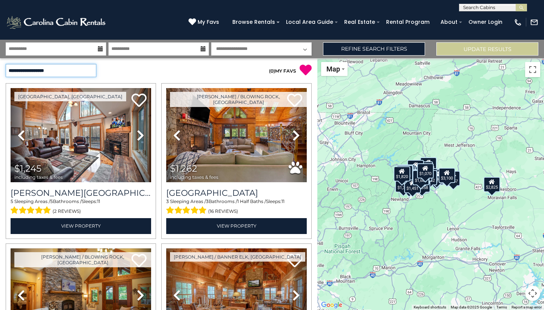
select select "********"
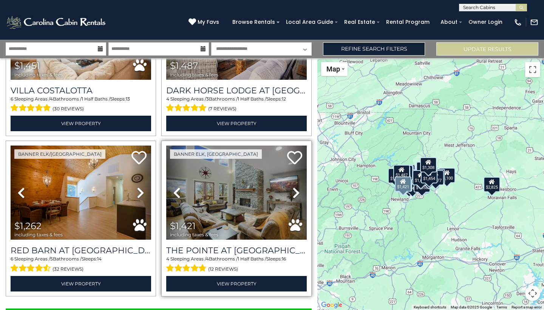
scroll to position [2190, 0]
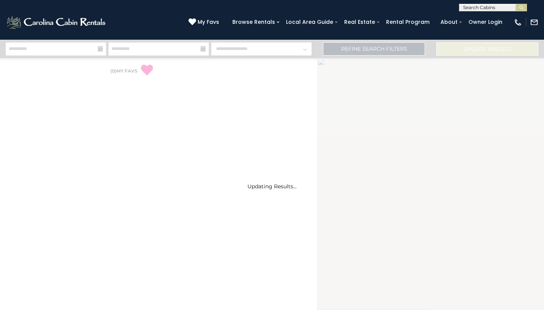
select select "*"
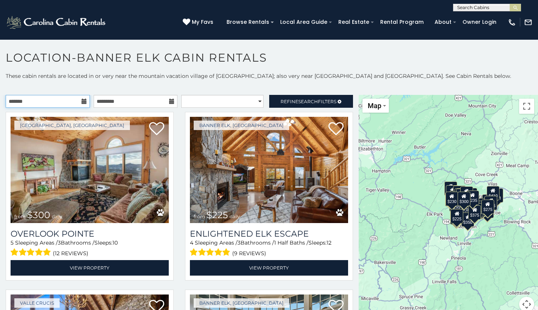
click at [59, 99] on input "text" at bounding box center [48, 101] width 84 height 13
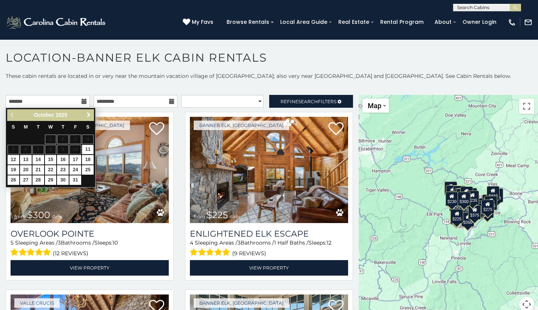
click at [85, 116] on link "Next" at bounding box center [88, 114] width 9 height 9
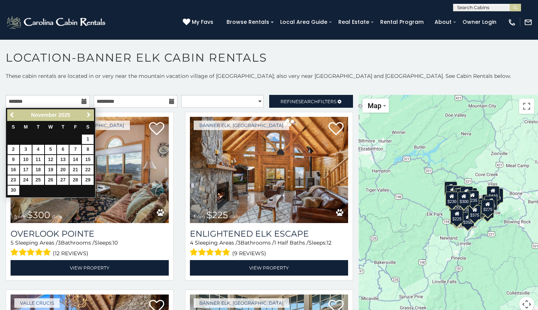
click at [87, 117] on span "Next" at bounding box center [89, 115] width 6 height 6
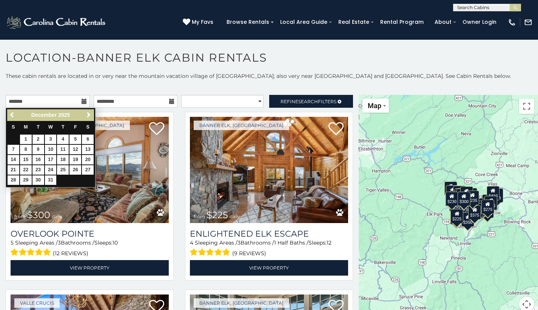
click at [33, 136] on link "2" at bounding box center [38, 139] width 12 height 9
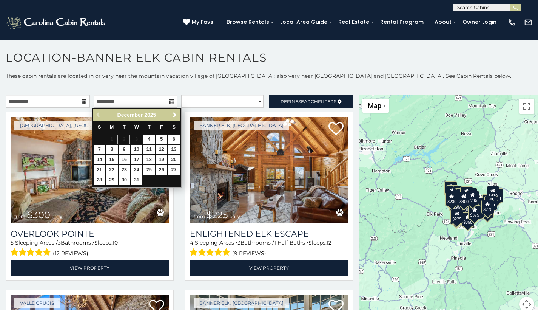
click at [139, 142] on table "S M T W T F S 1 2 3 4 5 6 7 8 9 10 11 12 13 14 15 16 17 18 19 20 21 22 23 24 25…" at bounding box center [136, 153] width 87 height 65
click at [45, 103] on input "**********" at bounding box center [48, 101] width 84 height 13
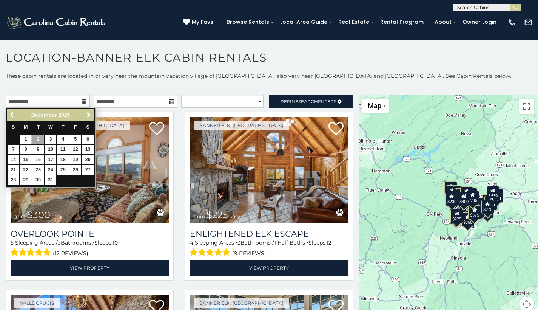
click at [23, 139] on link "1" at bounding box center [26, 139] width 12 height 9
type input "**********"
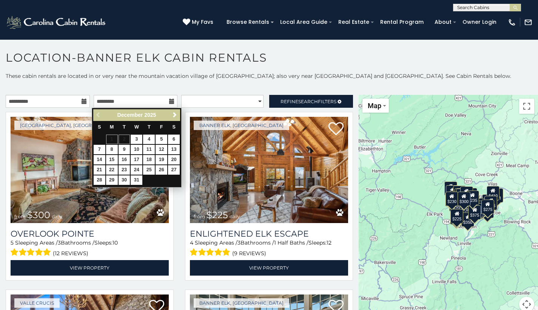
click at [135, 139] on link "3" at bounding box center [137, 139] width 12 height 9
type input "**********"
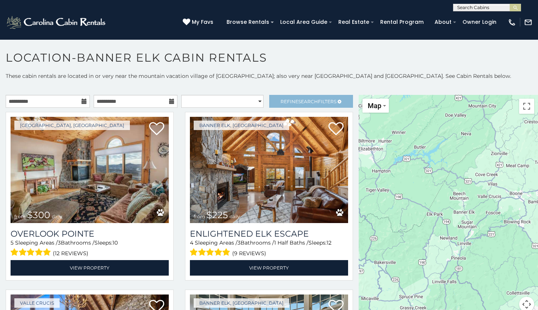
click at [290, 100] on span "Refine Search Filters" at bounding box center [309, 102] width 56 height 6
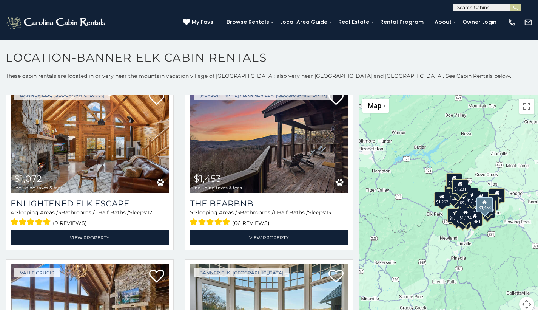
scroll to position [4, 0]
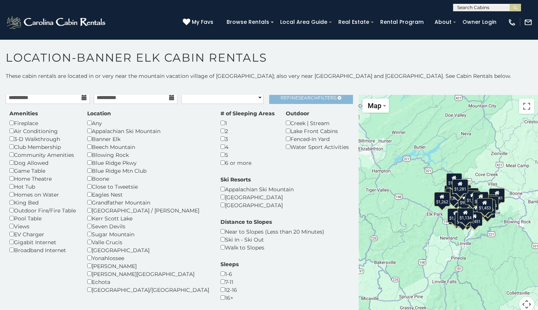
click at [301, 102] on link "Refine Search Filters" at bounding box center [311, 97] width 84 height 13
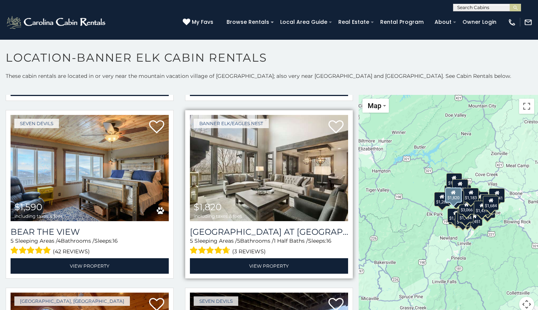
scroll to position [1493, 0]
